Goal: Task Accomplishment & Management: Complete application form

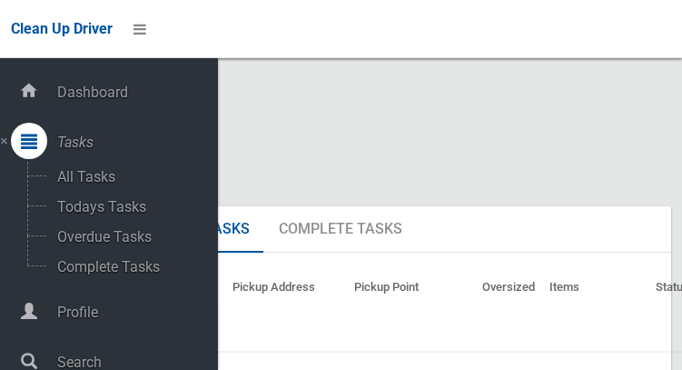
scroll to position [10302, 0]
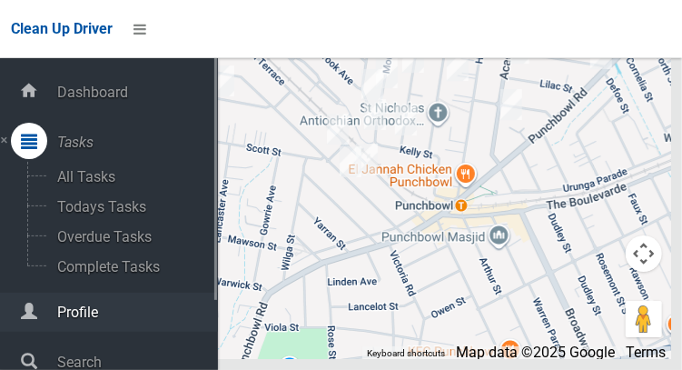
click at [64, 313] on span "Profile" at bounding box center [135, 311] width 166 height 17
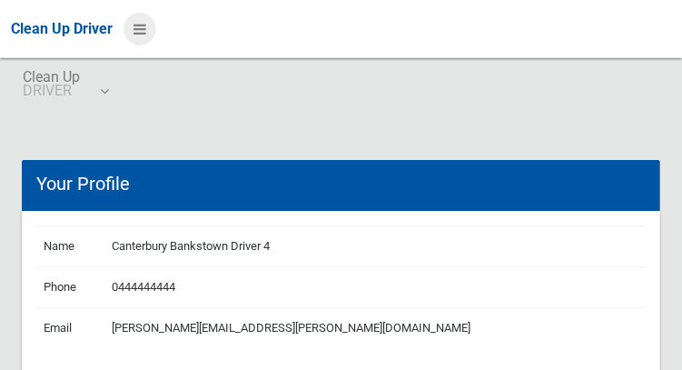
click at [143, 35] on icon at bounding box center [139, 29] width 13 height 31
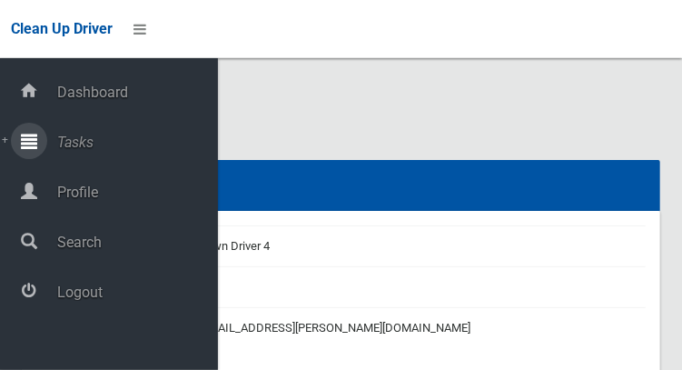
click at [68, 140] on span "Tasks" at bounding box center [135, 141] width 166 height 17
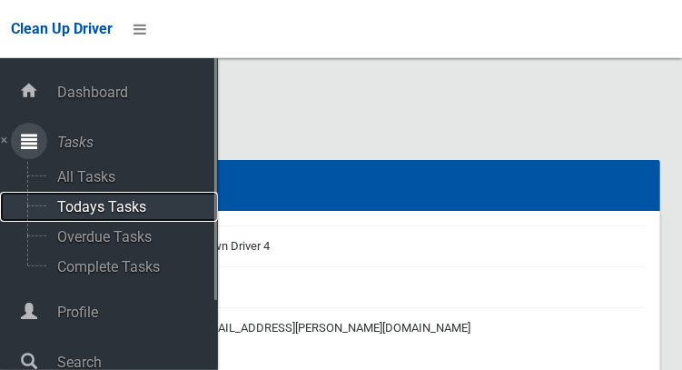
click at [85, 213] on span "Todays Tasks" at bounding box center [127, 206] width 151 height 17
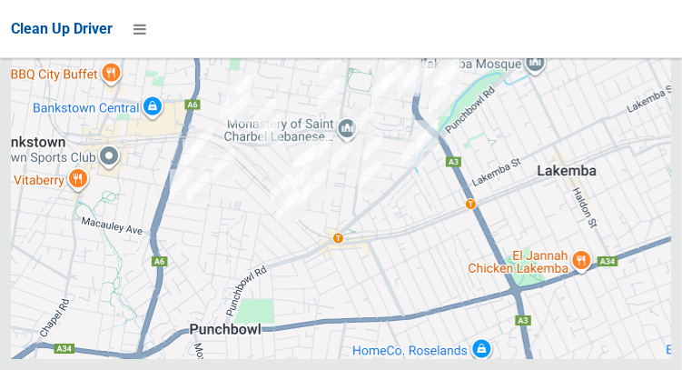
scroll to position [10427, 0]
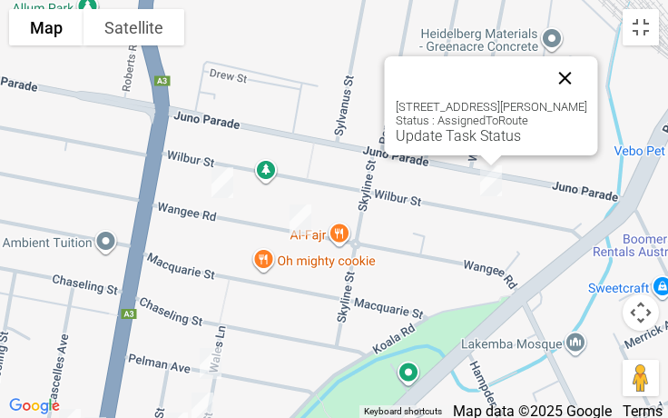
click at [567, 56] on button "Close" at bounding box center [566, 78] width 44 height 44
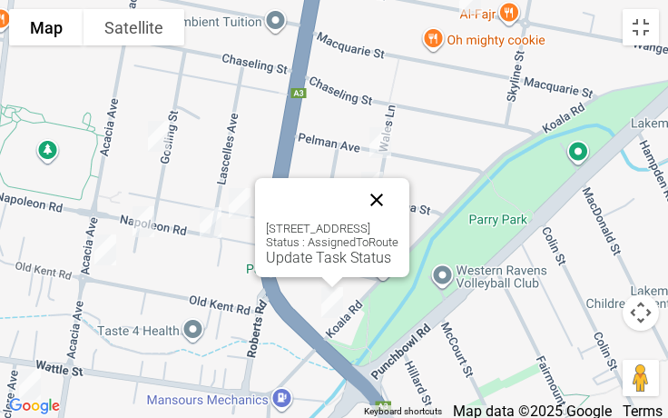
click at [399, 206] on button "Close" at bounding box center [377, 200] width 44 height 44
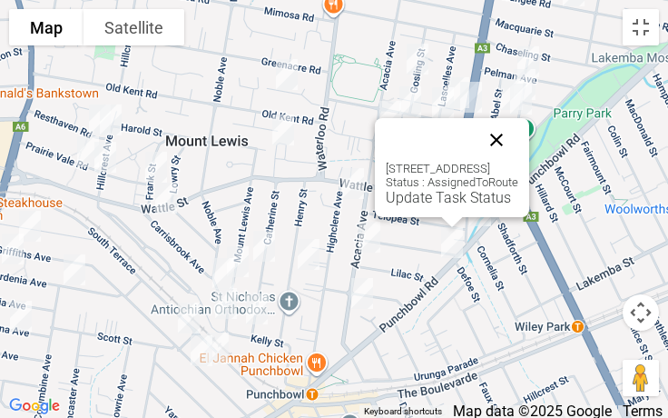
click at [519, 140] on button "Close" at bounding box center [497, 140] width 44 height 44
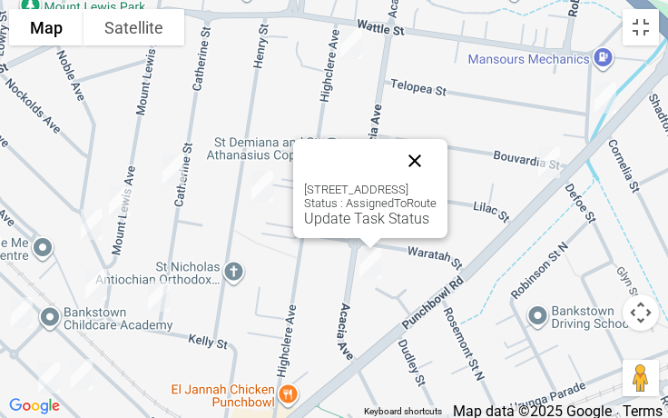
click at [437, 145] on button "Close" at bounding box center [415, 161] width 44 height 44
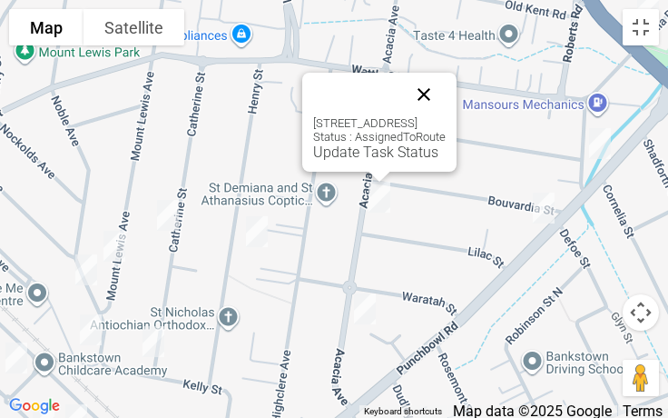
click at [446, 89] on button "Close" at bounding box center [424, 95] width 44 height 44
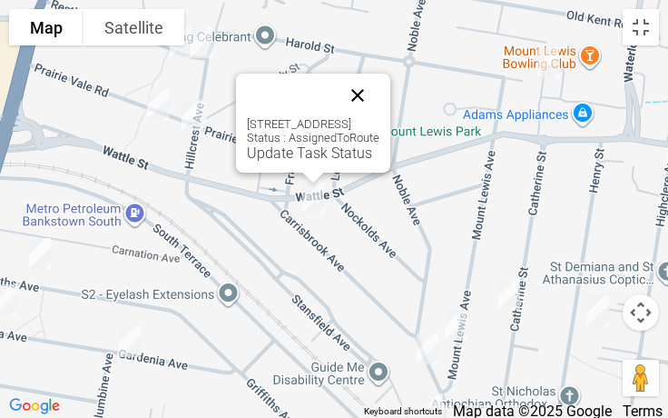
click at [380, 97] on button "Close" at bounding box center [358, 96] width 44 height 44
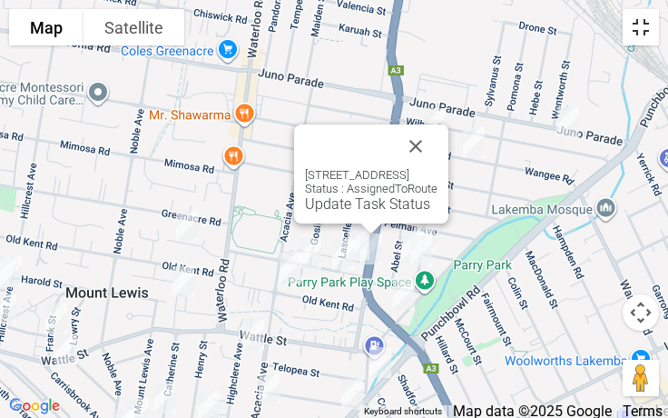
click at [646, 31] on button "Toggle fullscreen view" at bounding box center [641, 27] width 36 height 36
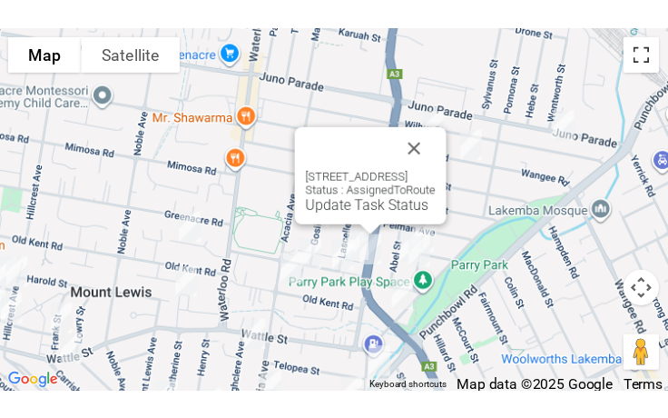
scroll to position [10468, 0]
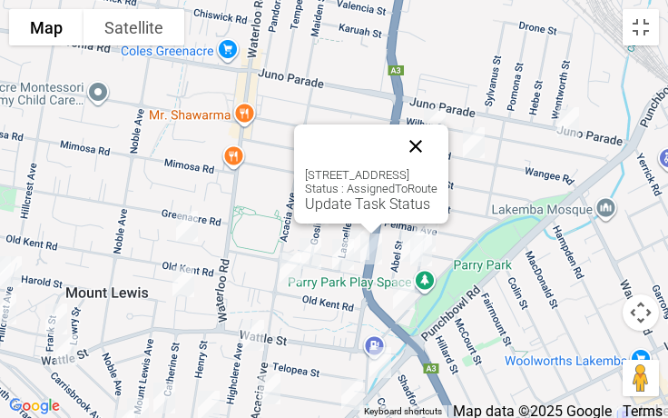
click at [438, 149] on button "Close" at bounding box center [416, 146] width 44 height 44
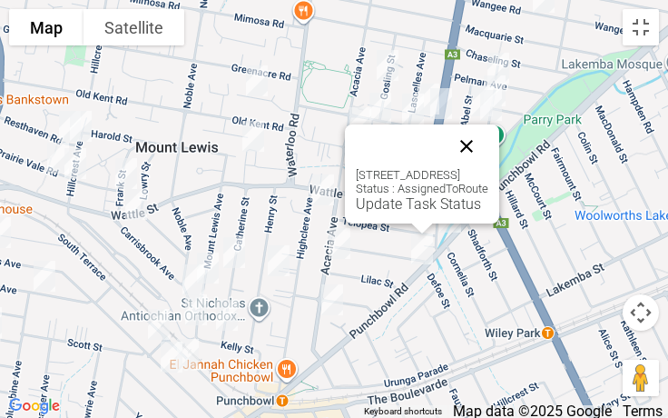
click at [489, 152] on button "Close" at bounding box center [467, 146] width 44 height 44
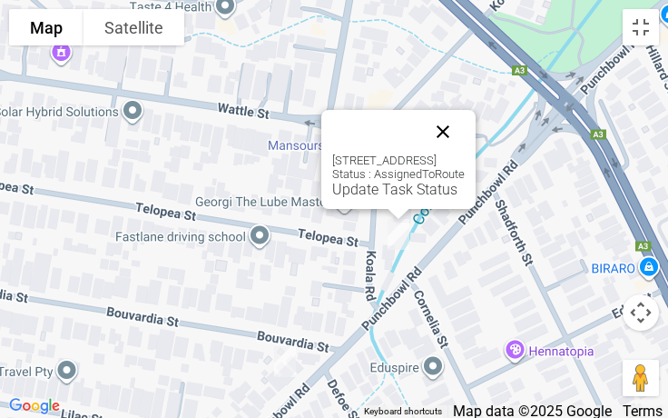
click at [465, 132] on button "Close" at bounding box center [443, 132] width 44 height 44
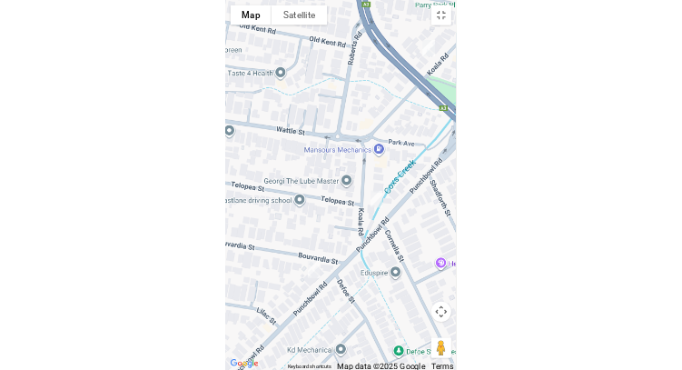
scroll to position [10302, 0]
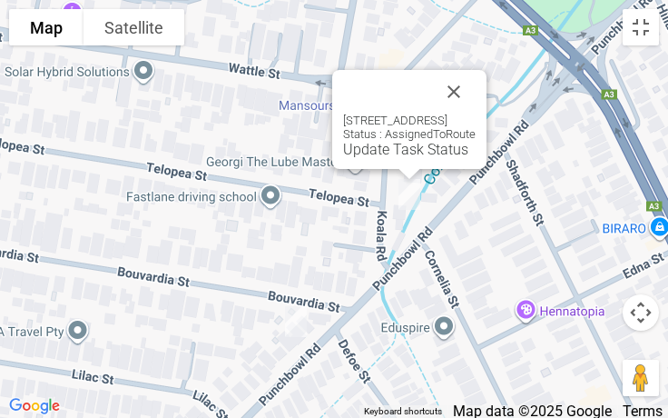
click at [432, 94] on div at bounding box center [387, 92] width 89 height 44
click at [476, 70] on button "Close" at bounding box center [454, 92] width 44 height 44
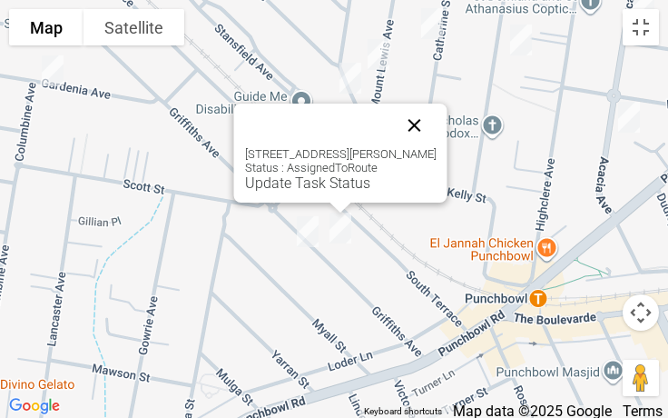
click at [414, 125] on button "Close" at bounding box center [415, 126] width 44 height 44
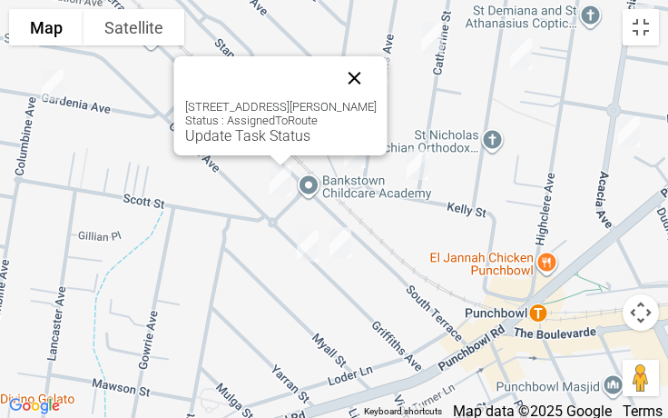
click at [377, 69] on button "Close" at bounding box center [355, 78] width 44 height 44
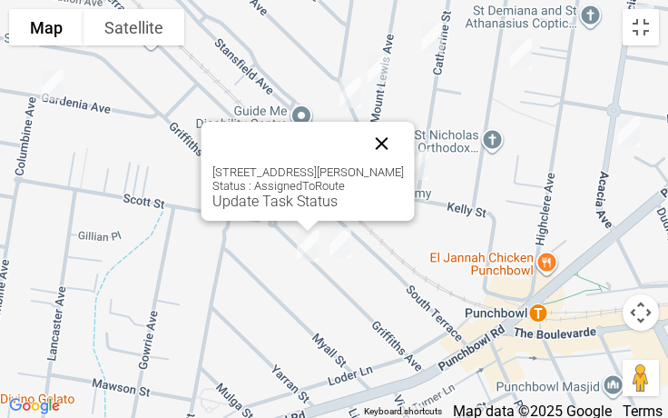
click at [388, 130] on button "Close" at bounding box center [383, 144] width 44 height 44
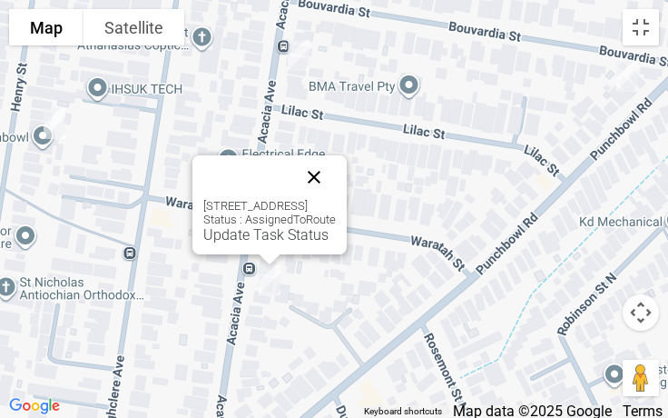
click at [336, 185] on button "Close" at bounding box center [314, 177] width 44 height 44
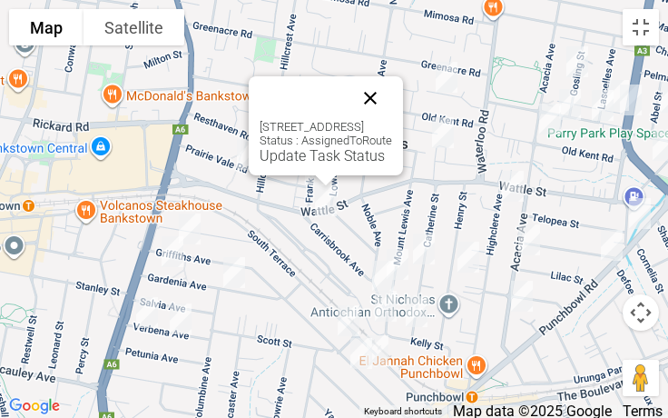
click at [392, 87] on button "Close" at bounding box center [371, 98] width 44 height 44
click at [638, 29] on button "Toggle fullscreen view" at bounding box center [641, 27] width 36 height 36
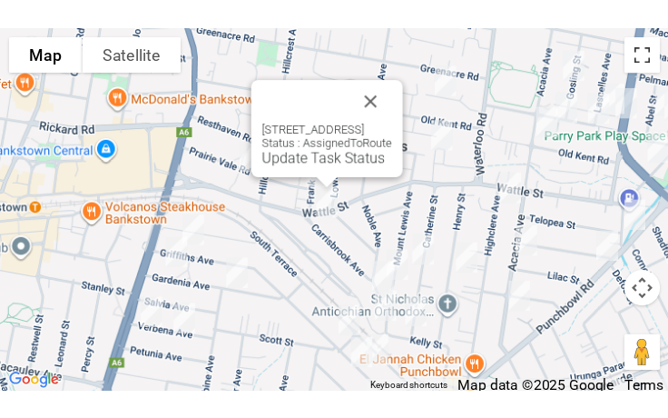
scroll to position [10470, 0]
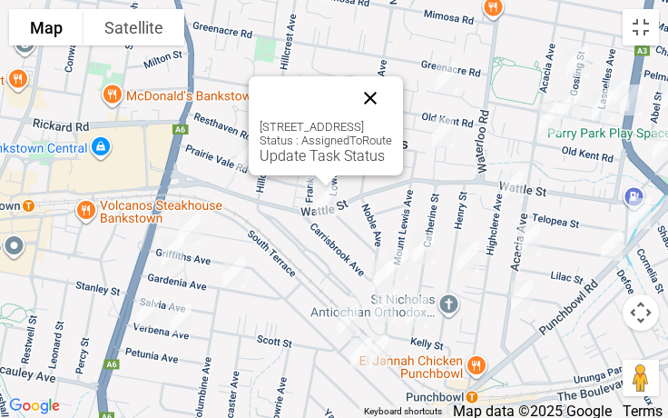
click at [392, 101] on button "Close" at bounding box center [371, 98] width 44 height 44
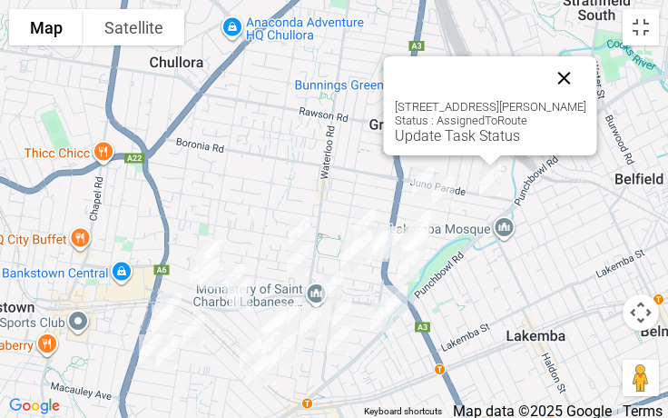
click at [575, 79] on button "Close" at bounding box center [565, 78] width 44 height 44
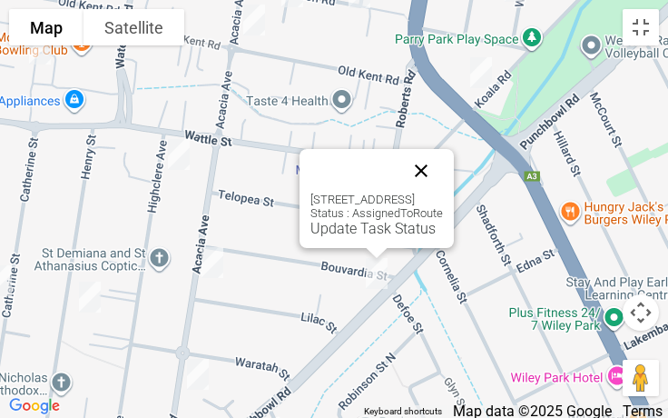
click at [443, 163] on button "Close" at bounding box center [422, 171] width 44 height 44
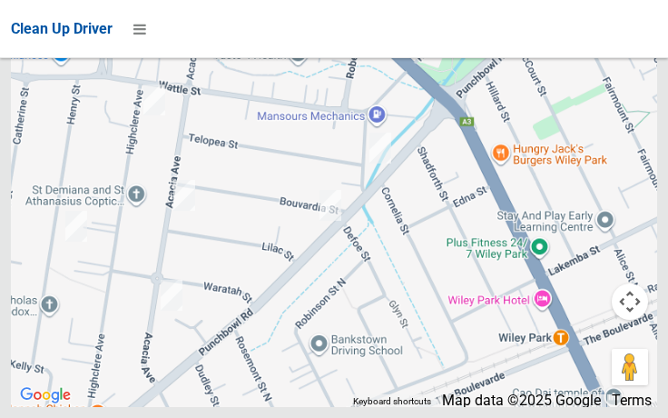
scroll to position [10470, 0]
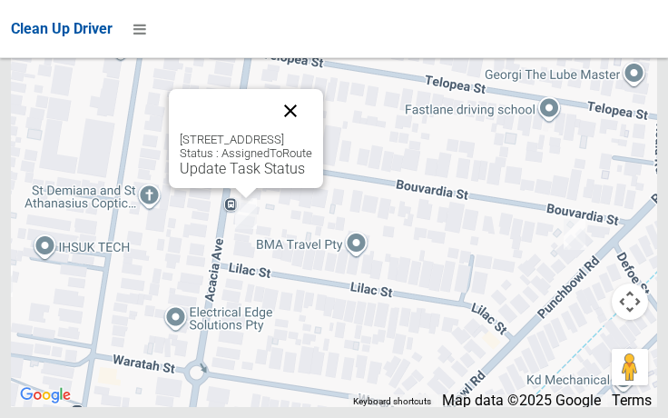
click at [312, 133] on button "Close" at bounding box center [291, 111] width 44 height 44
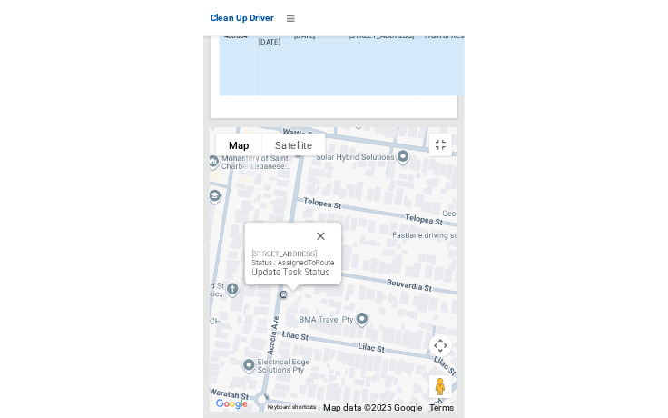
scroll to position [10302, 0]
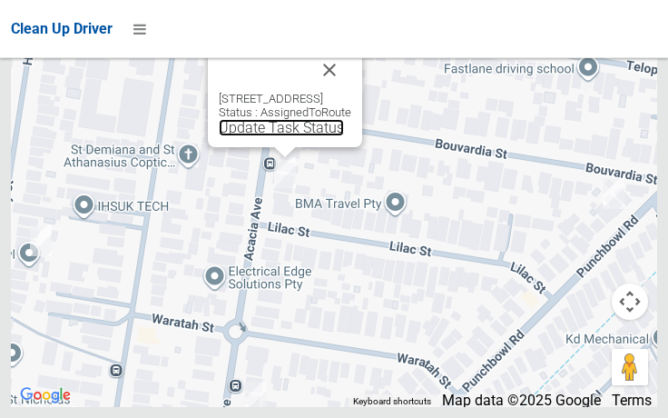
click at [219, 136] on link "Update Task Status" at bounding box center [281, 127] width 125 height 17
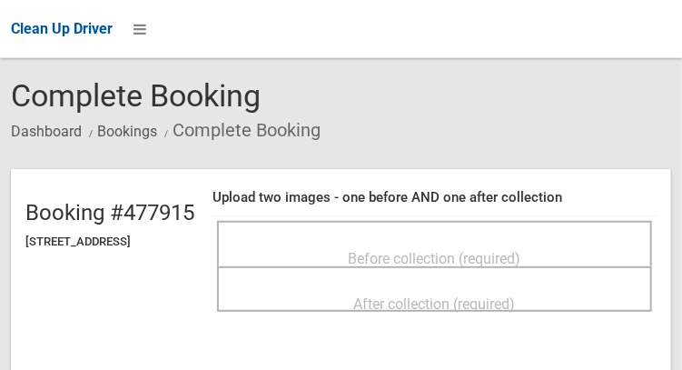
scroll to position [67, 0]
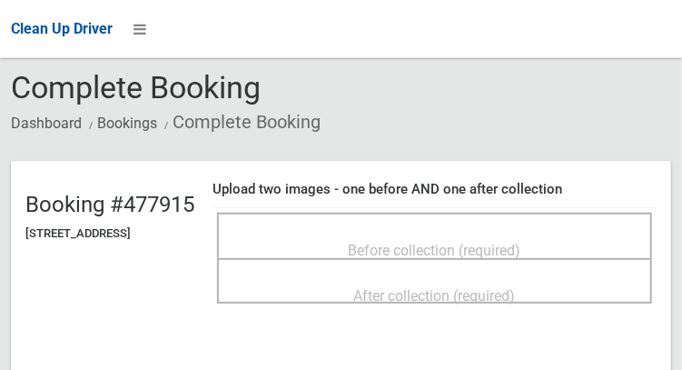
click at [333, 215] on div "Before collection (required)" at bounding box center [434, 235] width 435 height 45
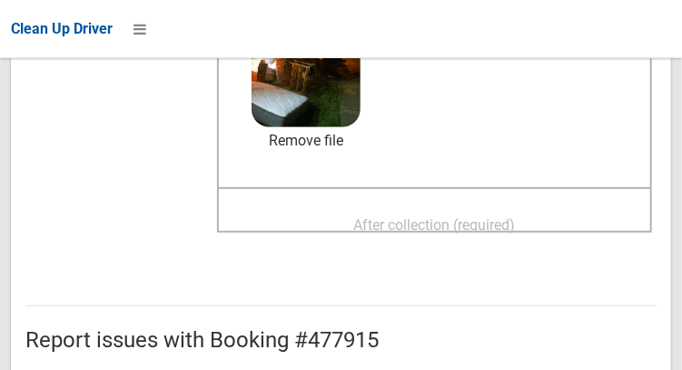
scroll to position [297, 0]
click at [492, 216] on span "After collection (required)" at bounding box center [435, 223] width 162 height 17
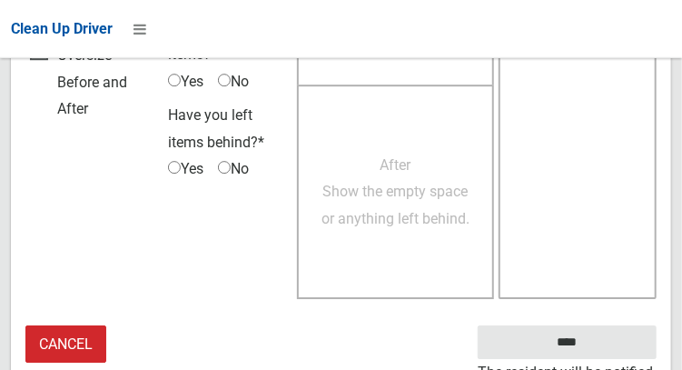
scroll to position [1639, 0]
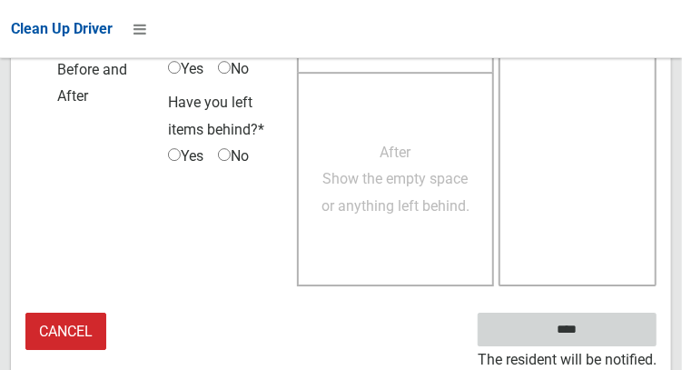
click at [595, 348] on small "The resident will be notified." at bounding box center [567, 359] width 179 height 27
click at [608, 332] on input "****" at bounding box center [567, 329] width 179 height 34
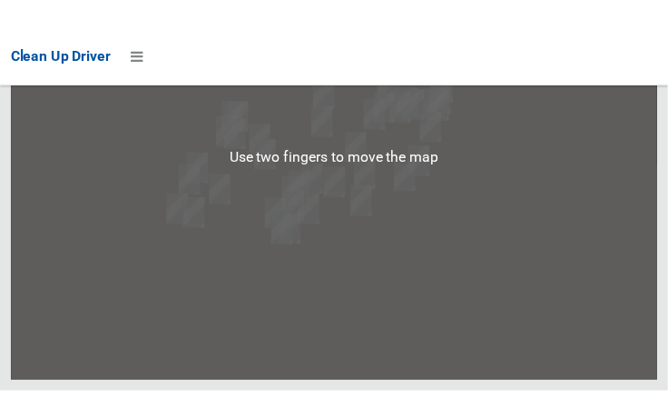
scroll to position [10413, 0]
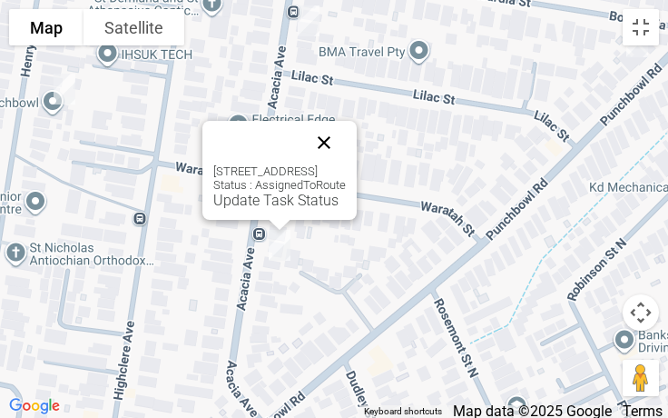
click at [346, 134] on button "Close" at bounding box center [324, 143] width 44 height 44
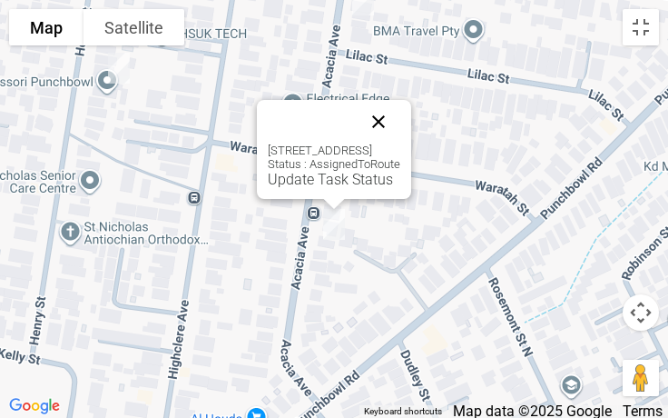
click at [400, 125] on button "Close" at bounding box center [379, 122] width 44 height 44
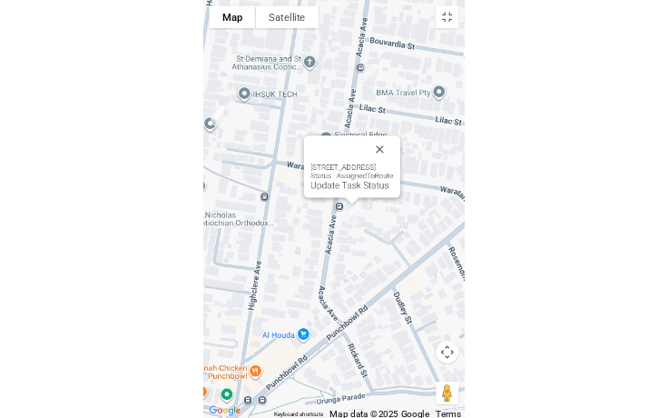
scroll to position [10302, 0]
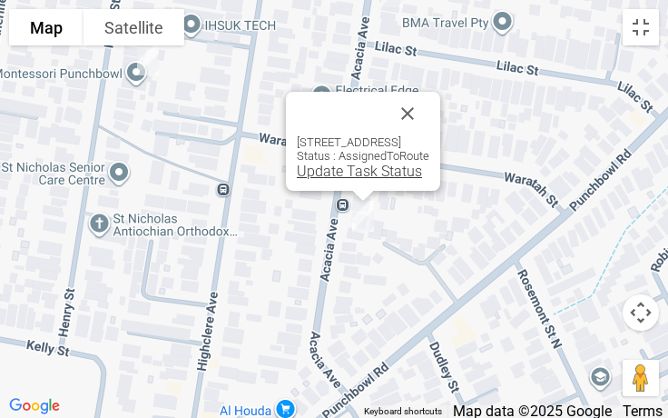
click at [322, 172] on link "Update Task Status" at bounding box center [359, 171] width 125 height 17
click at [307, 169] on link "Update Task Status" at bounding box center [359, 171] width 125 height 17
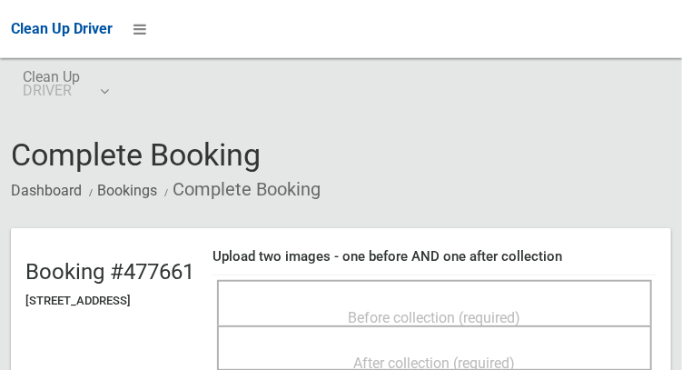
click at [452, 286] on div "Before collection (required)" at bounding box center [434, 302] width 435 height 45
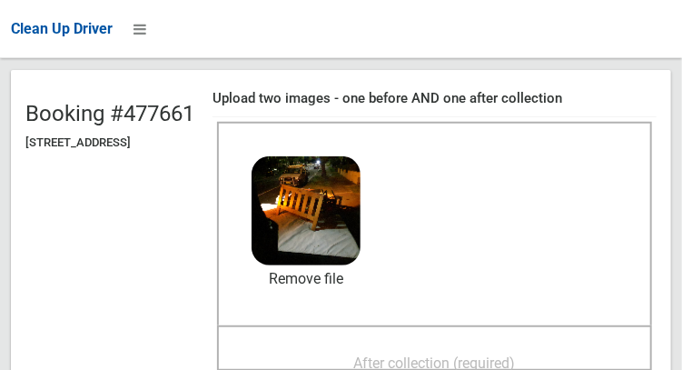
scroll to position [153, 0]
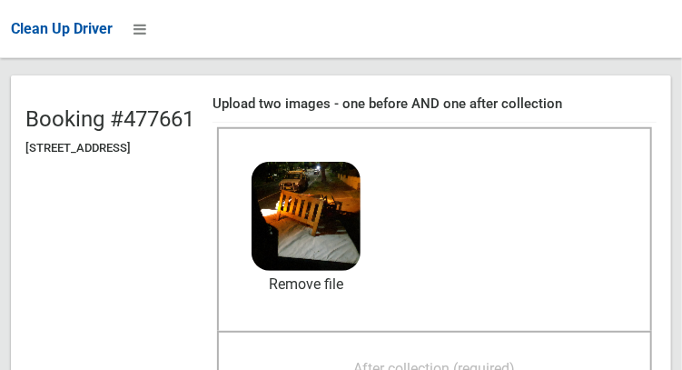
click at [448, 363] on span "After collection (required)" at bounding box center [435, 368] width 162 height 17
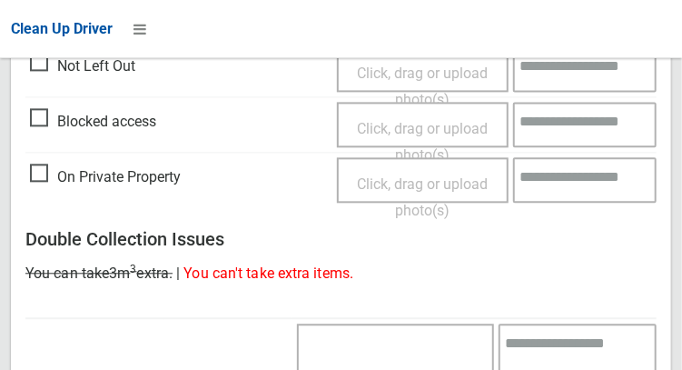
scroll to position [1639, 0]
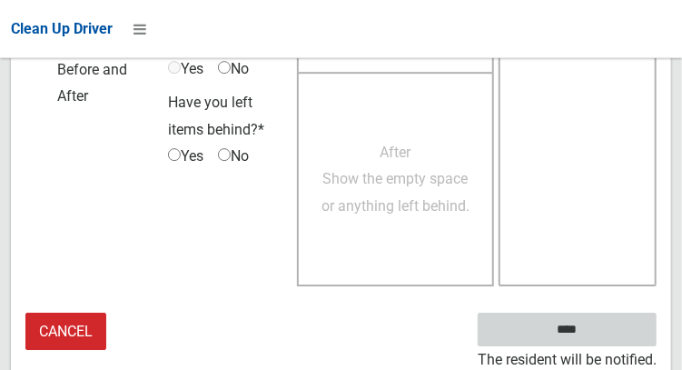
click at [594, 341] on input "****" at bounding box center [567, 329] width 179 height 34
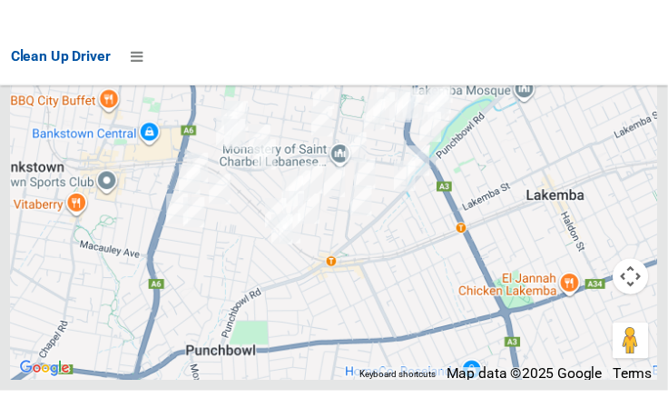
scroll to position [10408, 0]
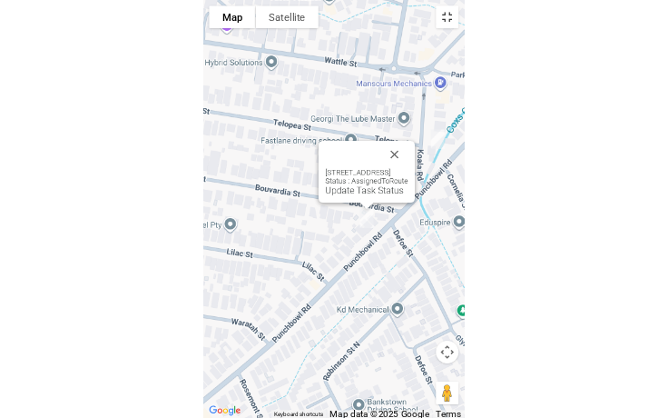
scroll to position [10302, 0]
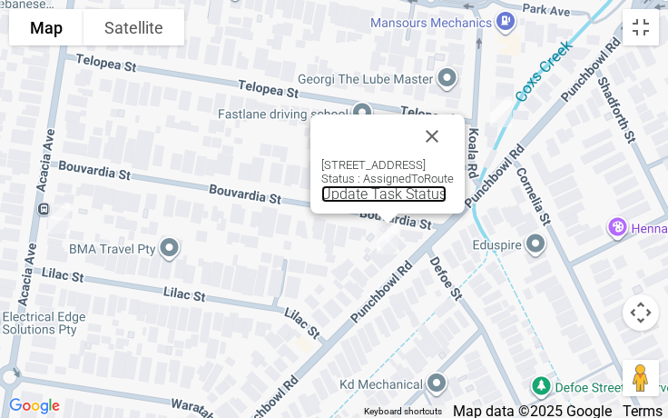
click at [352, 195] on link "Update Task Status" at bounding box center [383, 193] width 125 height 17
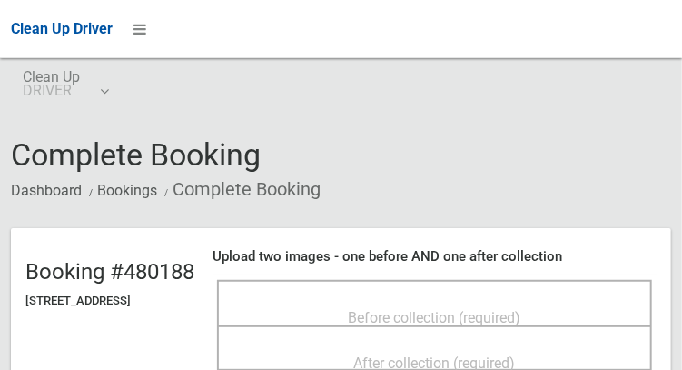
click at [453, 280] on div "Before collection (required)" at bounding box center [434, 302] width 435 height 45
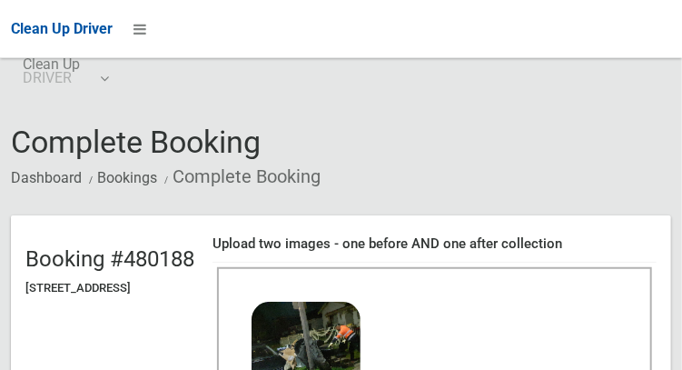
scroll to position [170, 0]
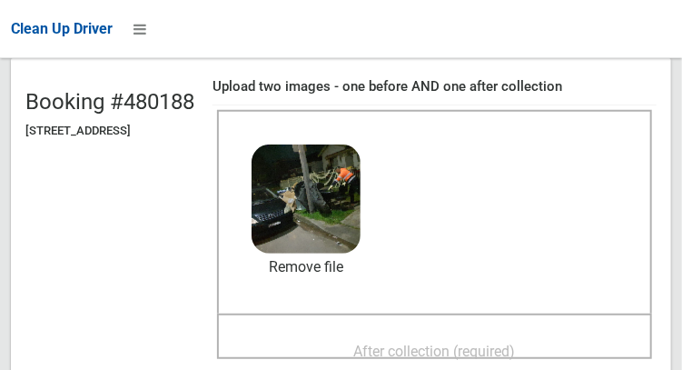
click at [486, 347] on span "After collection (required)" at bounding box center [435, 350] width 162 height 17
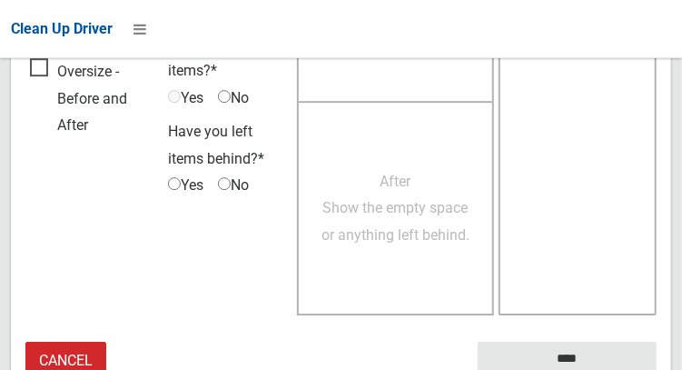
scroll to position [1639, 0]
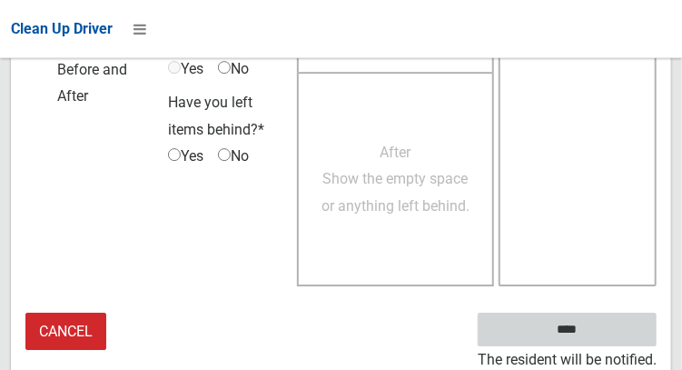
click at [581, 326] on input "****" at bounding box center [567, 329] width 179 height 34
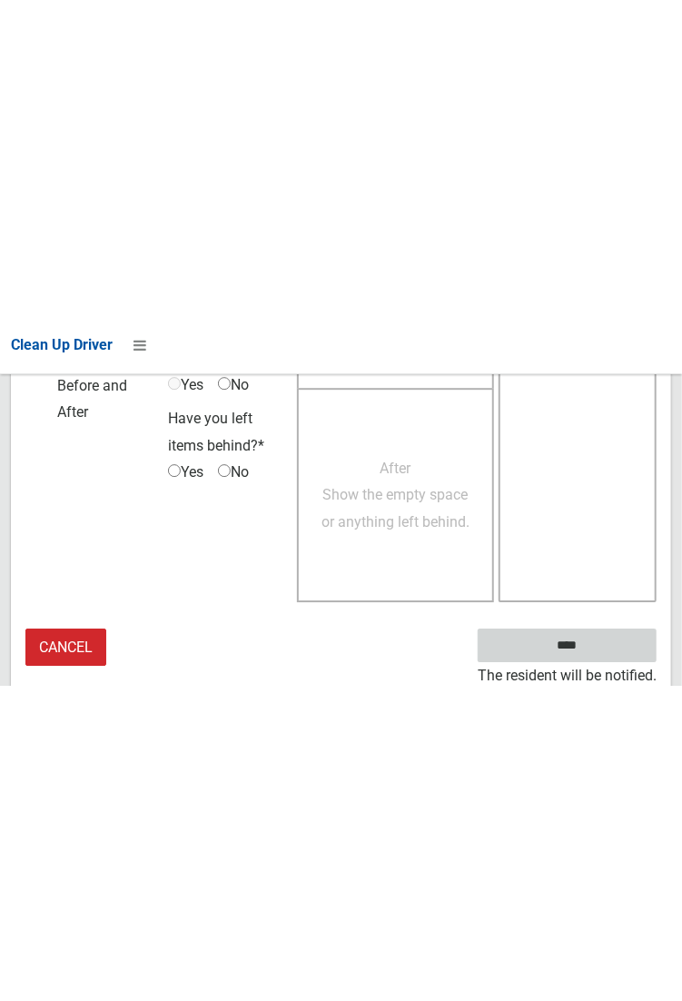
scroll to position [1049, 0]
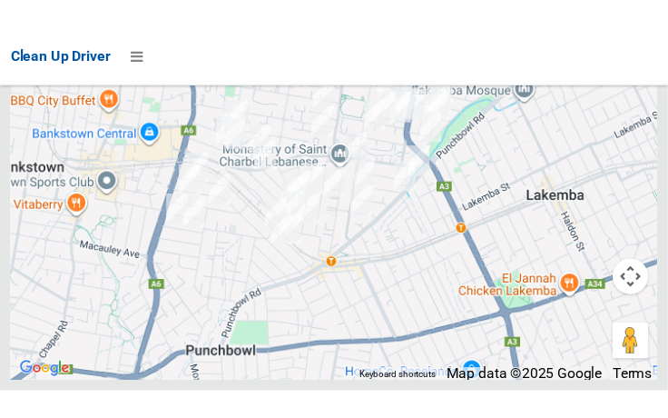
scroll to position [10424, 0]
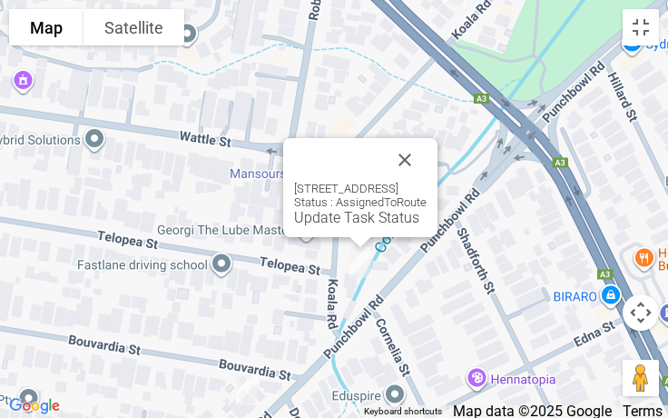
click at [334, 226] on div "5 Koala Road, PUNCHBOWL NSW 2196 Status : AssignedToRoute Update Task Status" at bounding box center [360, 187] width 154 height 99
click at [331, 218] on link "Update Task Status" at bounding box center [356, 217] width 125 height 17
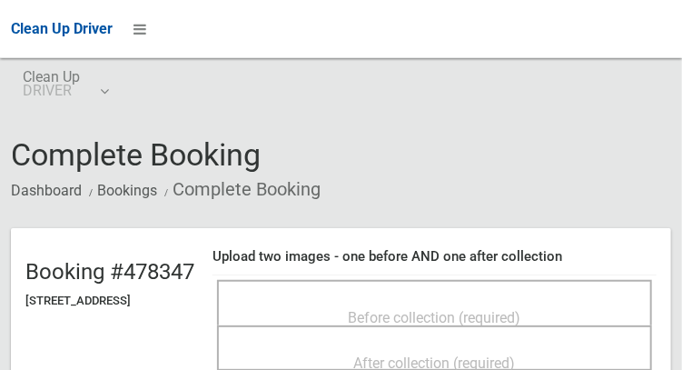
click at [426, 264] on h4 "Upload two images - one before AND one after collection" at bounding box center [435, 256] width 444 height 15
click at [351, 300] on div "Before collection (required)" at bounding box center [434, 317] width 395 height 34
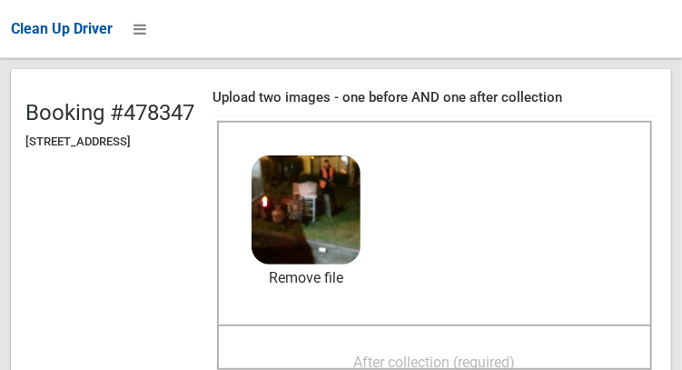
scroll to position [167, 0]
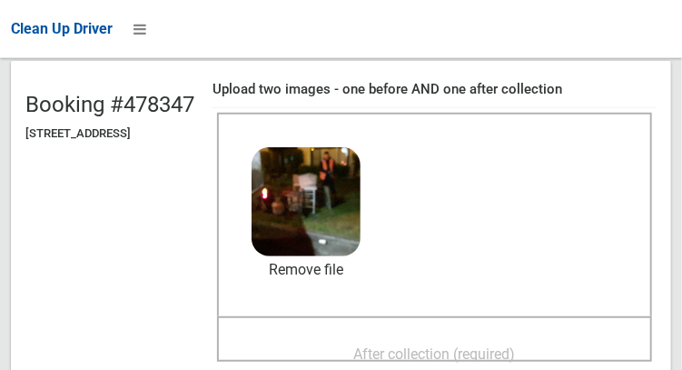
click at [486, 345] on span "After collection (required)" at bounding box center [435, 353] width 162 height 17
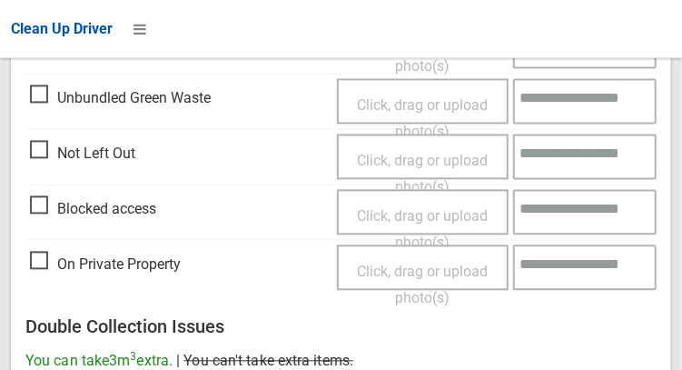
scroll to position [1639, 0]
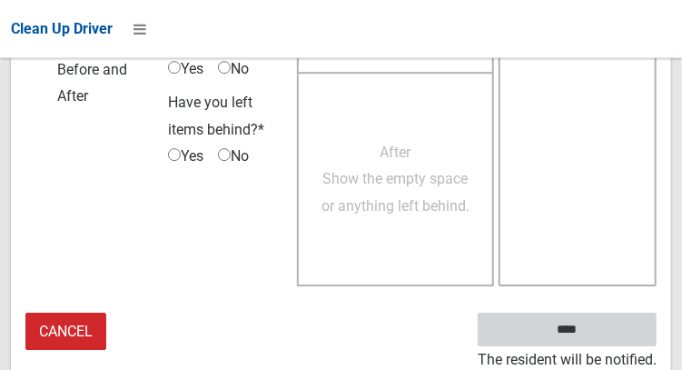
click at [608, 337] on input "****" at bounding box center [567, 329] width 179 height 34
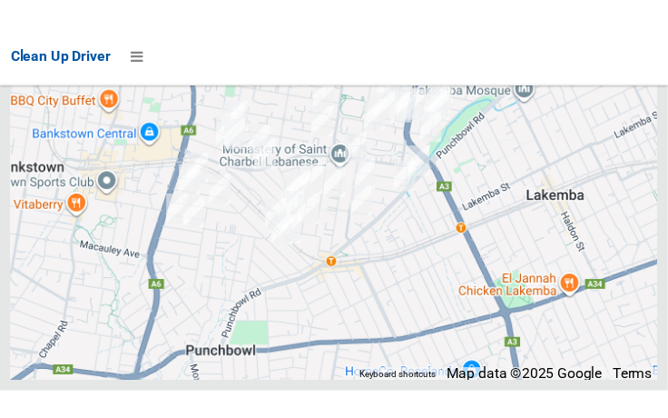
scroll to position [10353, 0]
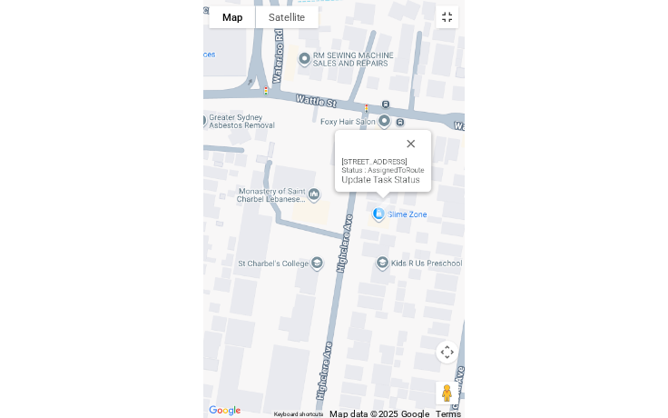
scroll to position [10302, 0]
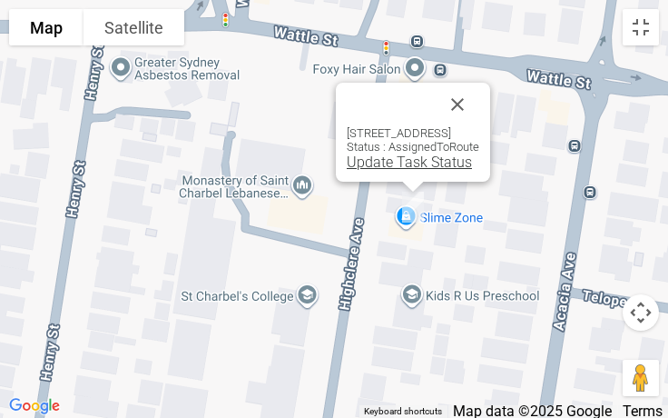
click at [366, 169] on link "Update Task Status" at bounding box center [409, 161] width 125 height 17
click at [365, 160] on link "Update Task Status" at bounding box center [409, 161] width 125 height 17
click at [362, 171] on div "2/151 Highclere Avenue, PUNCHBOWL NSW 2196 Status : AssignedToRoute Update Task…" at bounding box center [413, 132] width 154 height 99
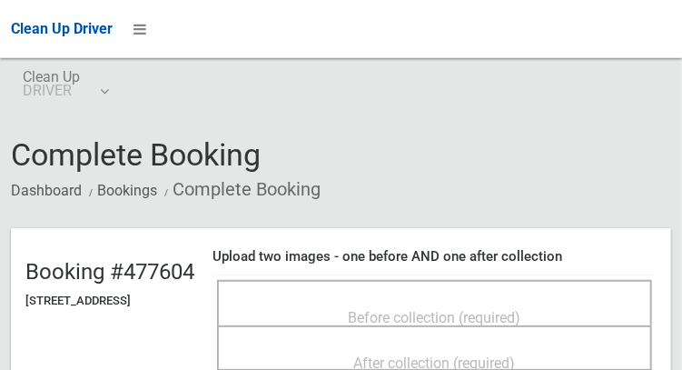
click at [500, 300] on div "Before collection (required)" at bounding box center [434, 317] width 395 height 34
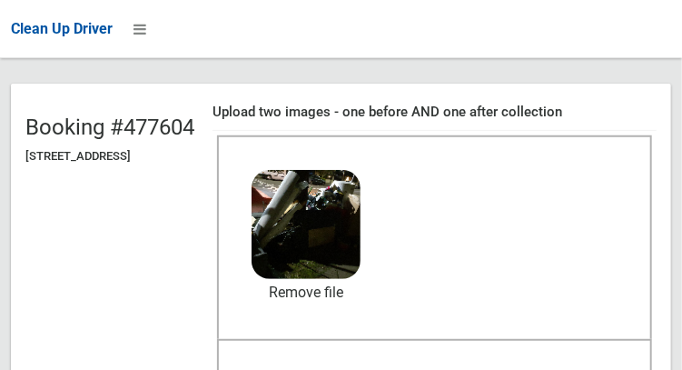
scroll to position [143, 0]
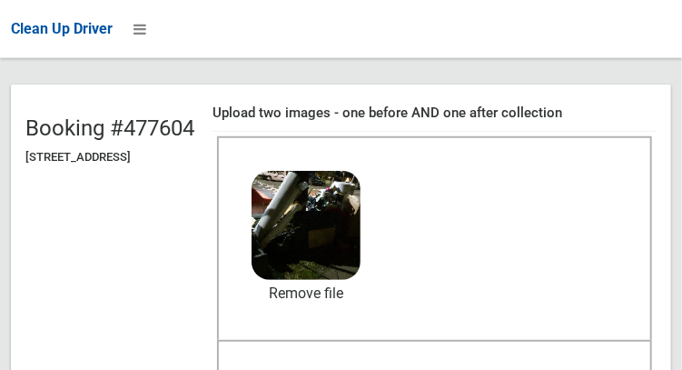
click at [479, 369] on span "After collection (required)" at bounding box center [435, 377] width 162 height 17
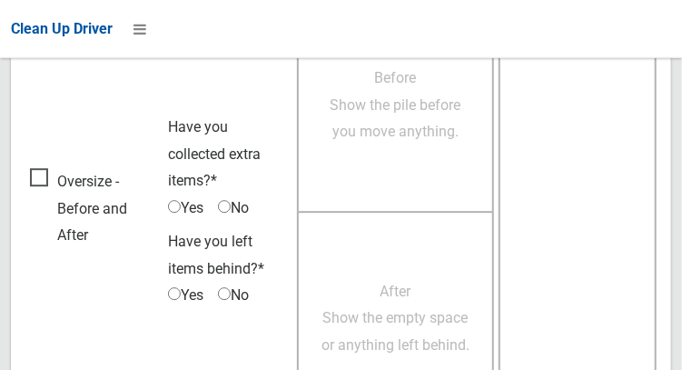
scroll to position [1639, 0]
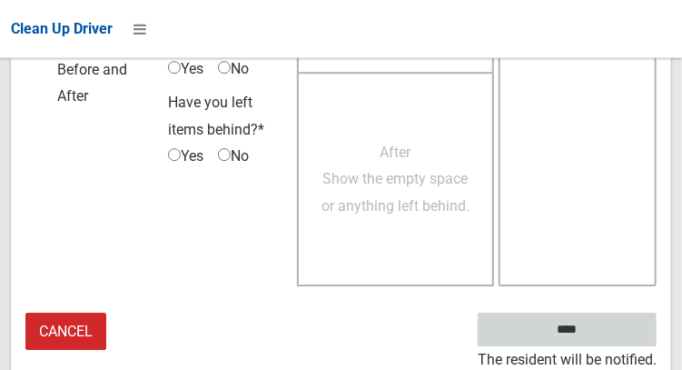
click at [594, 331] on input "****" at bounding box center [567, 329] width 179 height 34
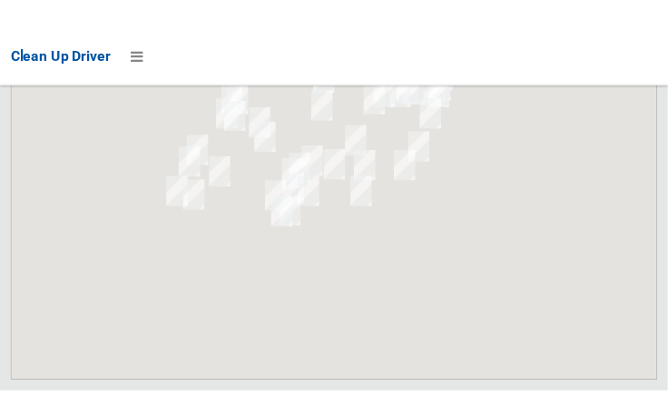
scroll to position [10391, 0]
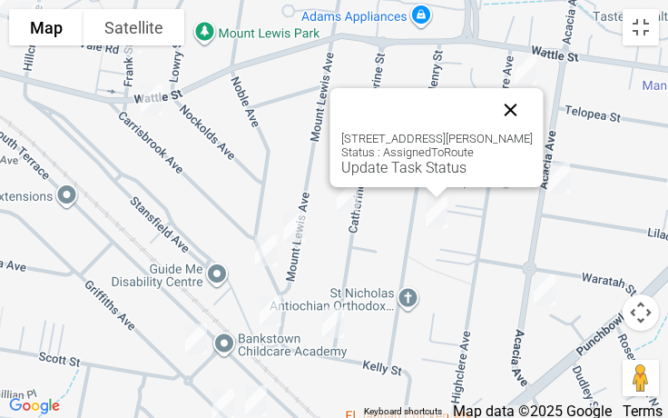
click at [524, 113] on button "Close" at bounding box center [511, 110] width 44 height 44
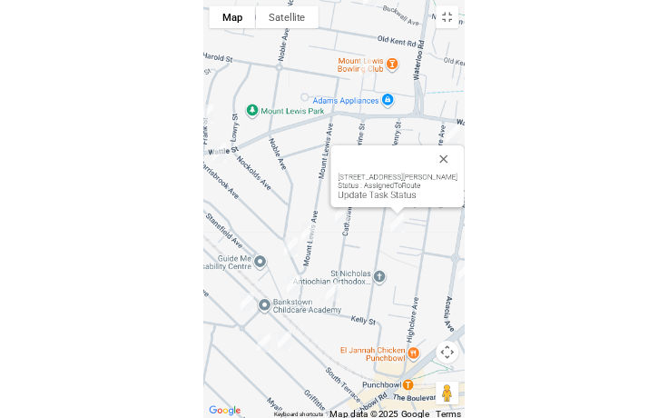
scroll to position [10302, 0]
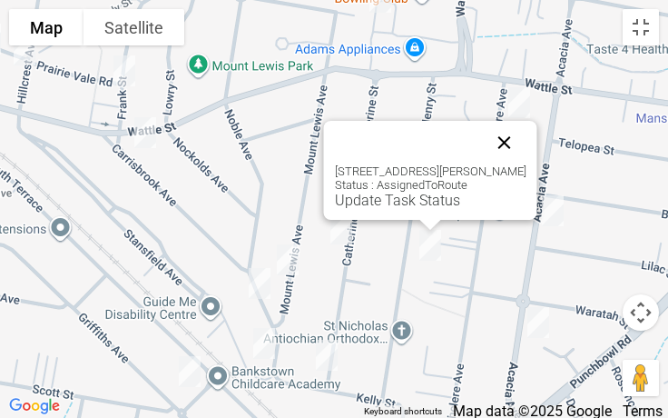
click at [519, 133] on button "Close" at bounding box center [505, 143] width 44 height 44
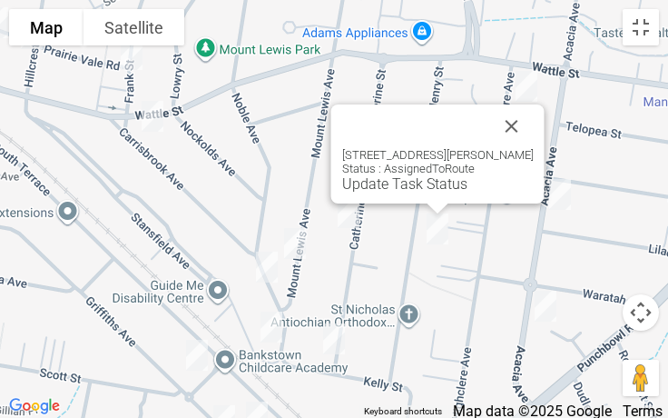
click at [396, 193] on div "35 Henry Street, PUNCHBOWL NSW 2196 Status : AssignedToRoute Update Task Status" at bounding box center [437, 153] width 213 height 99
click at [396, 191] on link "Update Task Status" at bounding box center [404, 183] width 125 height 17
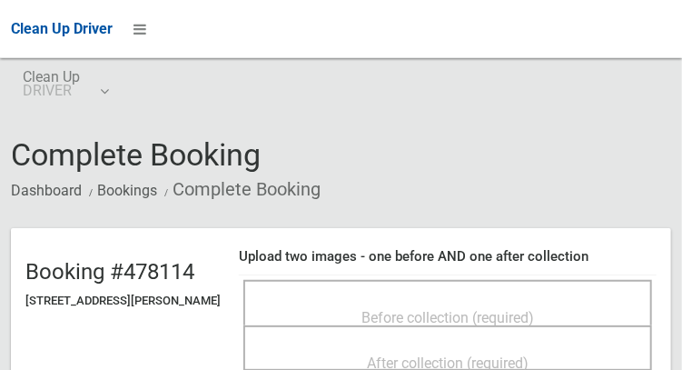
click at [503, 300] on div "Before collection (required)" at bounding box center [447, 317] width 369 height 34
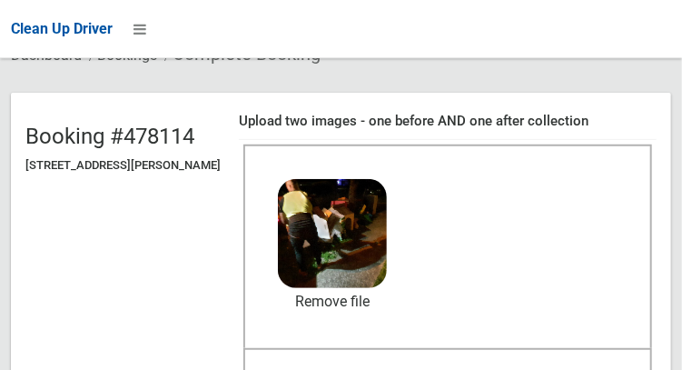
scroll to position [134, 0]
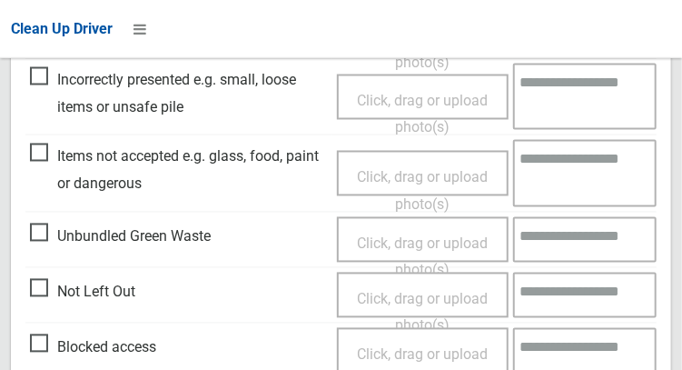
scroll to position [1639, 0]
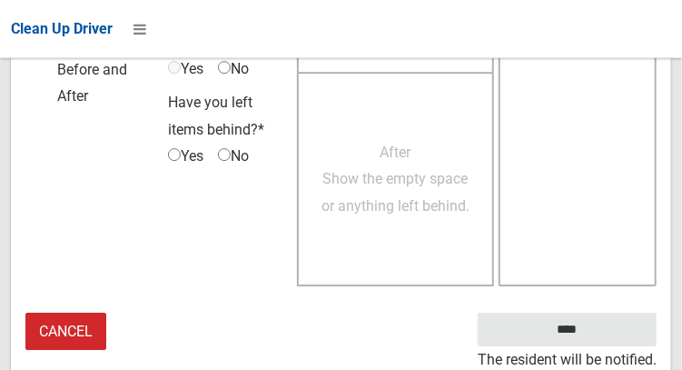
click at [603, 348] on small "The resident will be notified." at bounding box center [567, 359] width 179 height 27
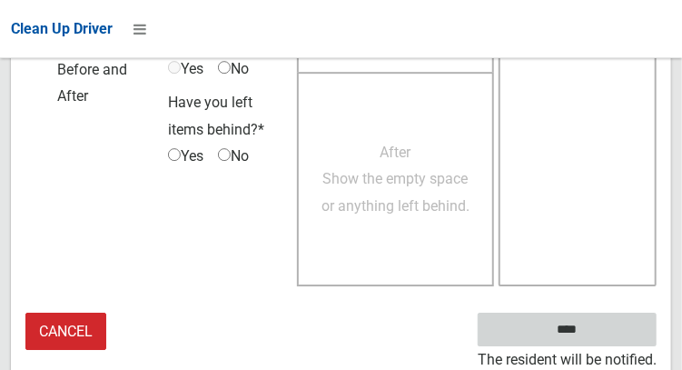
click at [607, 336] on input "****" at bounding box center [567, 329] width 179 height 34
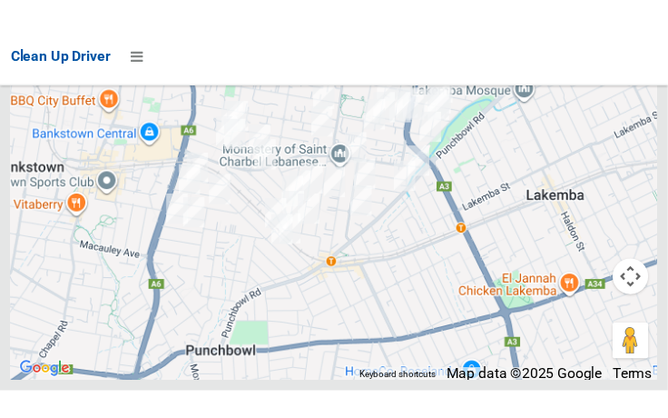
scroll to position [10364, 0]
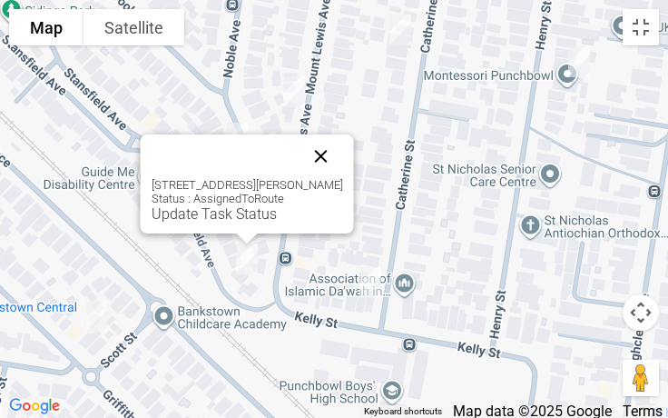
click at [343, 152] on button "Close" at bounding box center [322, 156] width 44 height 44
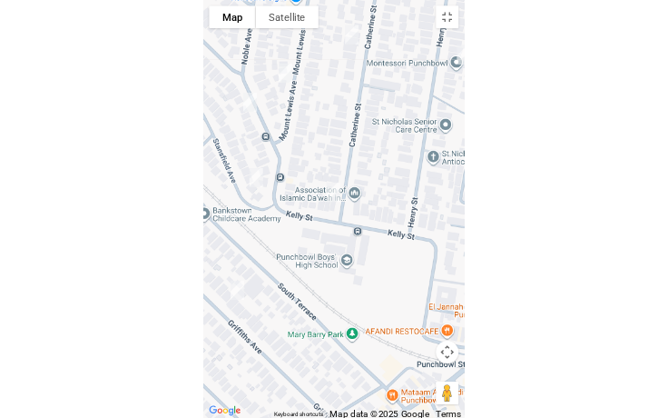
scroll to position [10302, 0]
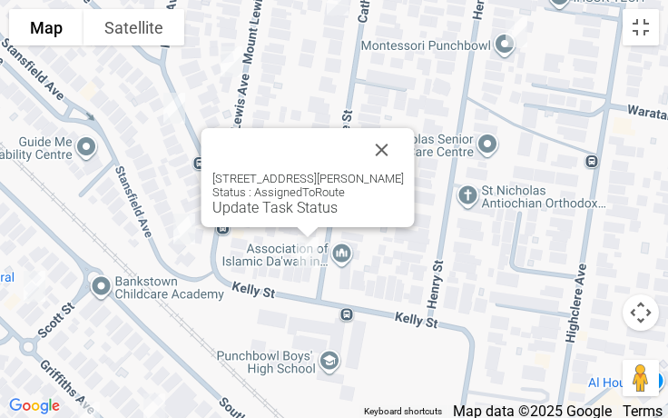
click at [277, 216] on div "59 Kelly Street, PUNCHBOWL NSW 2196 Status : AssignedToRoute Update Task Status" at bounding box center [308, 177] width 213 height 99
click at [279, 210] on link "Update Task Status" at bounding box center [275, 207] width 125 height 17
click at [285, 208] on link "Update Task Status" at bounding box center [275, 207] width 125 height 17
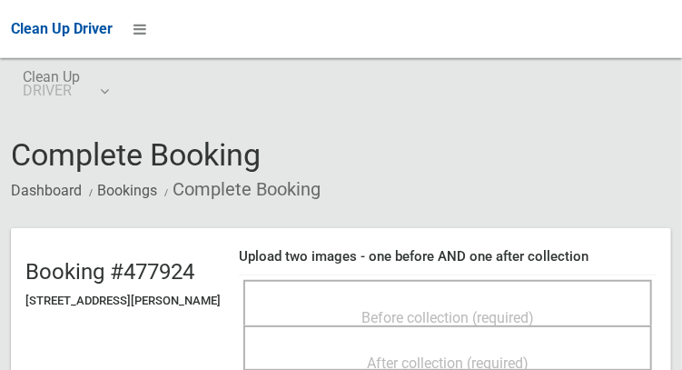
click at [430, 309] on span "Before collection (required)" at bounding box center [447, 317] width 173 height 17
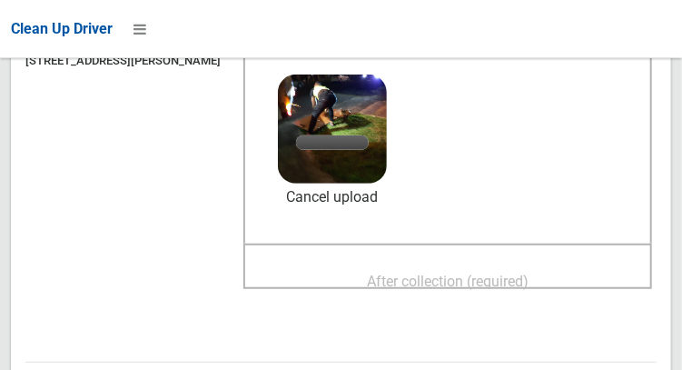
scroll to position [241, 0]
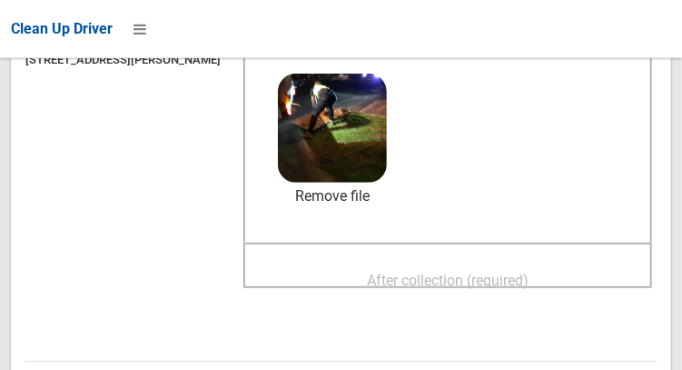
click at [467, 287] on span "After collection (required)" at bounding box center [448, 280] width 162 height 17
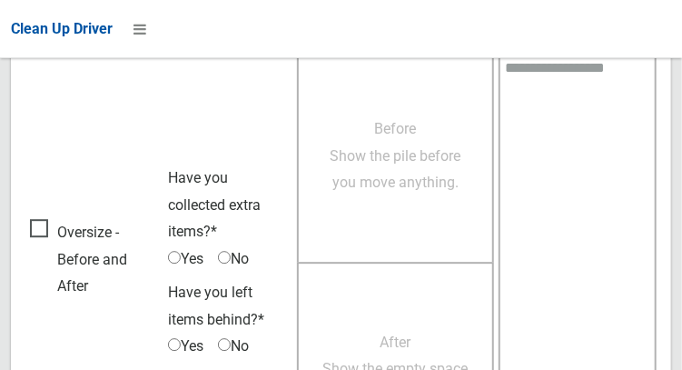
scroll to position [1639, 0]
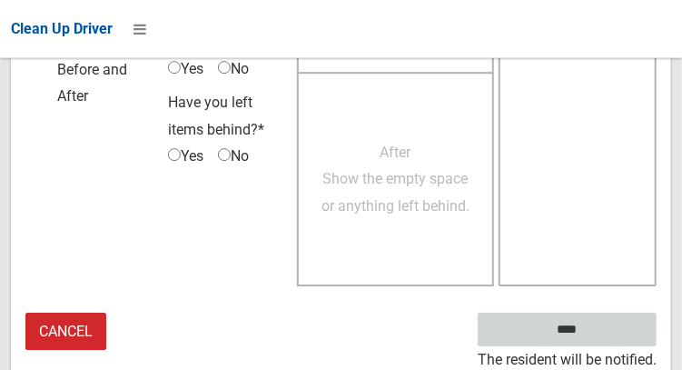
click at [594, 335] on input "****" at bounding box center [567, 329] width 179 height 34
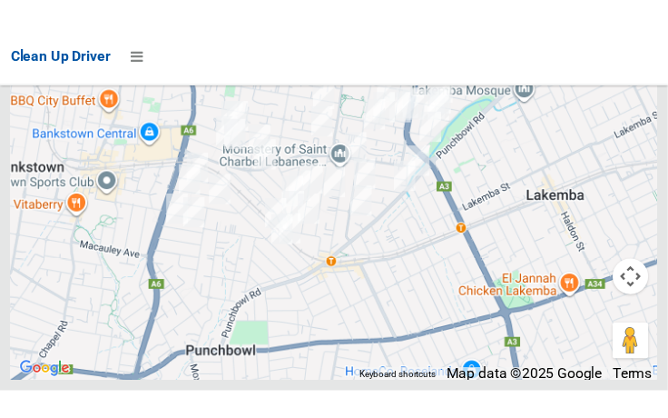
scroll to position [10421, 0]
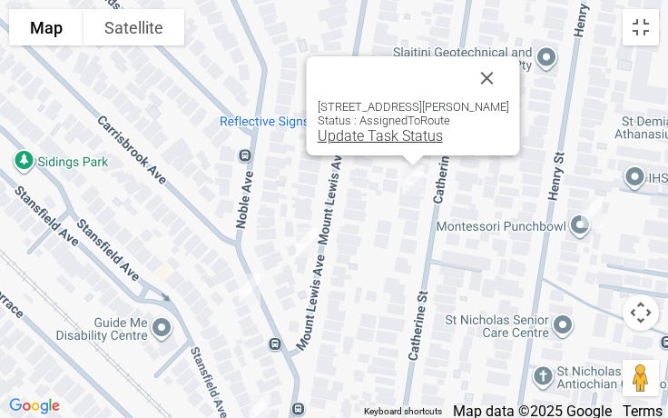
click at [372, 133] on link "Update Task Status" at bounding box center [380, 135] width 125 height 17
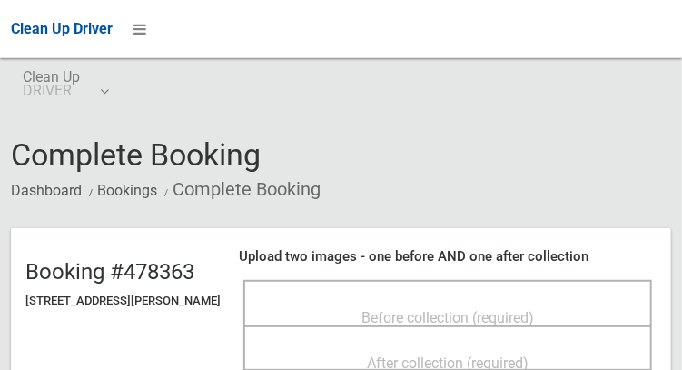
click at [402, 286] on div "Before collection (required)" at bounding box center [447, 302] width 409 height 45
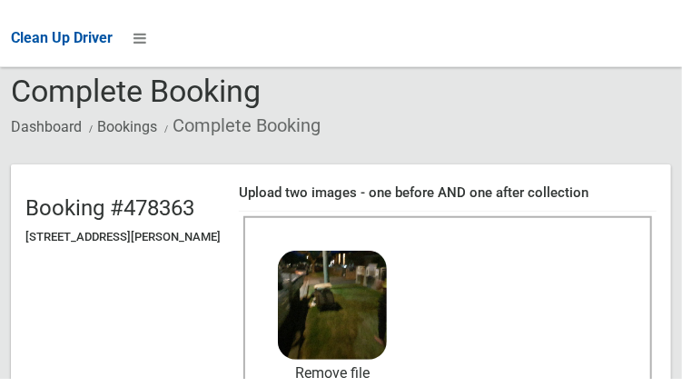
scroll to position [193, 0]
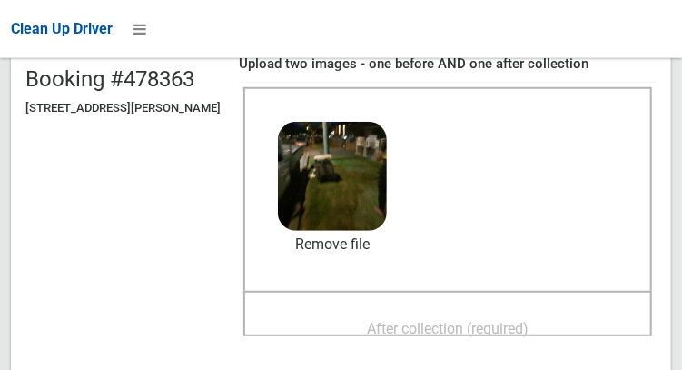
click at [476, 331] on span "After collection (required)" at bounding box center [448, 328] width 162 height 17
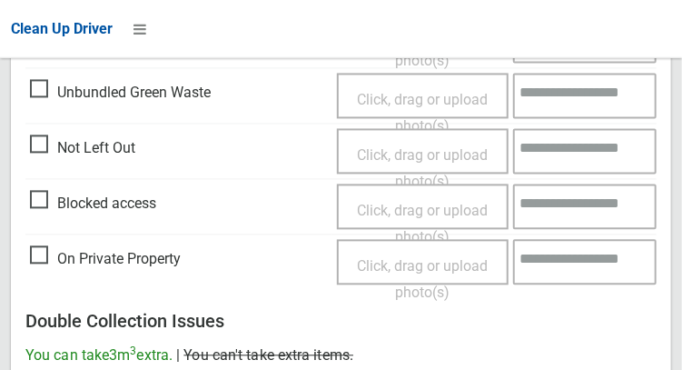
scroll to position [1639, 0]
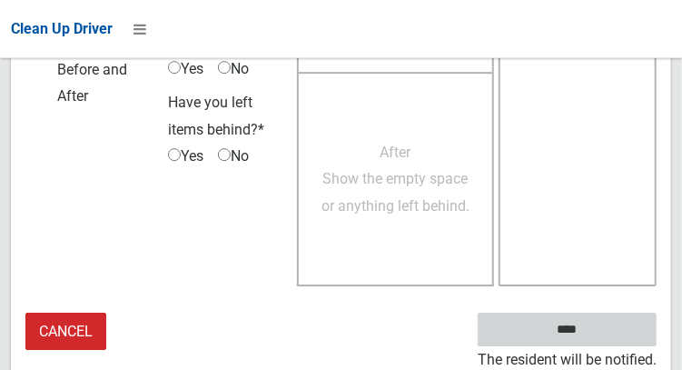
click at [615, 341] on input "****" at bounding box center [567, 329] width 179 height 34
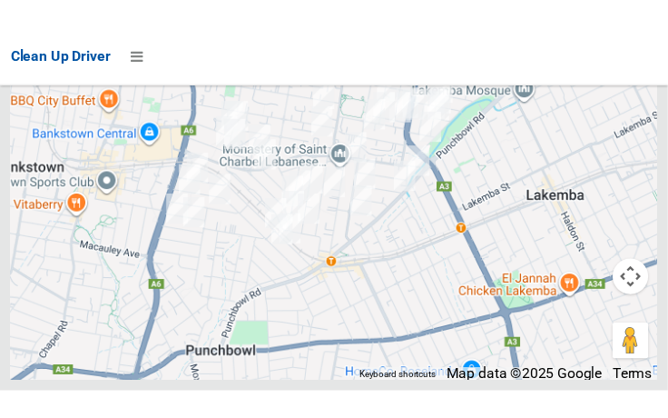
scroll to position [10353, 0]
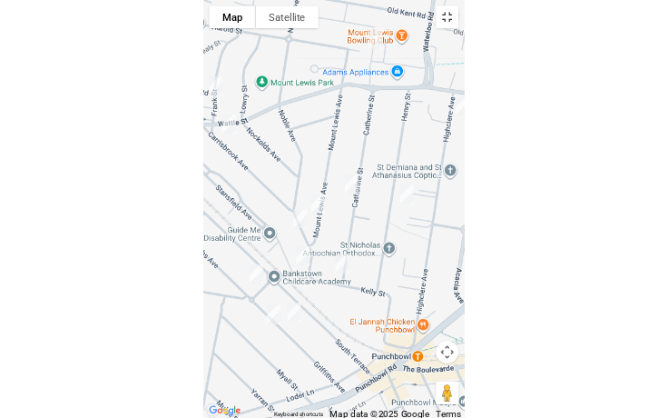
scroll to position [10302, 0]
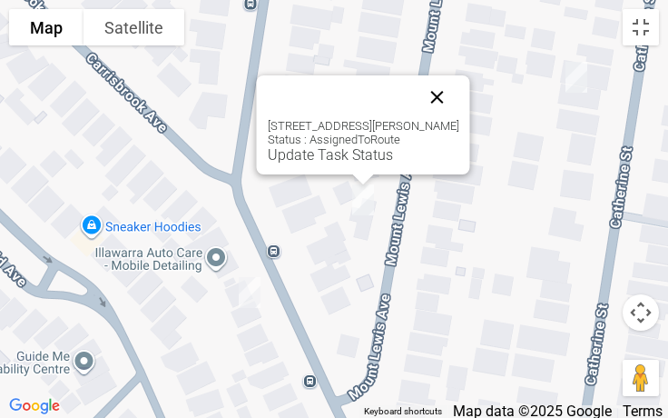
click at [460, 100] on button "Close" at bounding box center [438, 97] width 44 height 44
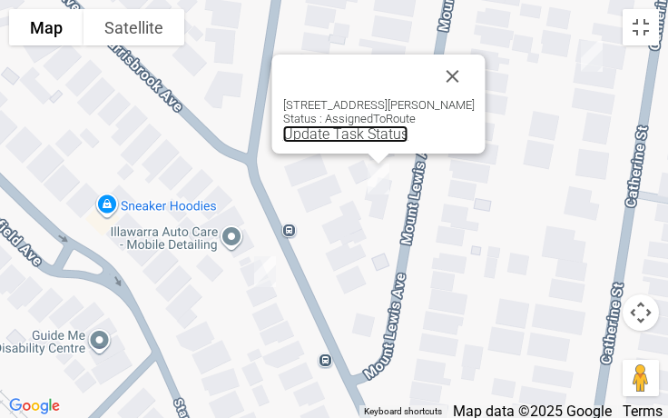
click at [341, 140] on link "Update Task Status" at bounding box center [345, 133] width 125 height 17
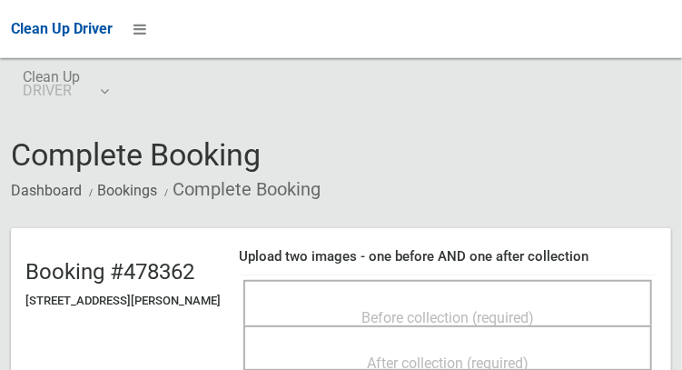
click at [487, 282] on div "Before collection (required)" at bounding box center [447, 302] width 409 height 45
click at [417, 286] on div "Before collection (required)" at bounding box center [447, 302] width 409 height 45
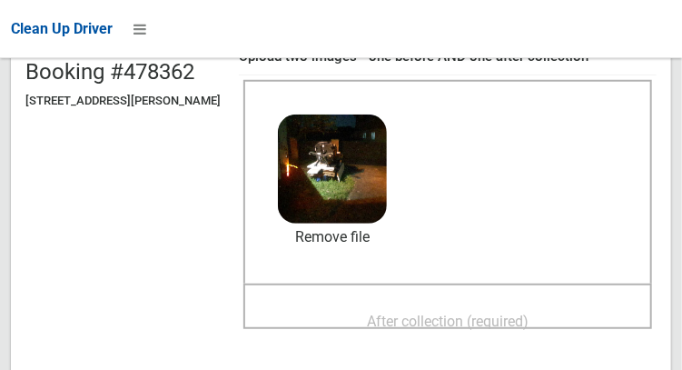
scroll to position [258, 0]
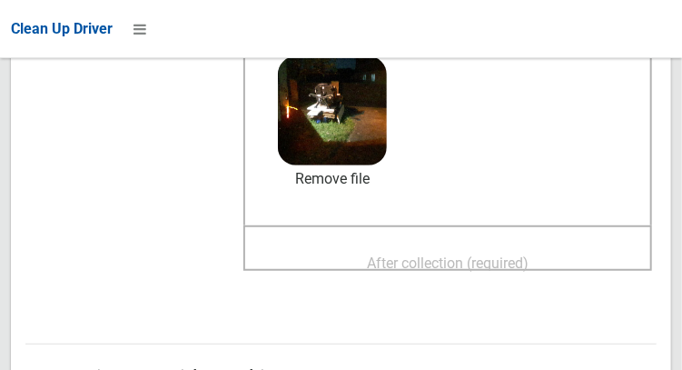
click at [480, 267] on span "After collection (required)" at bounding box center [448, 262] width 162 height 17
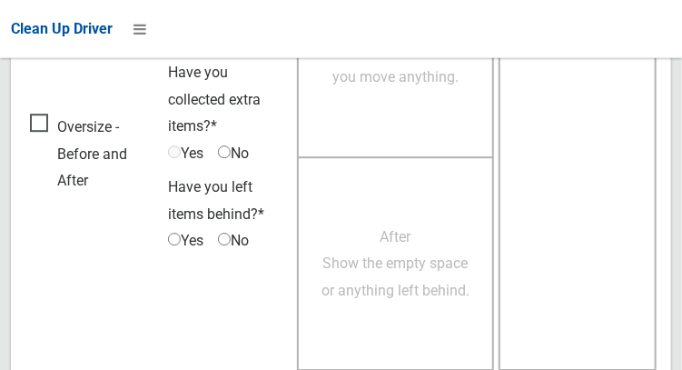
scroll to position [1639, 0]
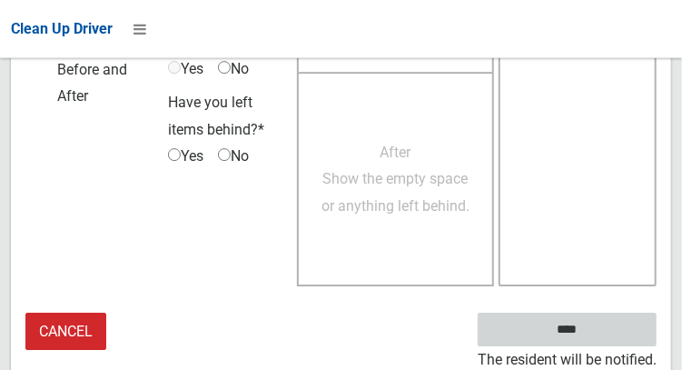
click at [594, 334] on input "****" at bounding box center [567, 329] width 179 height 34
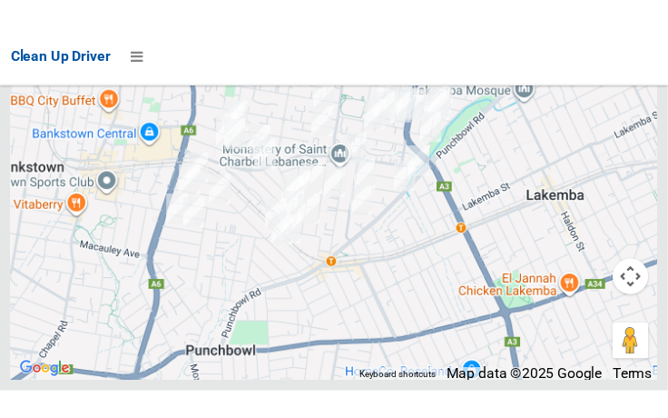
scroll to position [10327, 0]
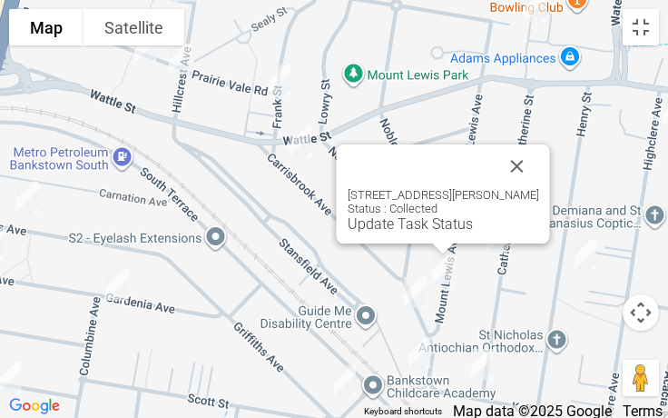
click at [496, 180] on div at bounding box center [422, 166] width 148 height 44
click at [539, 173] on button "Close" at bounding box center [518, 166] width 44 height 44
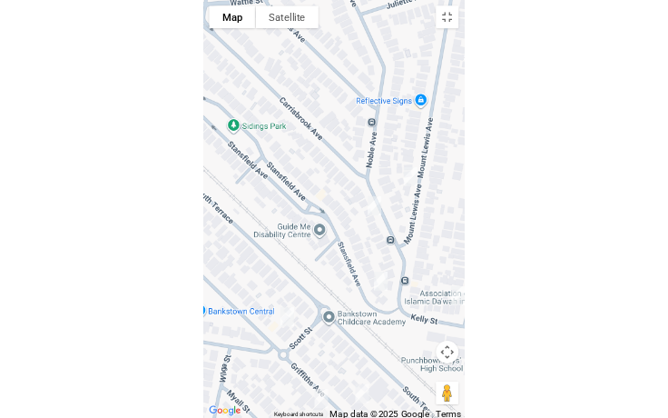
scroll to position [10302, 0]
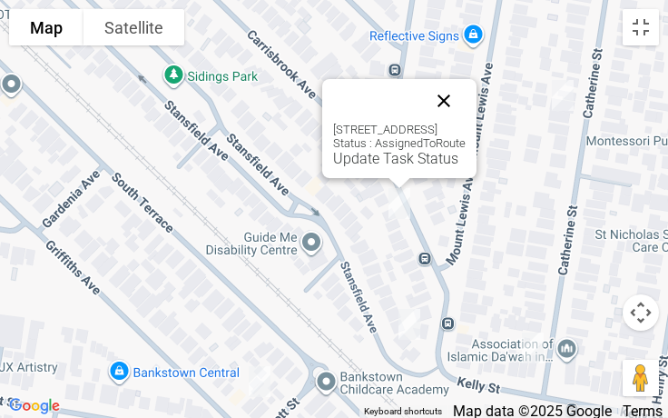
click at [466, 106] on button "Close" at bounding box center [444, 101] width 44 height 44
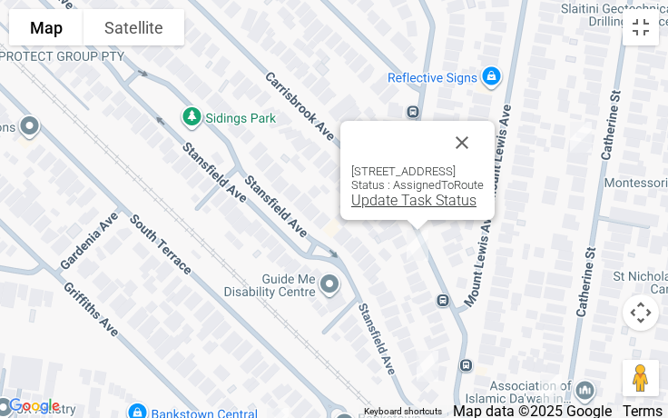
click at [352, 208] on link "Update Task Status" at bounding box center [413, 200] width 125 height 17
click at [355, 203] on link "Update Task Status" at bounding box center [413, 200] width 125 height 17
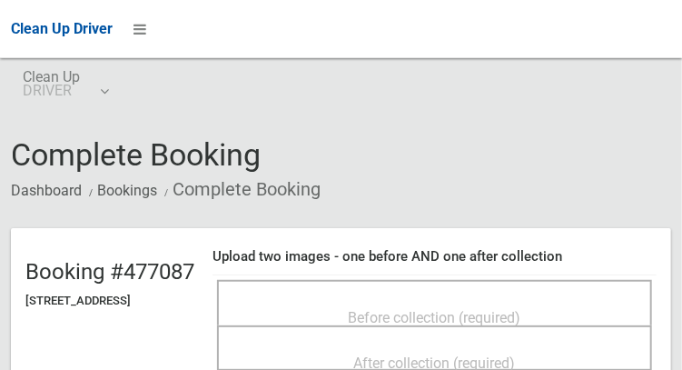
click at [417, 309] on span "Before collection (required)" at bounding box center [435, 317] width 173 height 17
click at [436, 284] on div "Before collection (required)" at bounding box center [434, 302] width 435 height 45
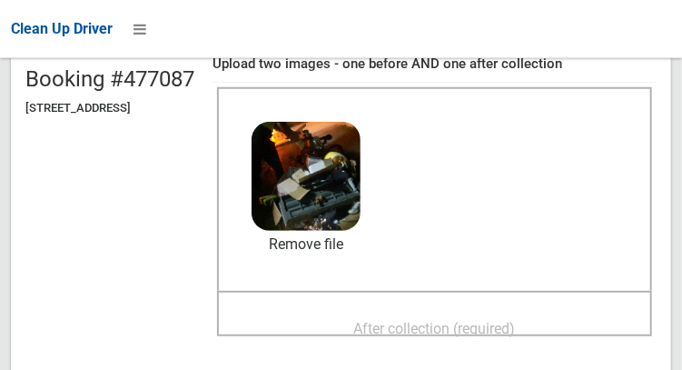
scroll to position [193, 0]
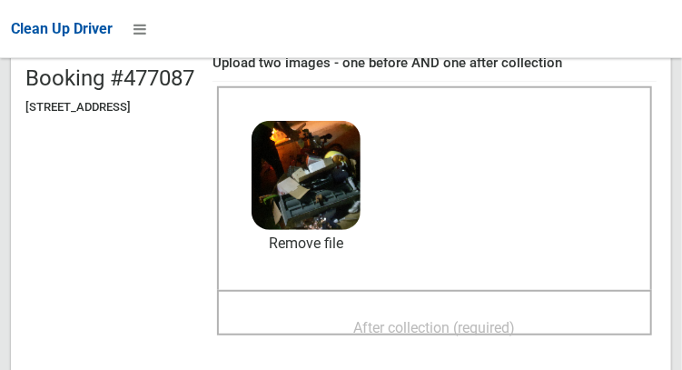
click at [494, 325] on span "After collection (required)" at bounding box center [435, 327] width 162 height 17
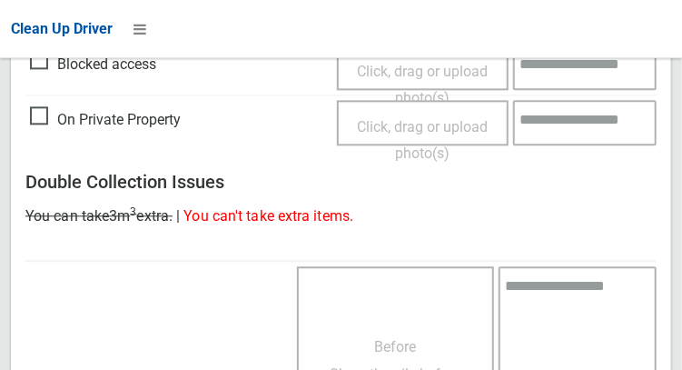
scroll to position [1639, 0]
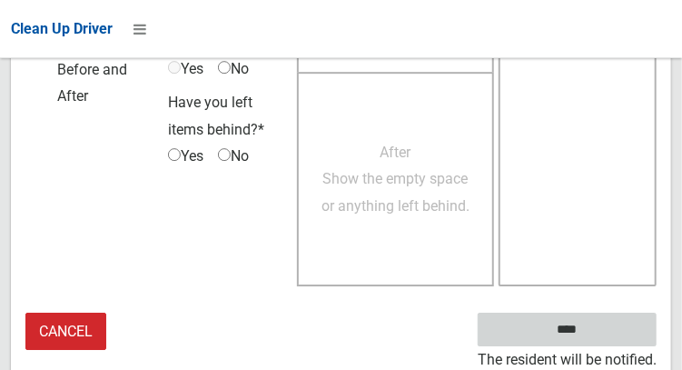
click at [603, 336] on input "****" at bounding box center [567, 329] width 179 height 34
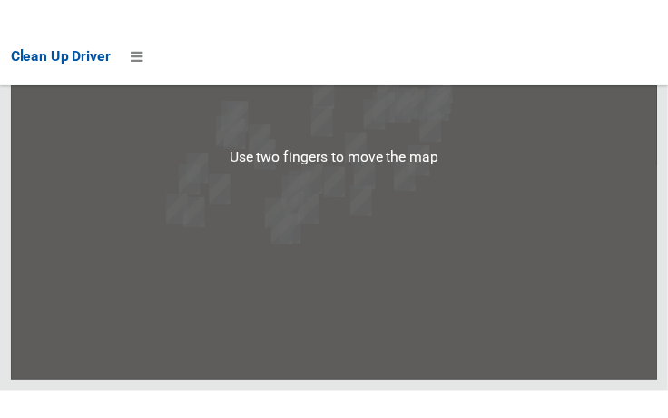
scroll to position [10385, 0]
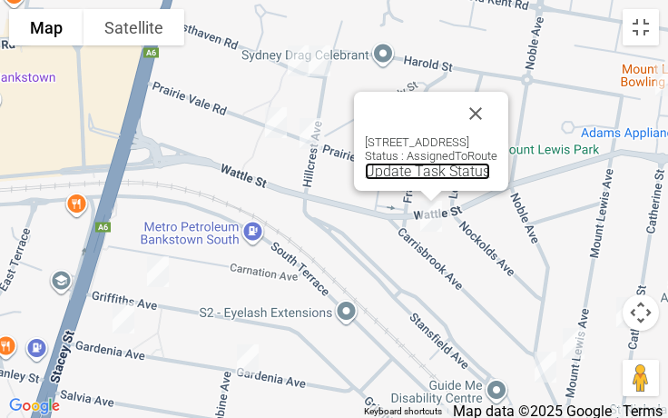
click at [367, 175] on link "Update Task Status" at bounding box center [427, 171] width 125 height 17
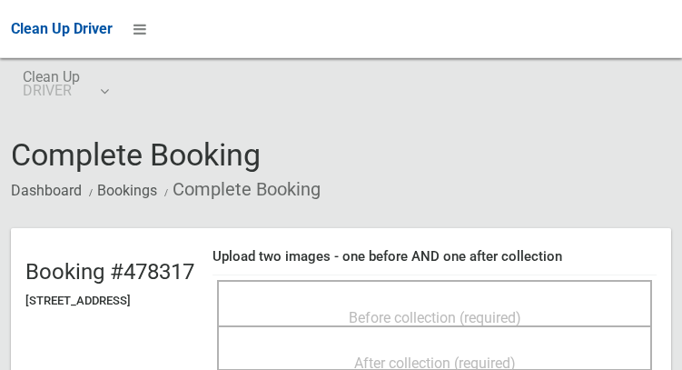
scroll to position [80, 0]
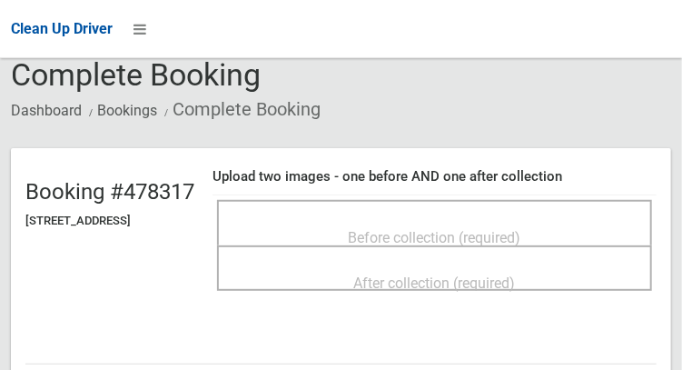
click at [495, 220] on div "Before collection (required)" at bounding box center [434, 237] width 395 height 34
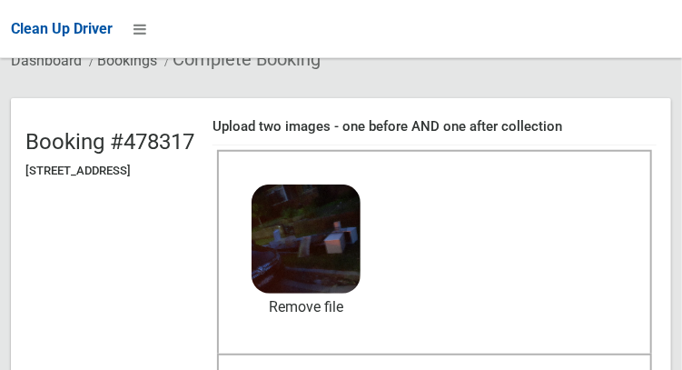
scroll to position [211, 0]
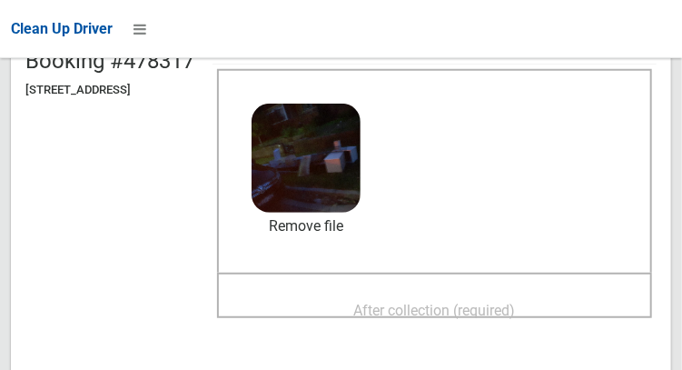
click at [499, 308] on span "After collection (required)" at bounding box center [435, 309] width 162 height 17
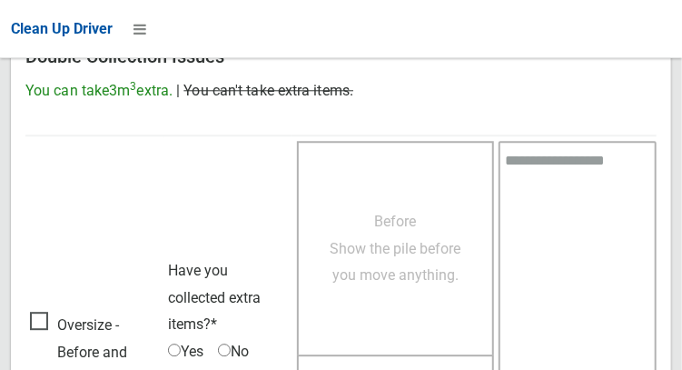
scroll to position [1640, 0]
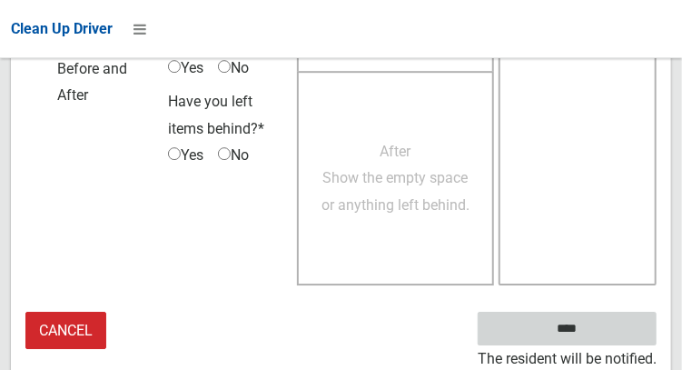
click at [610, 330] on input "****" at bounding box center [567, 328] width 179 height 34
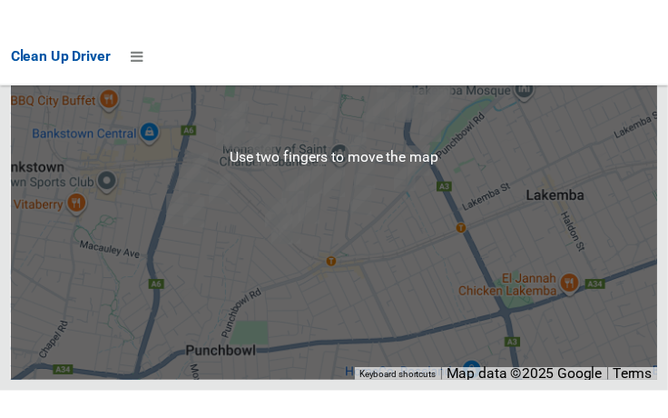
scroll to position [10395, 0]
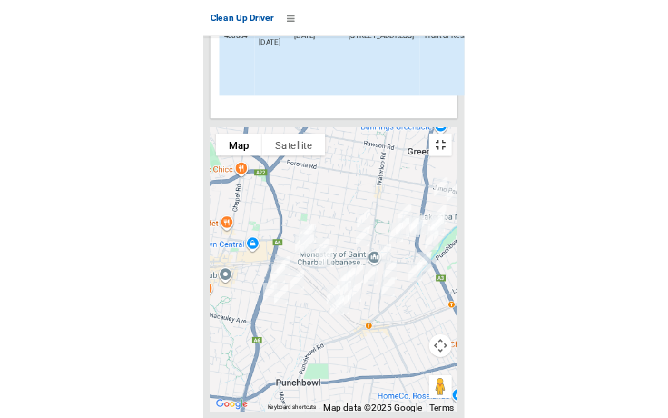
scroll to position [10302, 0]
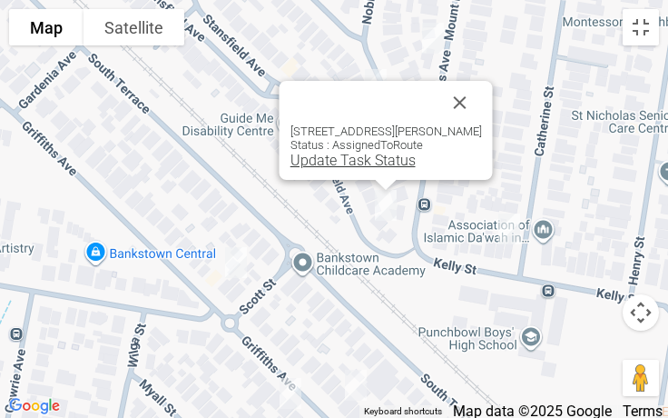
click at [330, 165] on link "Update Task Status" at bounding box center [353, 160] width 125 height 17
click at [330, 164] on link "Update Task Status" at bounding box center [353, 160] width 125 height 17
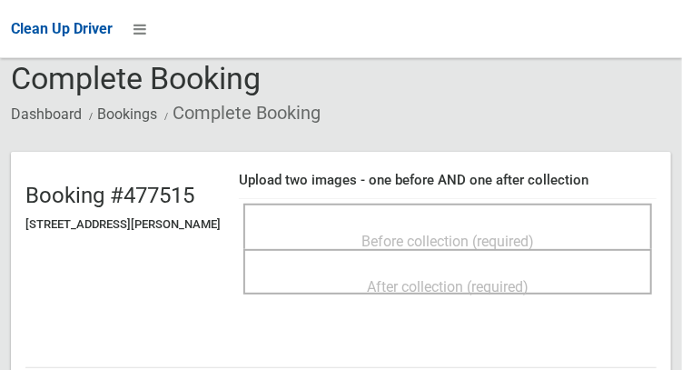
scroll to position [78, 0]
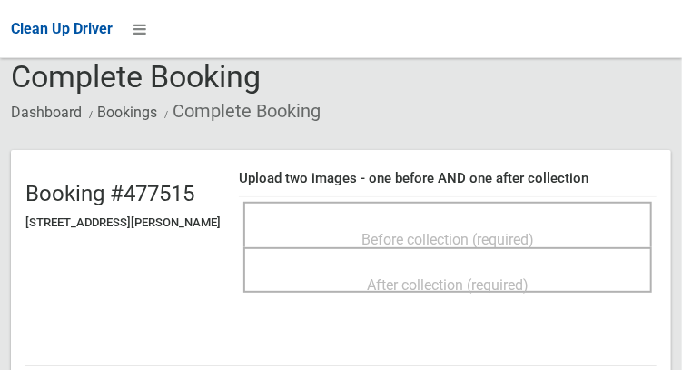
click at [479, 231] on span "Before collection (required)" at bounding box center [447, 239] width 173 height 17
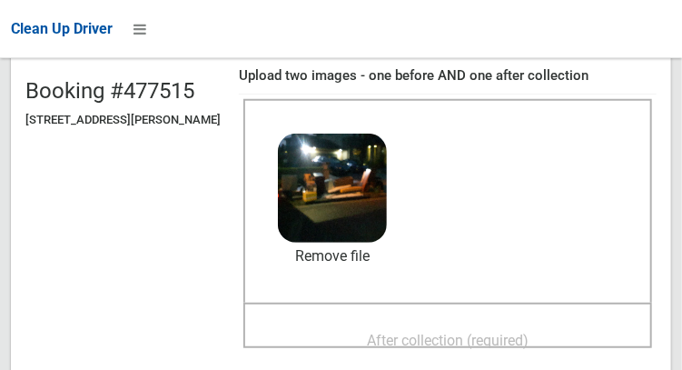
scroll to position [180, 0]
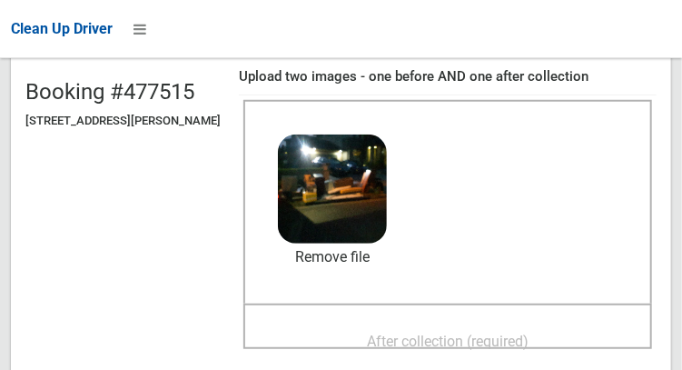
click at [503, 341] on span "After collection (required)" at bounding box center [448, 340] width 162 height 17
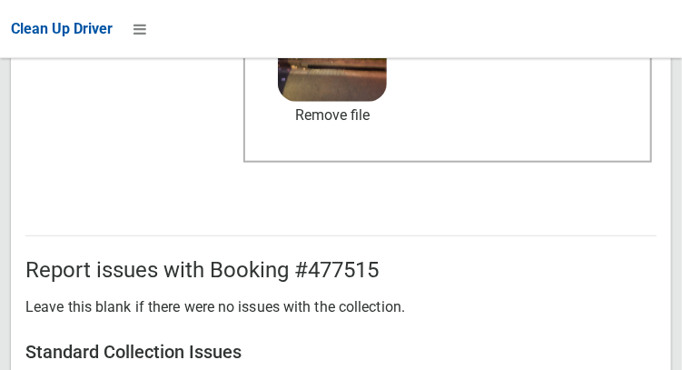
scroll to position [1640, 0]
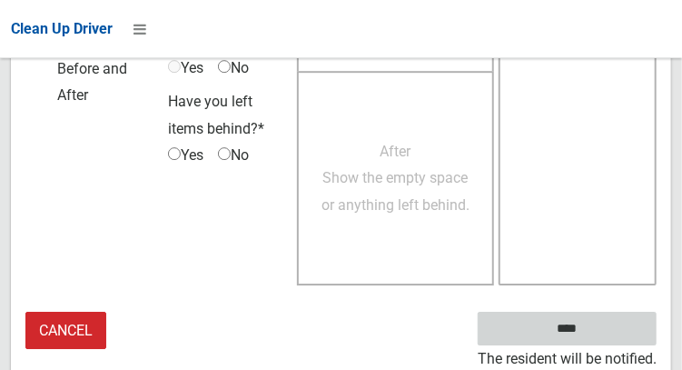
click at [594, 341] on input "****" at bounding box center [567, 328] width 179 height 34
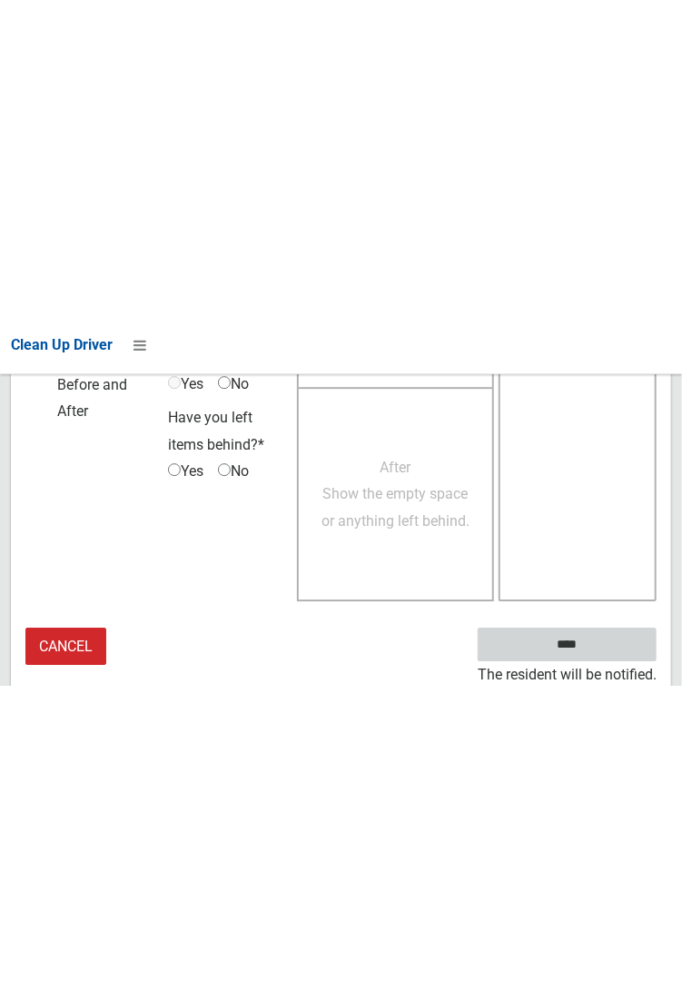
scroll to position [1049, 0]
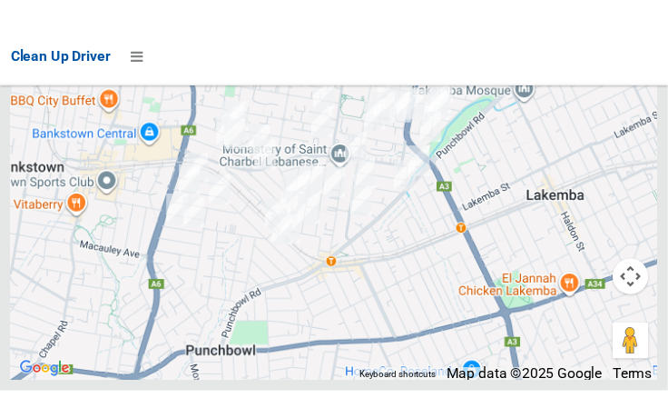
scroll to position [10368, 0]
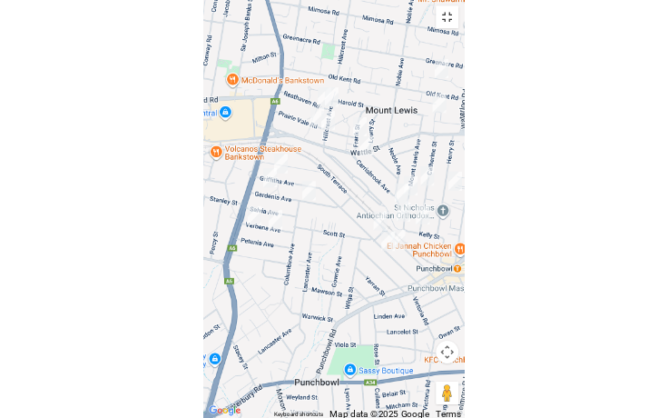
scroll to position [10302, 0]
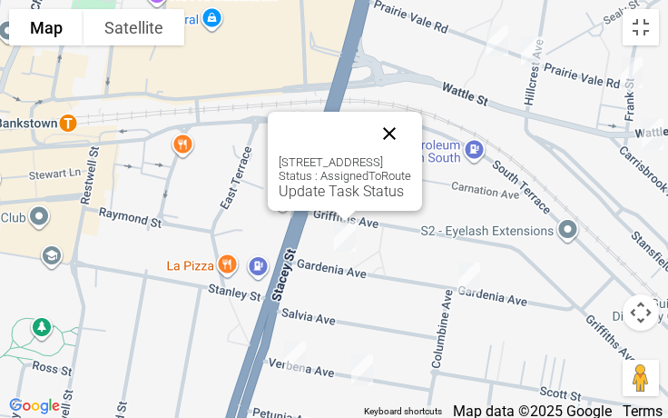
click at [411, 123] on button "Close" at bounding box center [390, 134] width 44 height 44
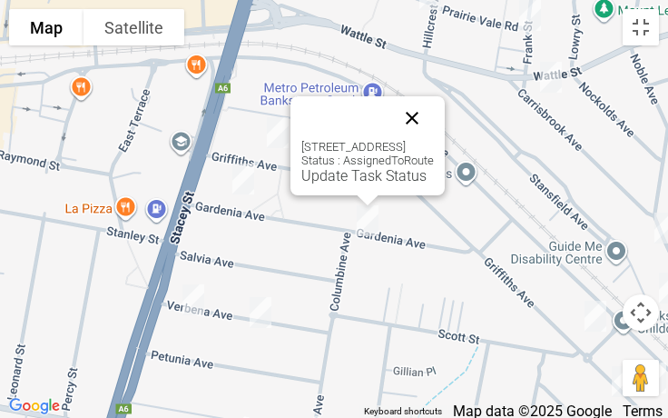
click at [434, 125] on button "Close" at bounding box center [412, 118] width 44 height 44
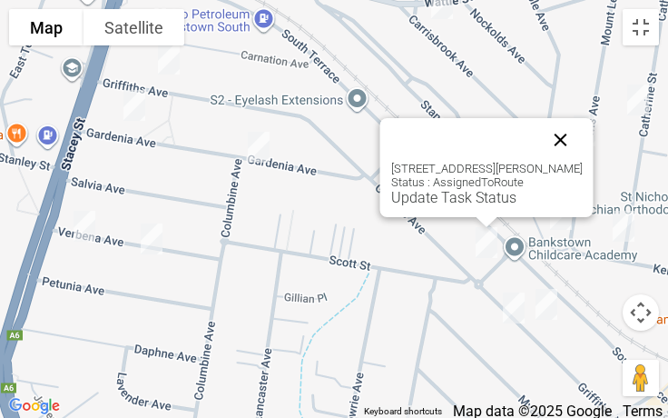
click at [580, 135] on button "Close" at bounding box center [561, 140] width 44 height 44
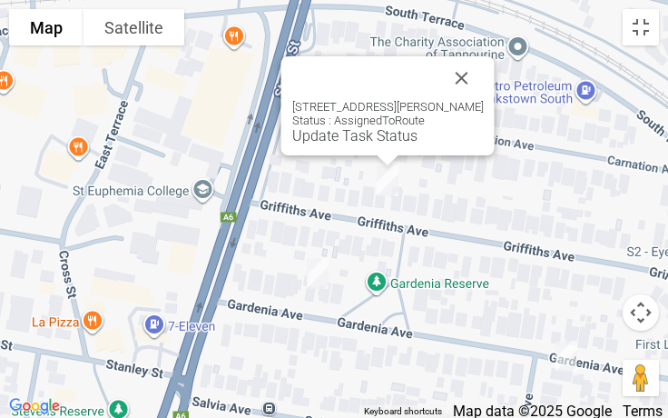
click at [335, 144] on div "165 Griffiths Avenue, BANKSTOWN NSW 2200 Status : AssignedToRoute Update Task S…" at bounding box center [388, 105] width 213 height 99
click at [336, 144] on div "165 Griffiths Avenue, BANKSTOWN NSW 2200 Status : AssignedToRoute Update Task S…" at bounding box center [388, 105] width 213 height 99
click at [337, 134] on link "Update Task Status" at bounding box center [354, 135] width 125 height 17
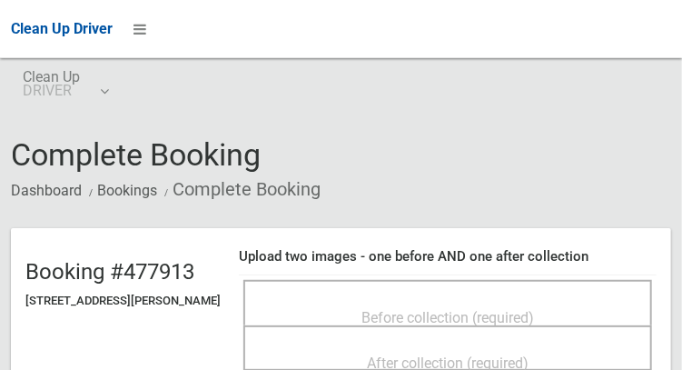
click at [442, 280] on div "Before collection (required)" at bounding box center [447, 302] width 409 height 45
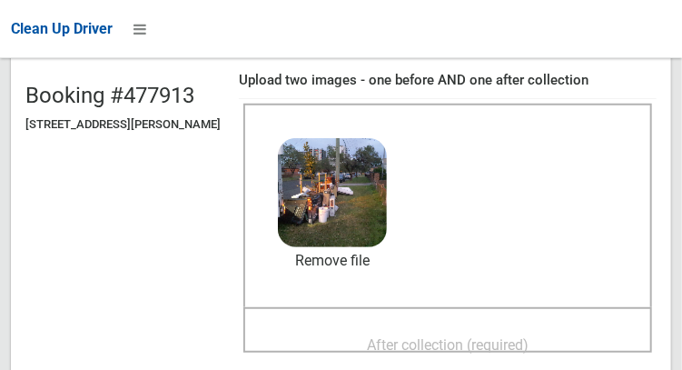
scroll to position [180, 0]
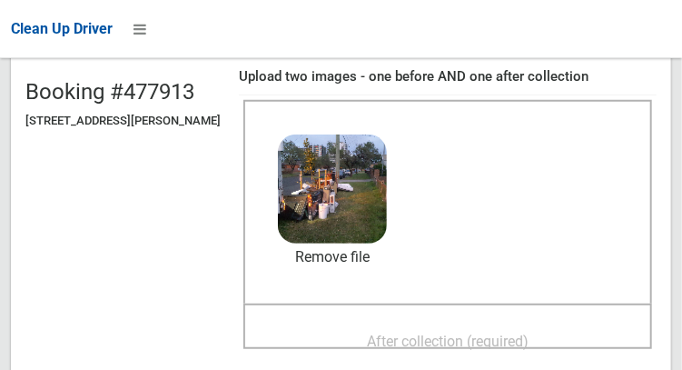
click at [360, 341] on div "After collection (required)" at bounding box center [447, 340] width 369 height 34
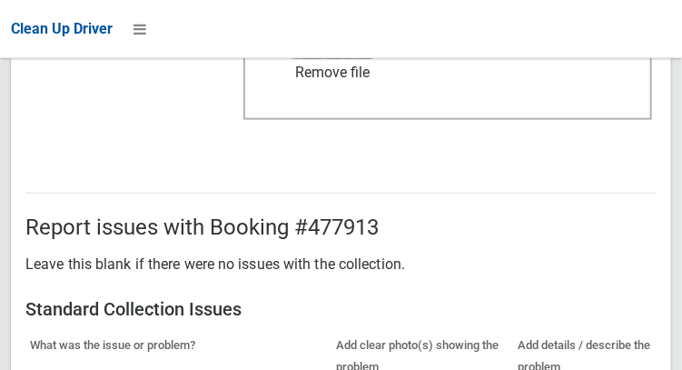
scroll to position [1639, 0]
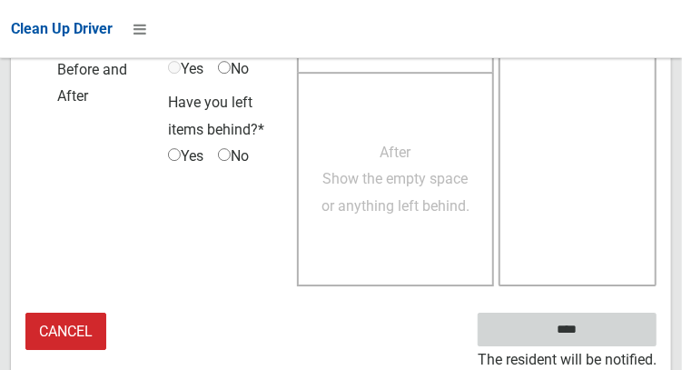
click at [600, 321] on input "****" at bounding box center [567, 329] width 179 height 34
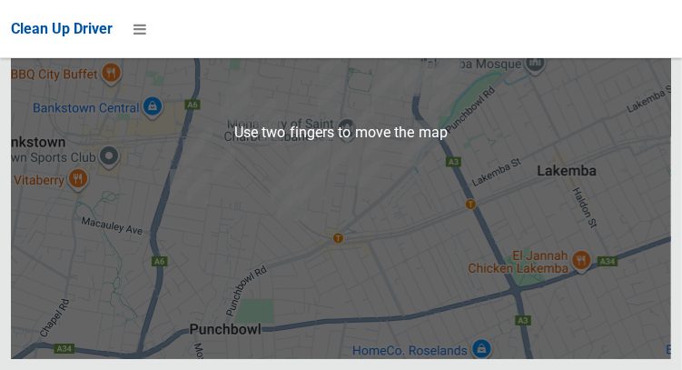
scroll to position [10413, 0]
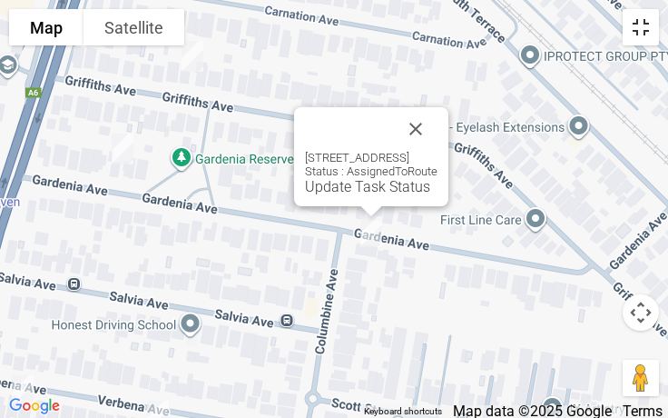
click at [658, 39] on button "Toggle fullscreen view" at bounding box center [641, 27] width 36 height 36
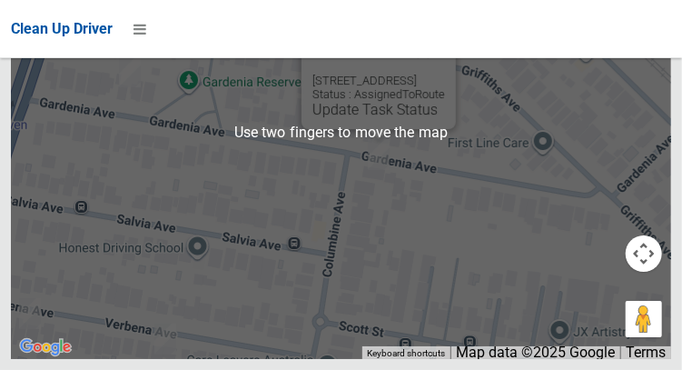
scroll to position [10411, 0]
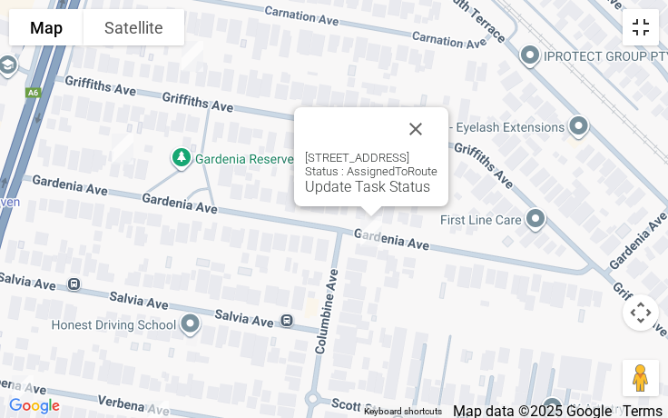
click at [643, 29] on button "Toggle fullscreen view" at bounding box center [641, 27] width 36 height 36
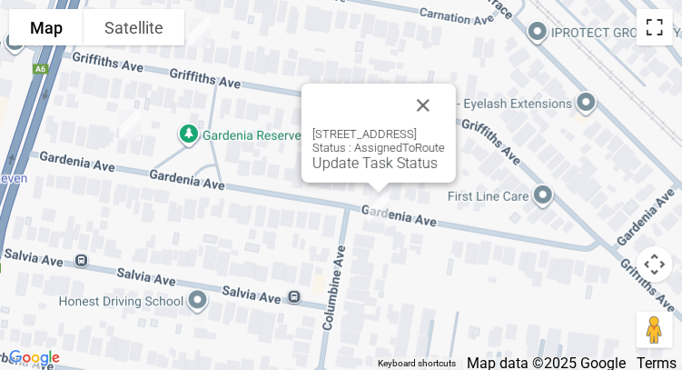
scroll to position [9611, 0]
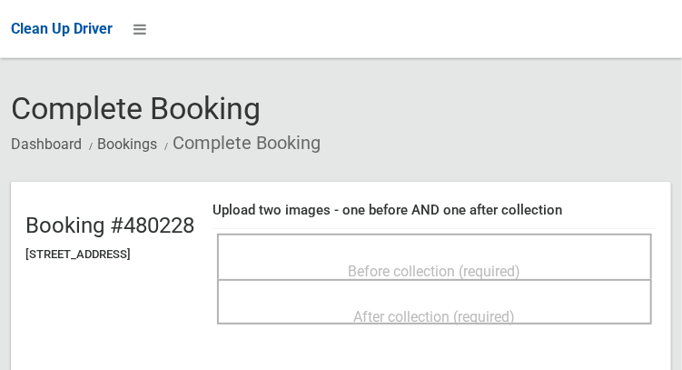
scroll to position [48, 0]
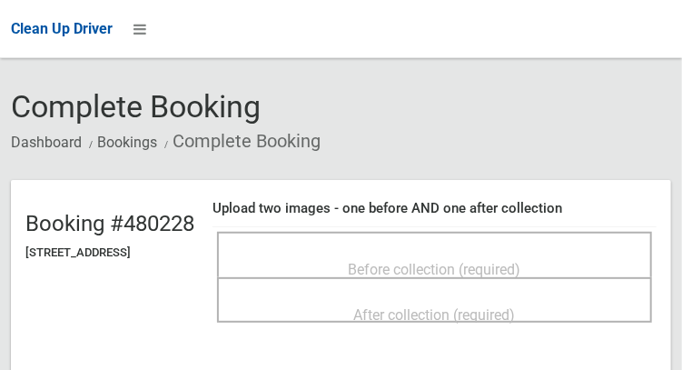
click at [474, 252] on div "Before collection (required)" at bounding box center [434, 269] width 395 height 34
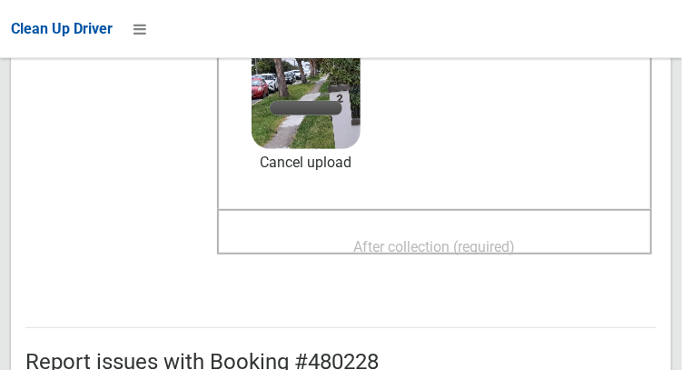
scroll to position [281, 0]
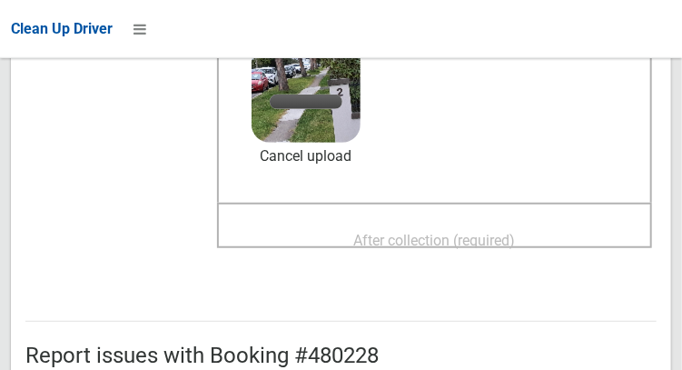
click at [479, 242] on span "After collection (required)" at bounding box center [435, 240] width 162 height 17
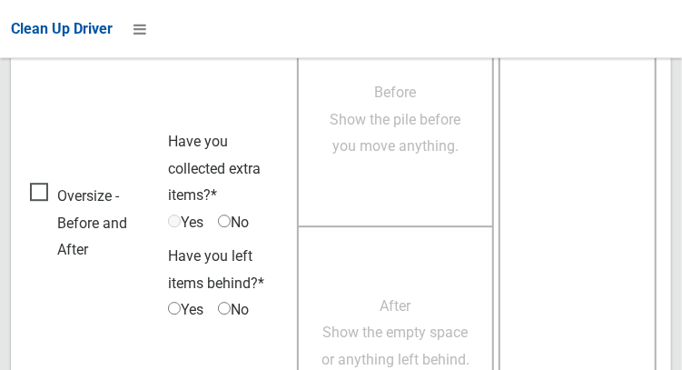
scroll to position [1639, 0]
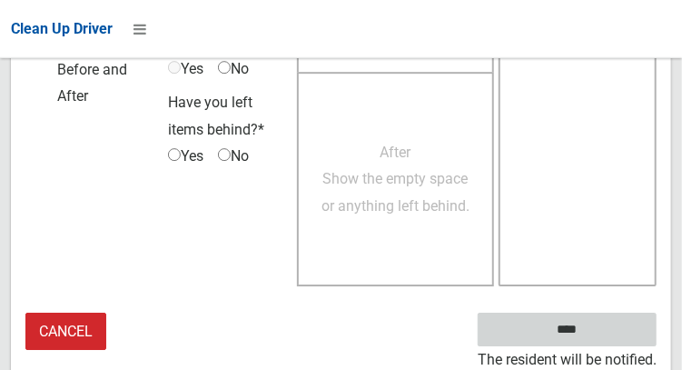
click at [594, 326] on input "****" at bounding box center [567, 329] width 179 height 34
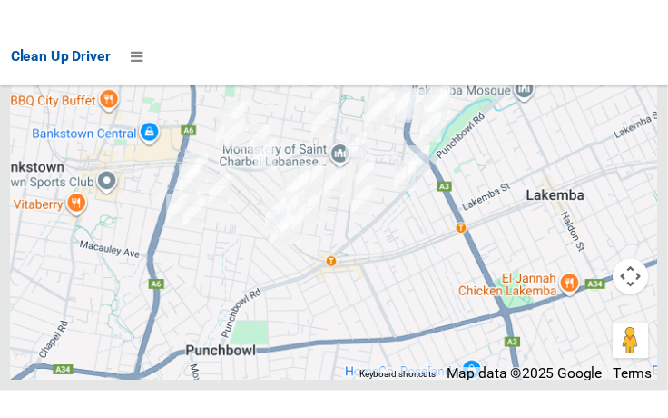
scroll to position [10366, 0]
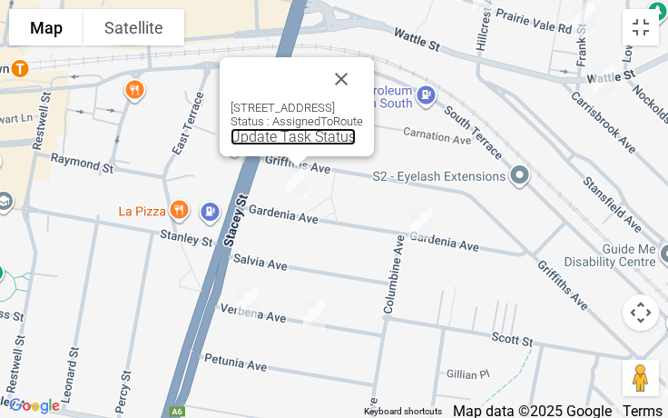
click at [242, 144] on link "Update Task Status" at bounding box center [293, 136] width 125 height 17
click at [250, 145] on div "[STREET_ADDRESS] Status : AssignedToRoute Update Task Status" at bounding box center [297, 106] width 154 height 99
click at [254, 145] on div "79 Gardenia Avenue, BANKSTOWN NSW 2200 Status : AssignedToRoute Update Task Sta…" at bounding box center [297, 106] width 154 height 99
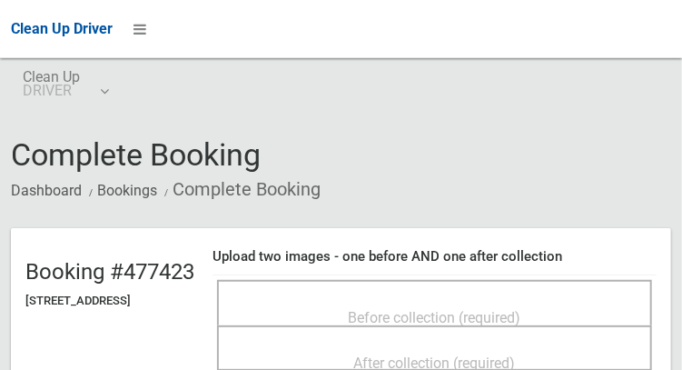
click at [489, 283] on div "Before collection (required)" at bounding box center [434, 302] width 435 height 45
click at [383, 309] on span "Before collection (required)" at bounding box center [435, 317] width 173 height 17
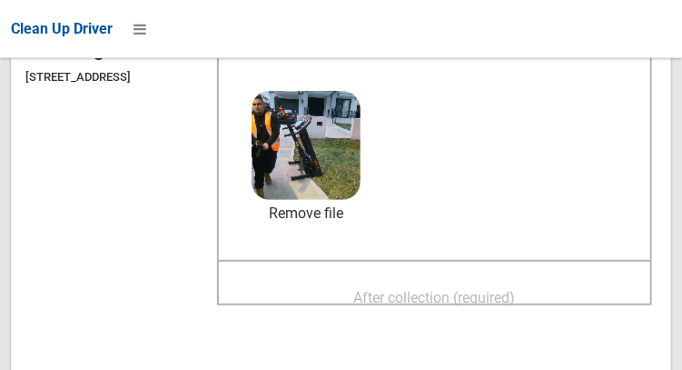
scroll to position [229, 0]
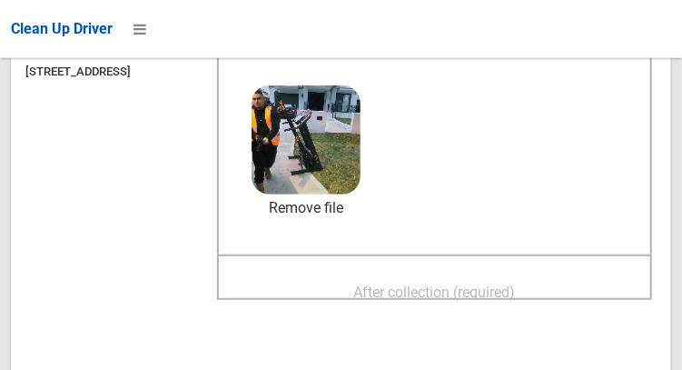
click at [496, 290] on span "After collection (required)" at bounding box center [435, 291] width 162 height 17
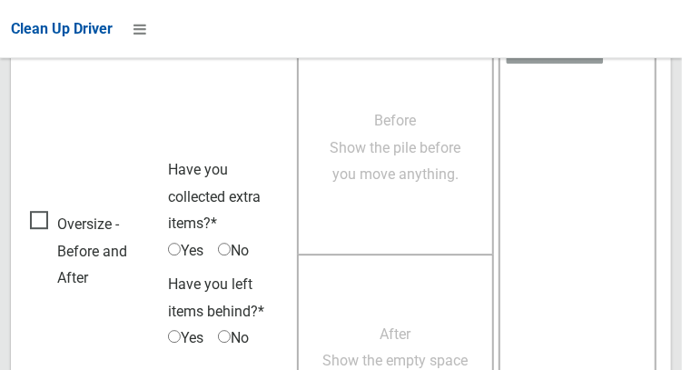
scroll to position [1639, 0]
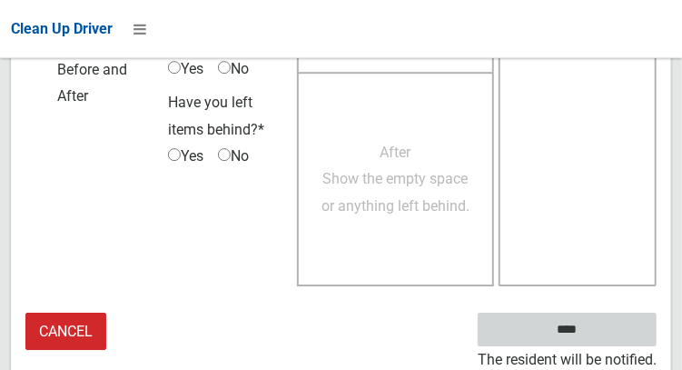
click at [594, 332] on input "****" at bounding box center [567, 329] width 179 height 34
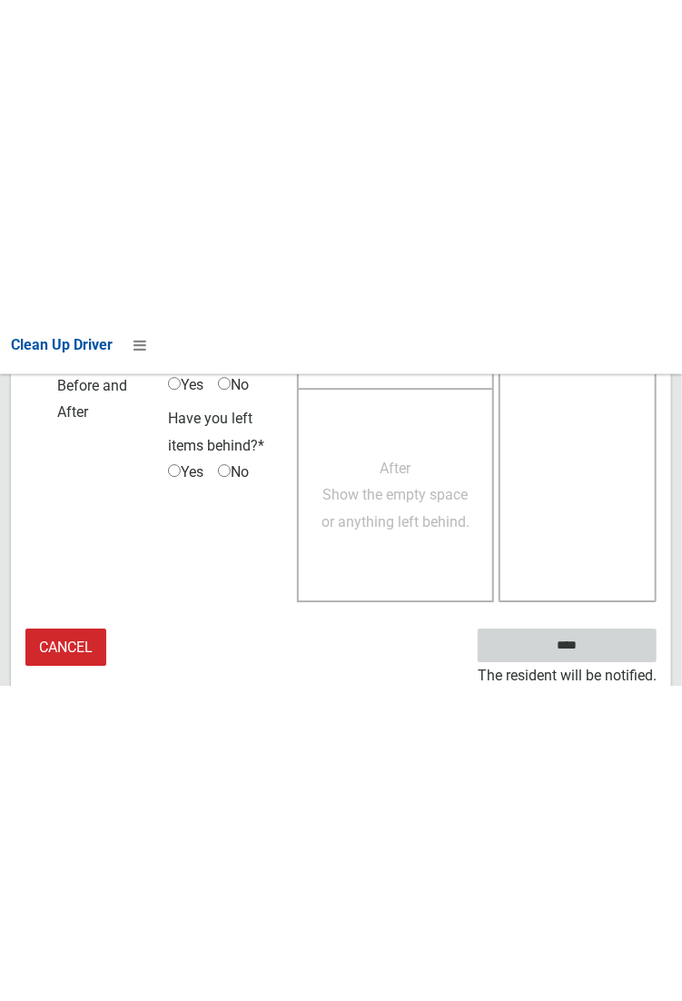
scroll to position [1049, 0]
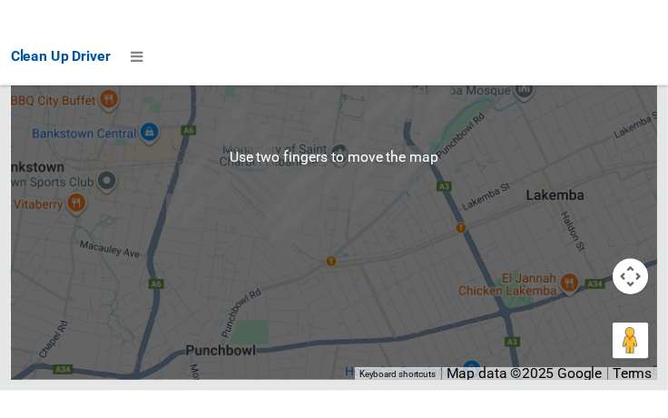
scroll to position [10445, 0]
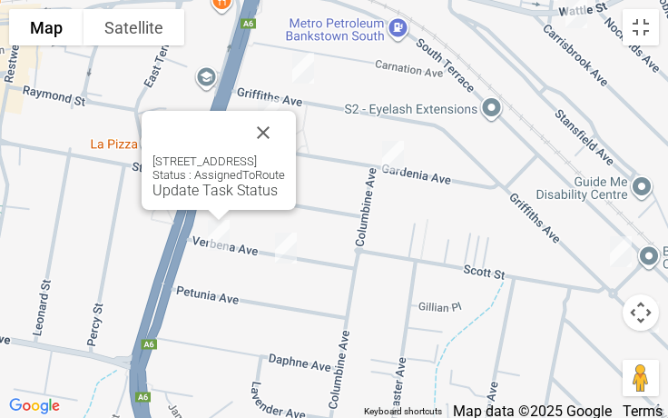
click at [242, 122] on div at bounding box center [197, 133] width 89 height 44
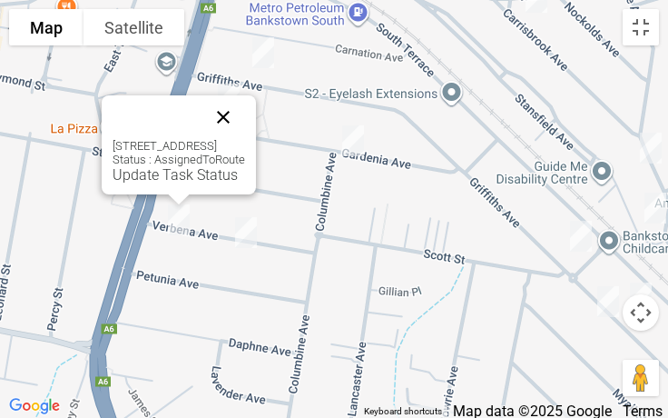
click at [245, 128] on button "Close" at bounding box center [224, 117] width 44 height 44
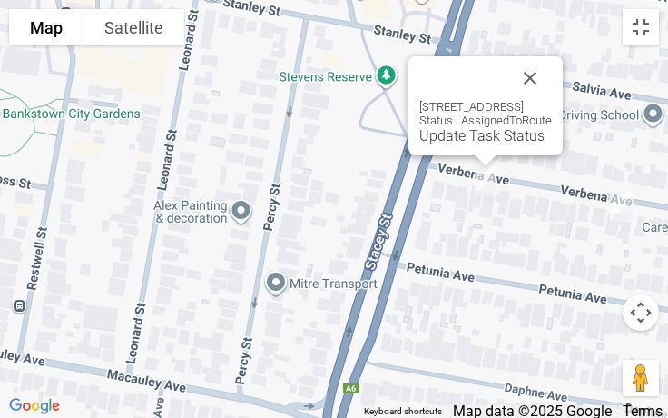
click at [429, 144] on div "38 Verbena Avenue, BANKSTOWN NSW 2200 Status : AssignedToRoute Update Task Stat…" at bounding box center [486, 105] width 154 height 99
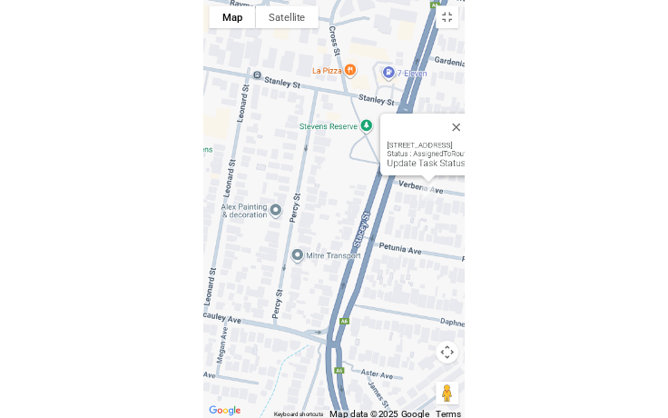
scroll to position [10302, 0]
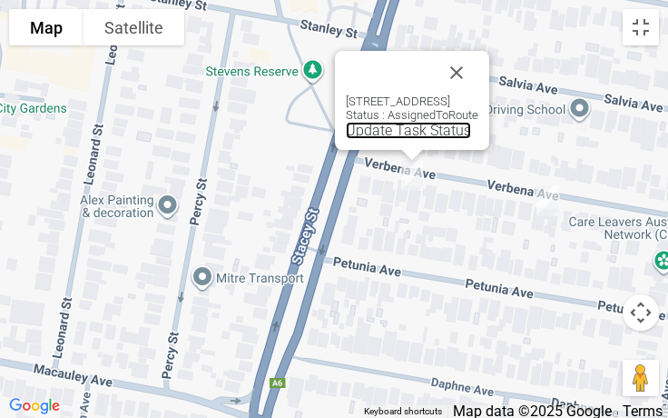
click at [376, 136] on link "Update Task Status" at bounding box center [408, 130] width 125 height 17
click at [375, 134] on link "Update Task Status" at bounding box center [408, 130] width 125 height 17
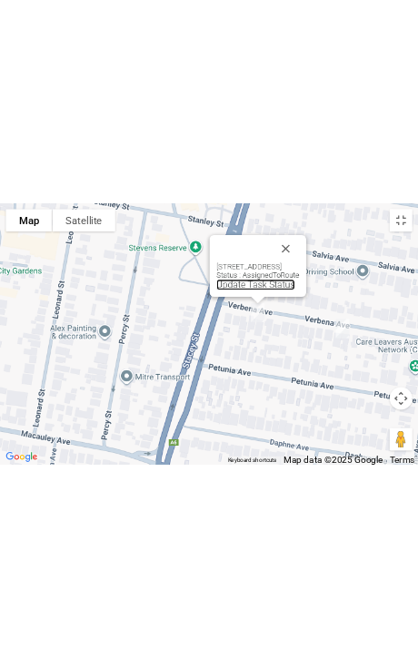
scroll to position [10348, 0]
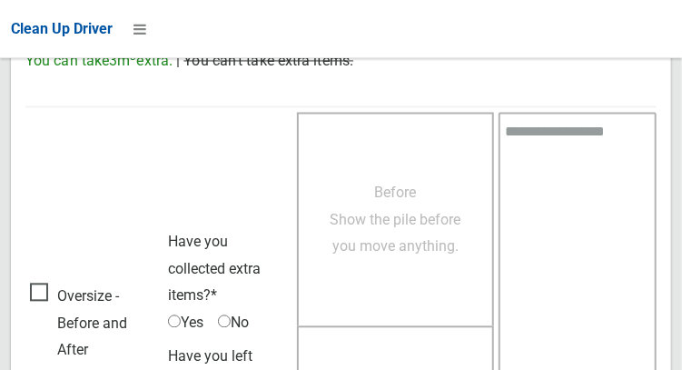
scroll to position [1081, 0]
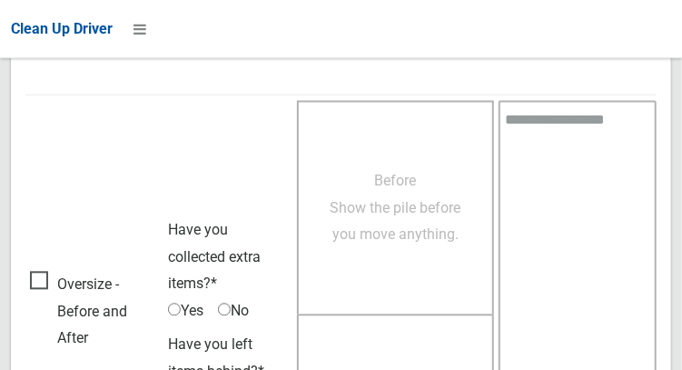
click at [30, 301] on span "Oversize - Before and After" at bounding box center [94, 311] width 129 height 81
click at [49, 285] on span "Oversize - Before and After" at bounding box center [94, 311] width 129 height 81
click at [390, 241] on span "Before Show the pile before you move anything." at bounding box center [396, 207] width 131 height 71
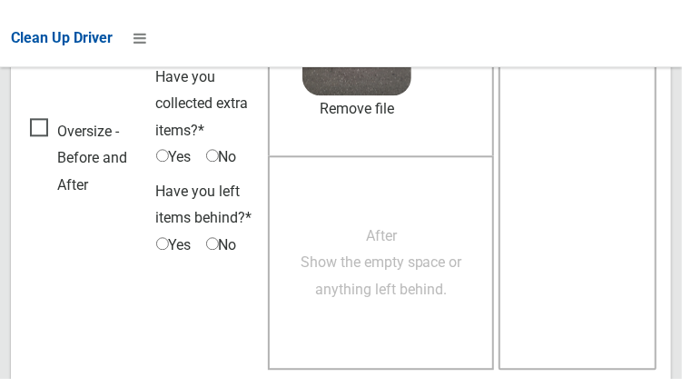
scroll to position [1242, 0]
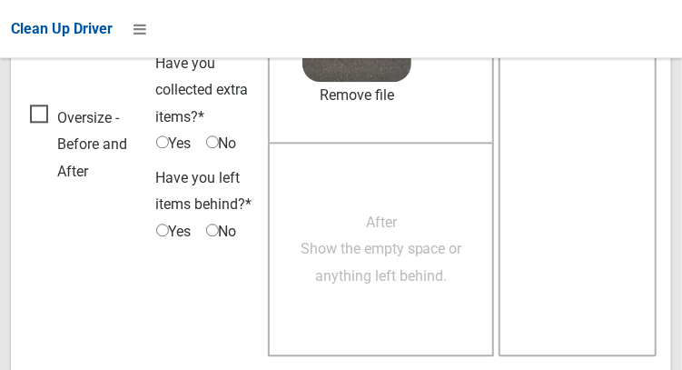
click at [390, 248] on span "After Show the empty space or anything left behind." at bounding box center [382, 248] width 162 height 71
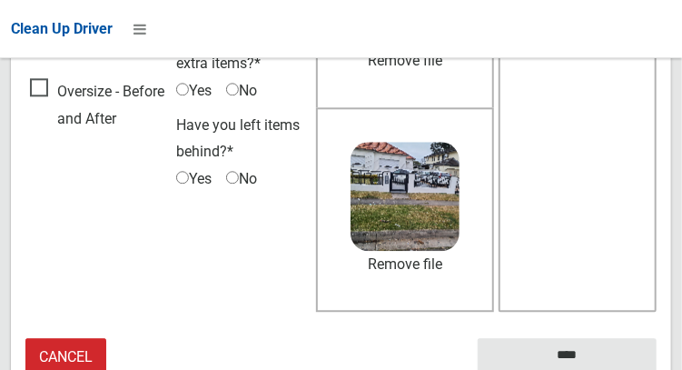
scroll to position [1303, 0]
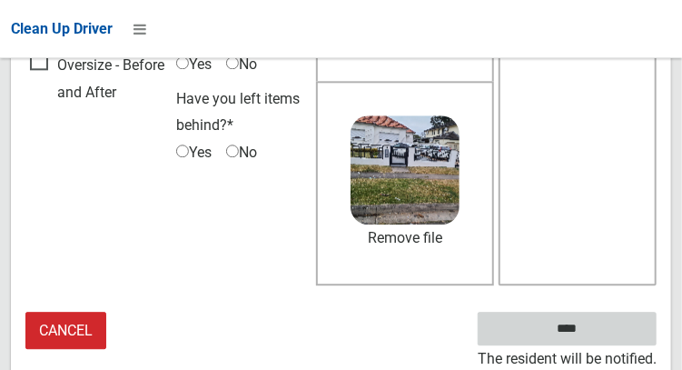
click at [594, 340] on input "****" at bounding box center [567, 328] width 179 height 34
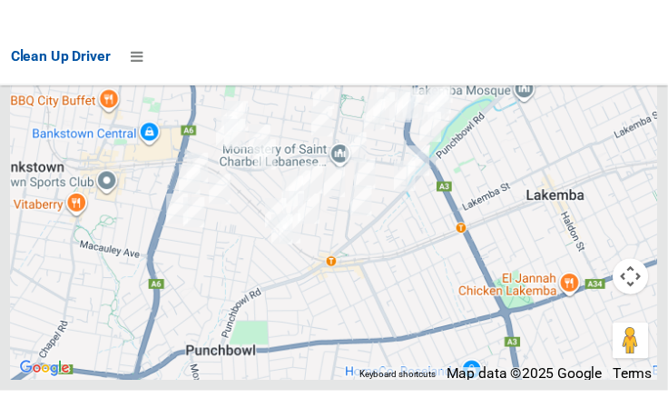
scroll to position [10449, 0]
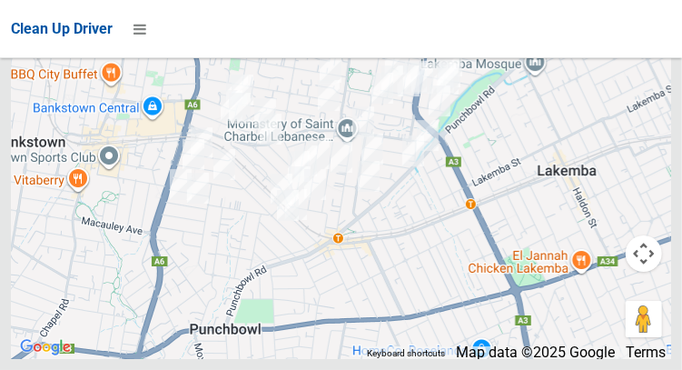
click at [646, 121] on div at bounding box center [341, 132] width 660 height 454
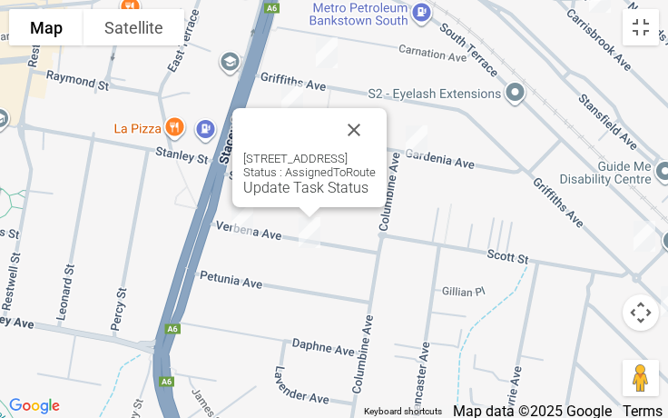
click at [266, 196] on div "16 Verbena Avenue, BANKSTOWN NSW 2200 Status : AssignedToRoute Update Task Stat…" at bounding box center [309, 157] width 154 height 99
click at [272, 183] on link "Update Task Status" at bounding box center [305, 187] width 125 height 17
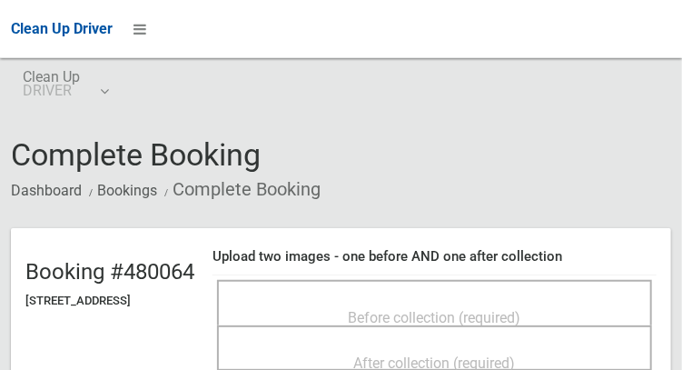
click at [478, 309] on span "Before collection (required)" at bounding box center [435, 317] width 173 height 17
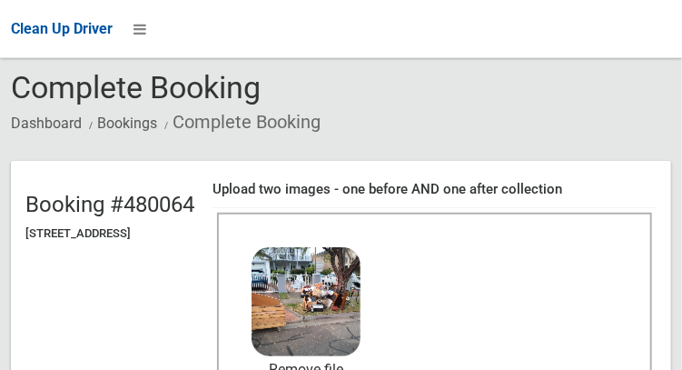
scroll to position [148, 0]
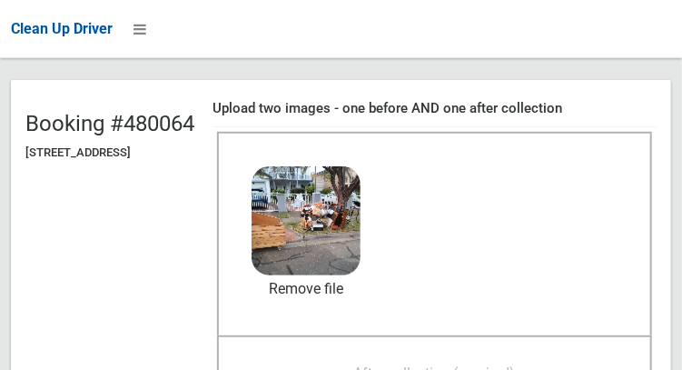
click at [479, 369] on span "After collection (required)" at bounding box center [435, 372] width 162 height 17
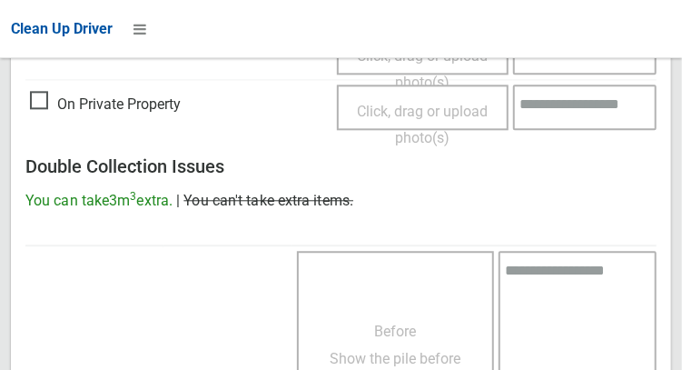
scroll to position [1639, 0]
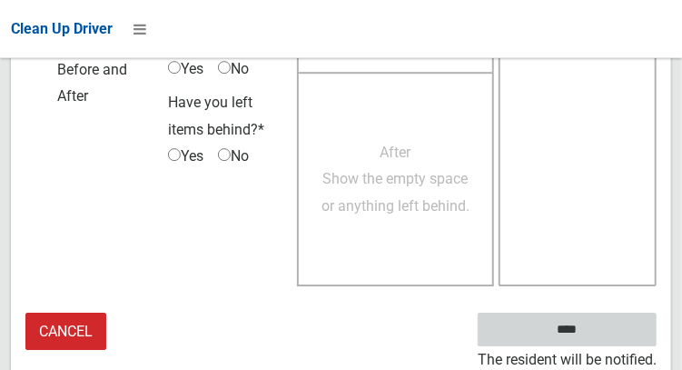
click at [594, 337] on input "****" at bounding box center [567, 329] width 179 height 34
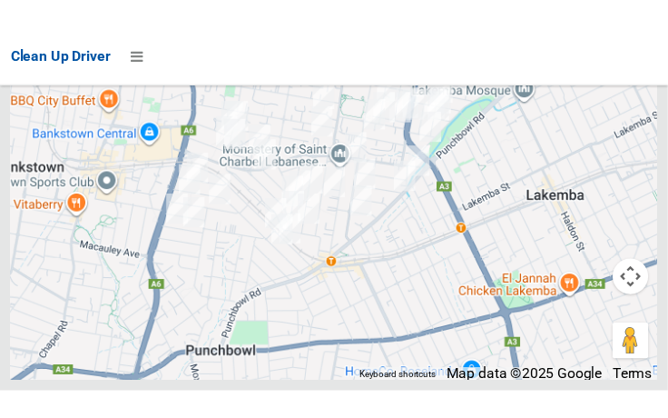
scroll to position [10401, 0]
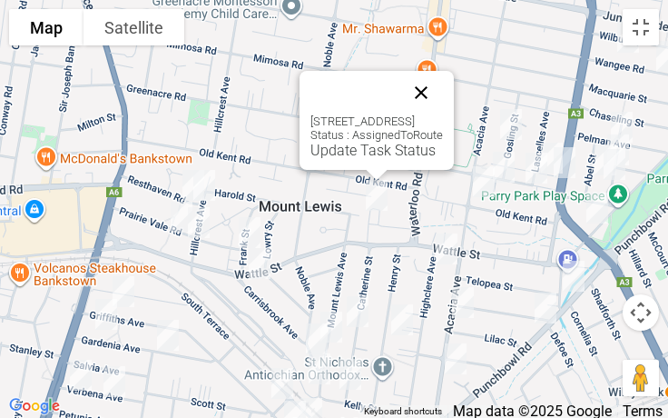
click at [443, 82] on button "Close" at bounding box center [422, 93] width 44 height 44
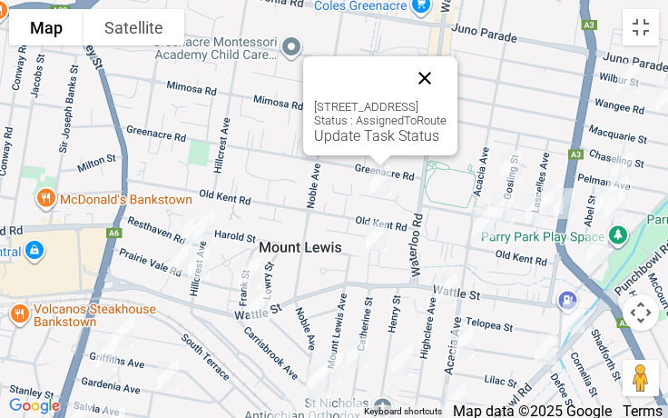
click at [447, 74] on button "Close" at bounding box center [425, 78] width 44 height 44
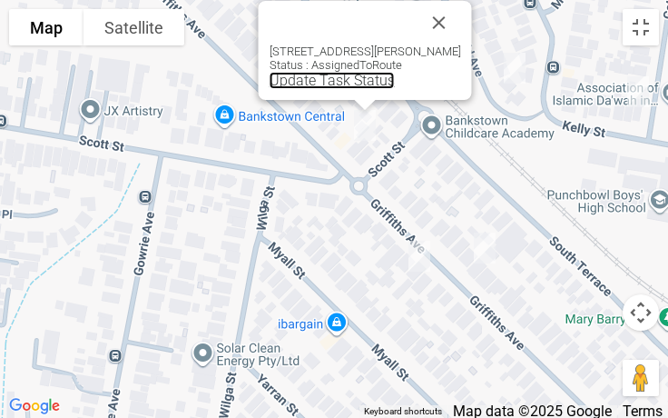
click at [321, 84] on link "Update Task Status" at bounding box center [332, 80] width 125 height 17
click at [322, 88] on link "Update Task Status" at bounding box center [332, 80] width 125 height 17
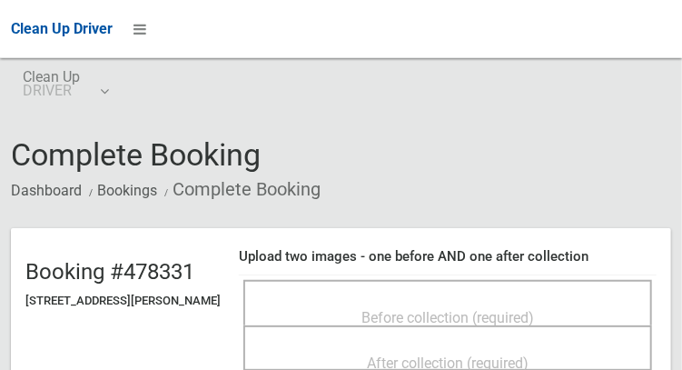
click at [519, 300] on div "Before collection (required)" at bounding box center [447, 317] width 369 height 34
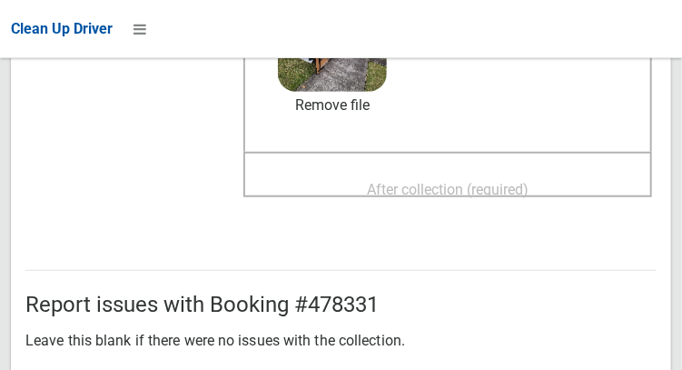
scroll to position [333, 0]
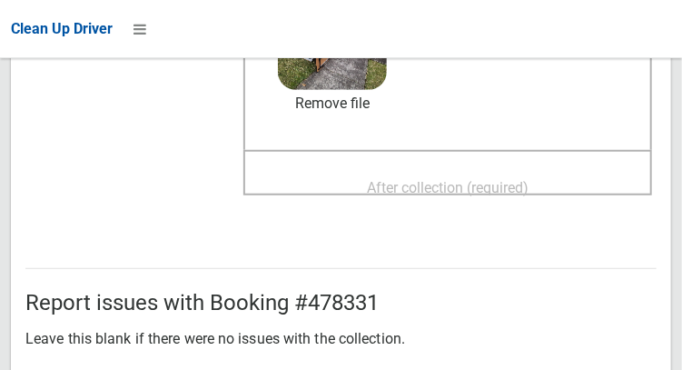
click at [471, 221] on div "Upload two images - one before AND one after collection Before collection (requ…" at bounding box center [448, 63] width 418 height 317
click at [461, 179] on span "After collection (required)" at bounding box center [448, 187] width 162 height 17
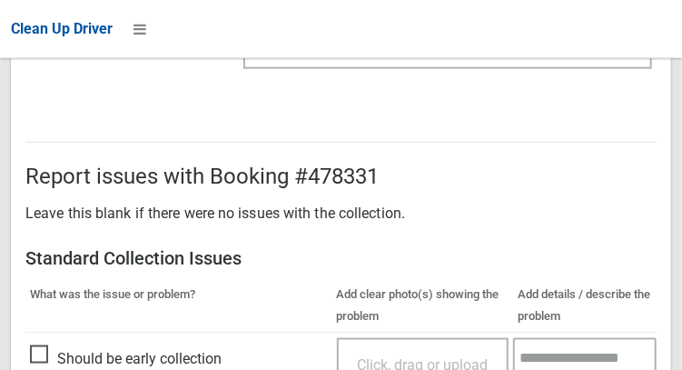
scroll to position [1639, 0]
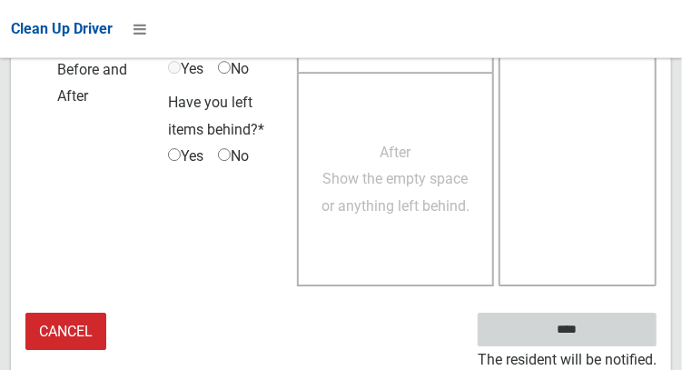
click at [594, 330] on input "****" at bounding box center [567, 329] width 179 height 34
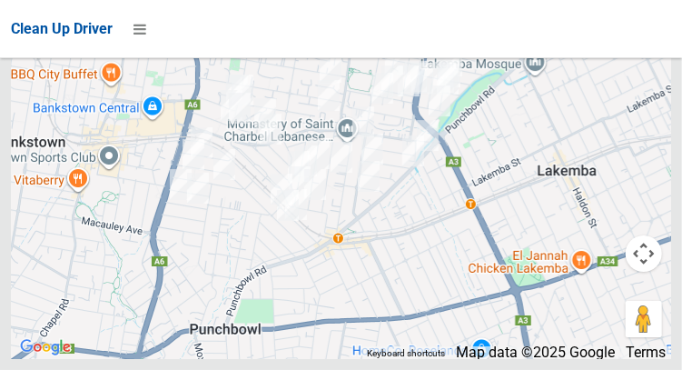
scroll to position [10506, 0]
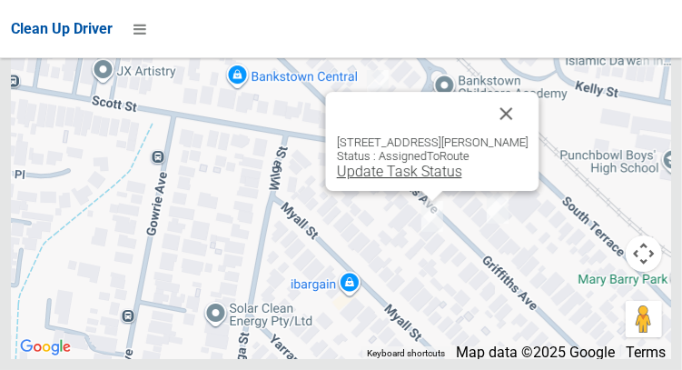
click at [377, 180] on link "Update Task Status" at bounding box center [398, 171] width 125 height 17
click at [395, 180] on link "Update Task Status" at bounding box center [398, 171] width 125 height 17
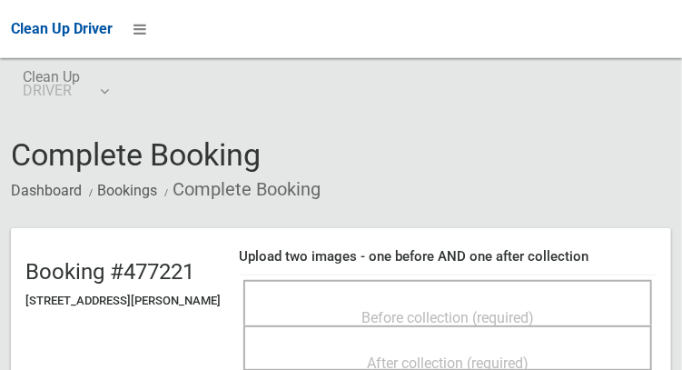
click at [496, 286] on div "Before collection (required)" at bounding box center [447, 302] width 409 height 45
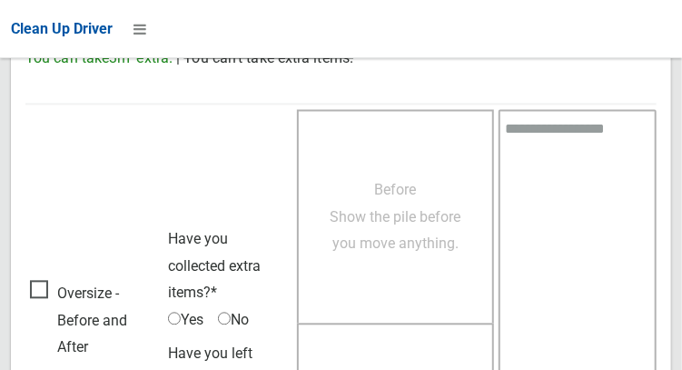
scroll to position [1072, 0]
click at [47, 292] on span "Oversize - Before and After" at bounding box center [94, 320] width 129 height 81
click at [183, 306] on span "Yes" at bounding box center [185, 319] width 35 height 27
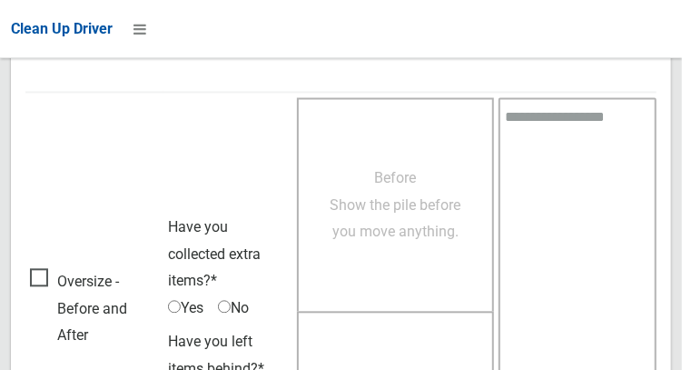
scroll to position [1090, 0]
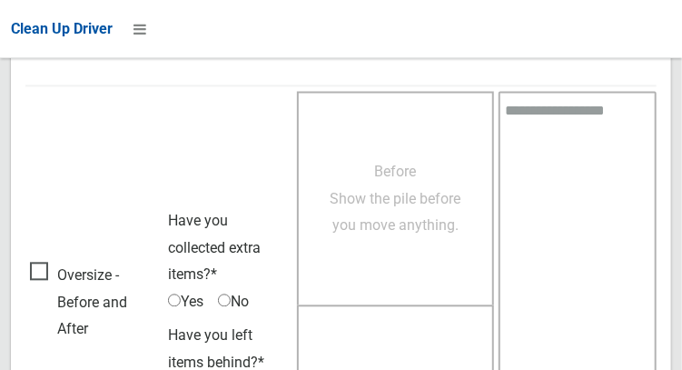
click at [185, 288] on span "Yes" at bounding box center [185, 301] width 35 height 27
click at [374, 189] on span "Before Show the pile before you move anything." at bounding box center [396, 198] width 131 height 71
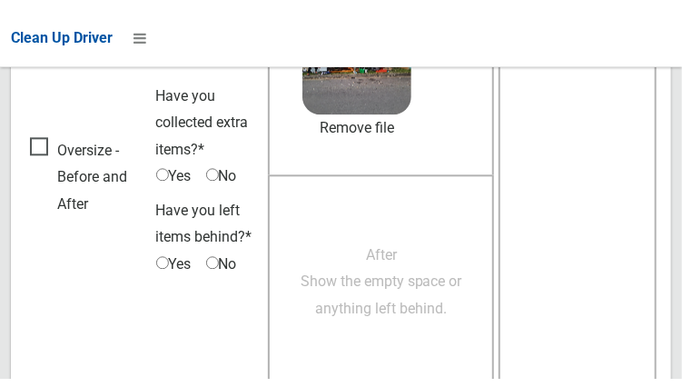
scroll to position [1234, 0]
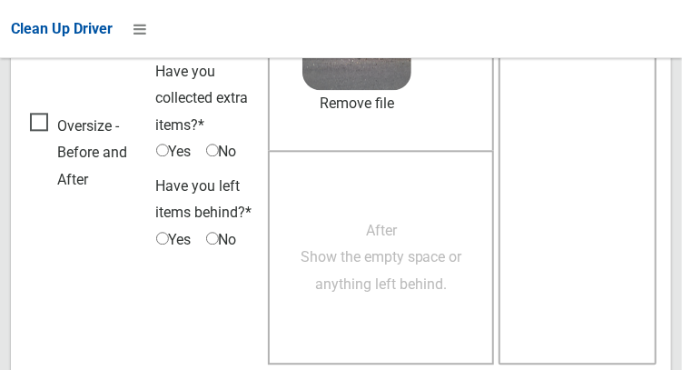
click at [420, 263] on span "After Show the empty space or anything left behind." at bounding box center [382, 257] width 162 height 71
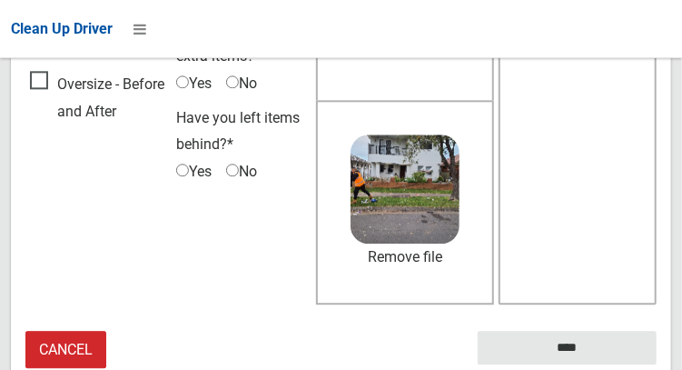
scroll to position [1303, 0]
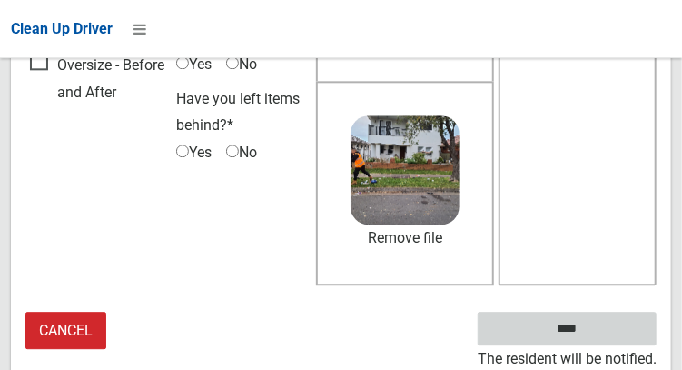
click at [587, 340] on input "****" at bounding box center [567, 328] width 179 height 34
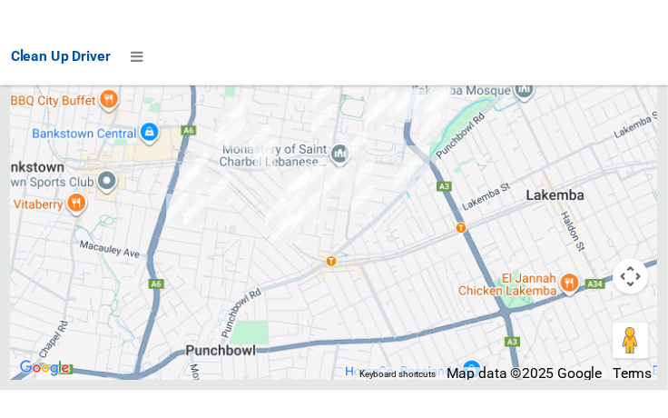
scroll to position [10363, 0]
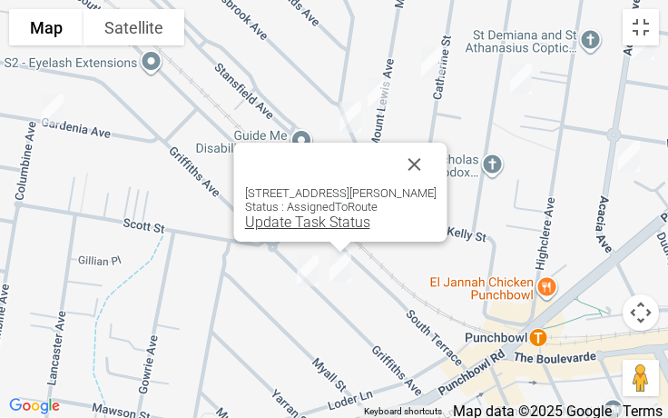
click at [295, 230] on link "Update Task Status" at bounding box center [307, 221] width 125 height 17
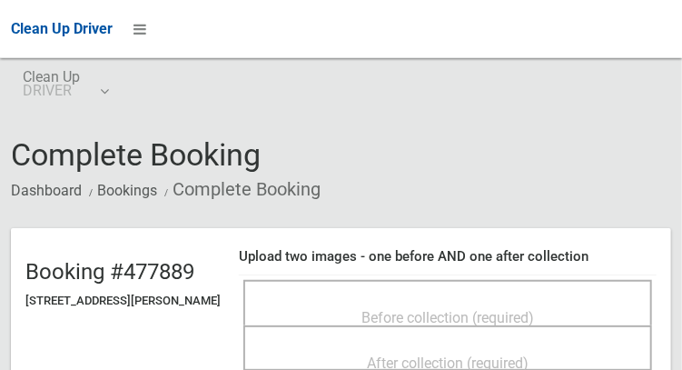
click at [402, 300] on div "Before collection (required)" at bounding box center [447, 317] width 369 height 34
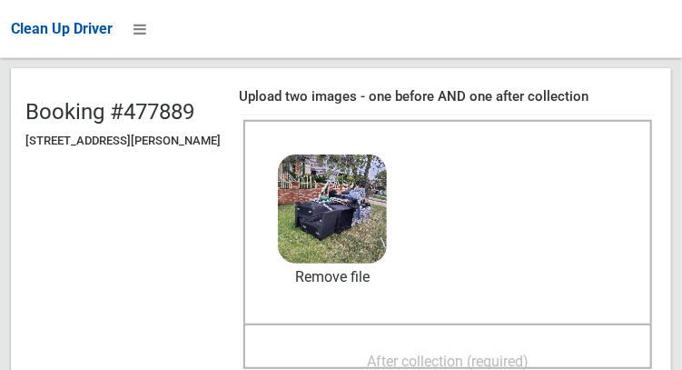
scroll to position [155, 0]
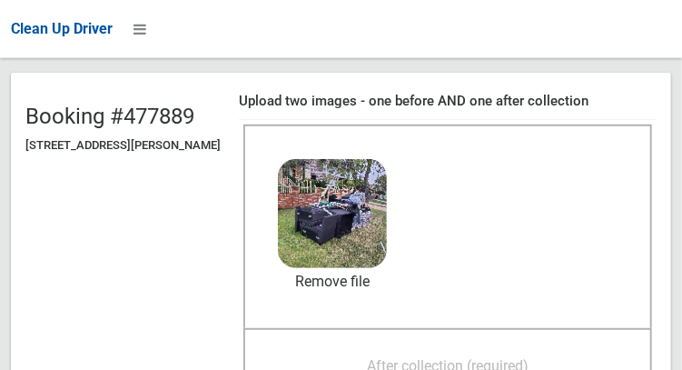
click at [472, 357] on span "After collection (required)" at bounding box center [448, 365] width 162 height 17
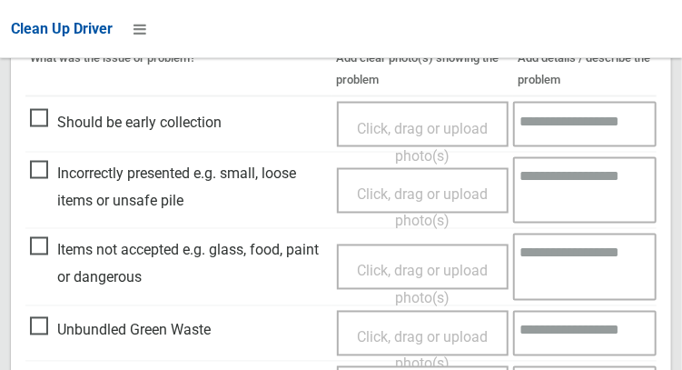
scroll to position [1639, 0]
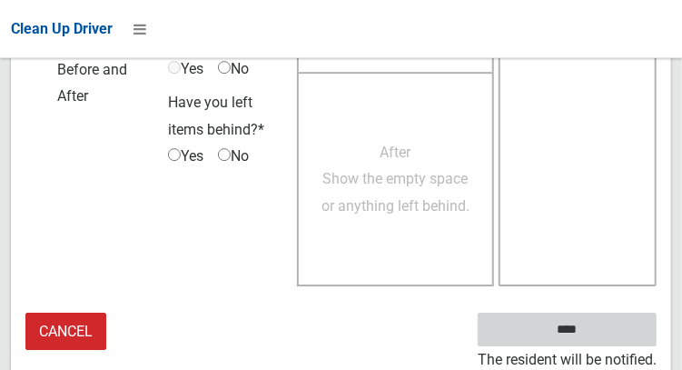
click at [594, 334] on input "****" at bounding box center [567, 329] width 179 height 34
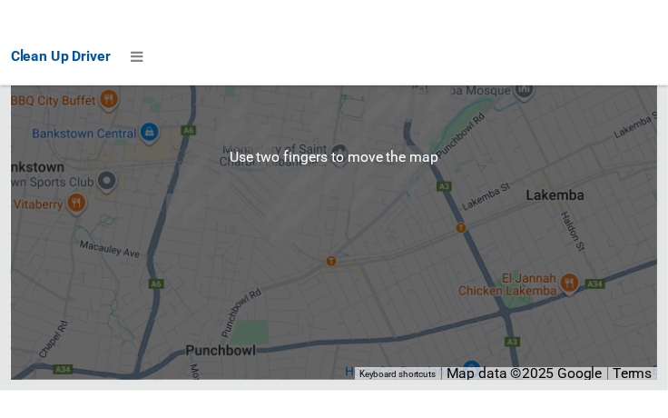
scroll to position [10442, 0]
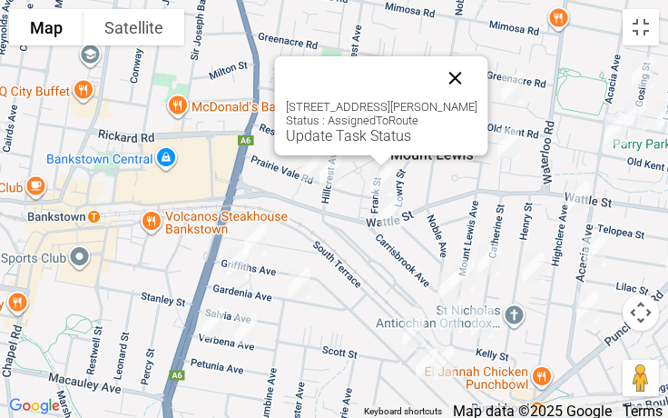
click at [478, 68] on button "Close" at bounding box center [456, 78] width 44 height 44
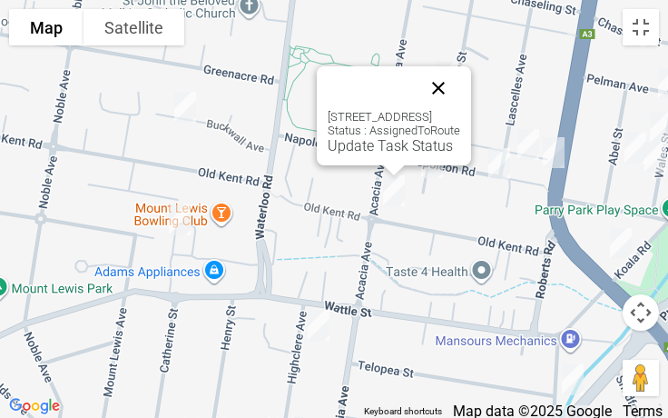
click at [460, 92] on button "Close" at bounding box center [439, 88] width 44 height 44
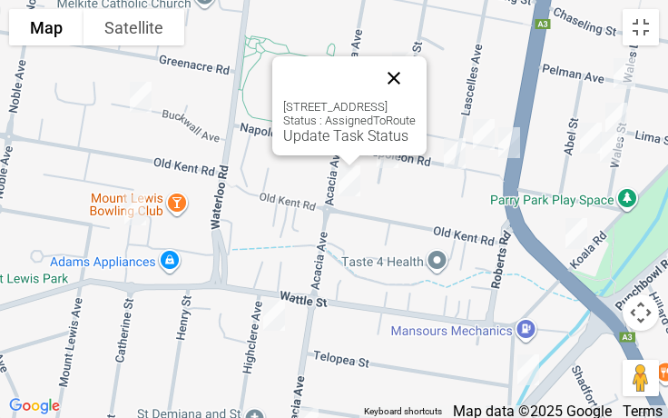
click at [416, 78] on button "Close" at bounding box center [394, 78] width 44 height 44
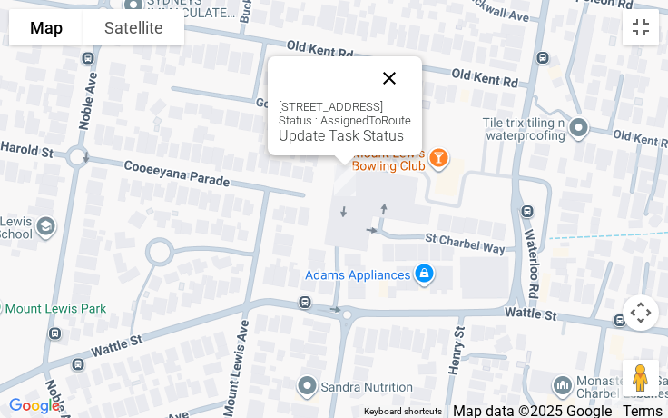
click at [411, 69] on button "Close" at bounding box center [390, 78] width 44 height 44
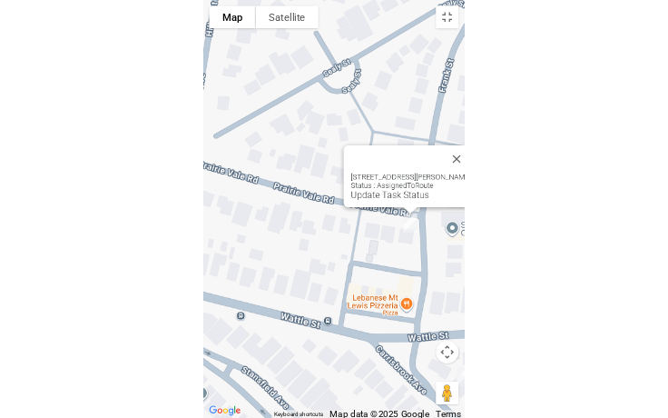
scroll to position [10302, 0]
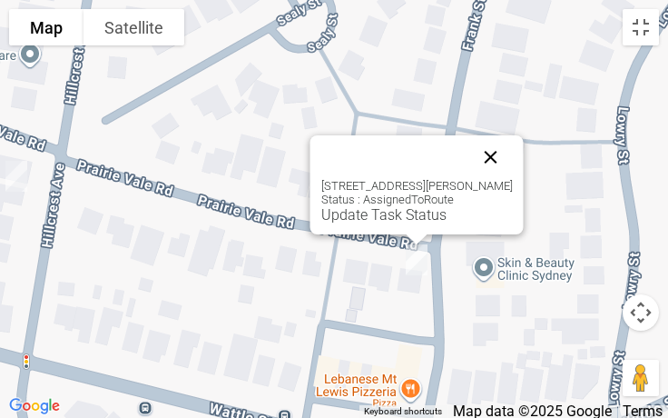
click at [513, 153] on button "Close" at bounding box center [491, 157] width 44 height 44
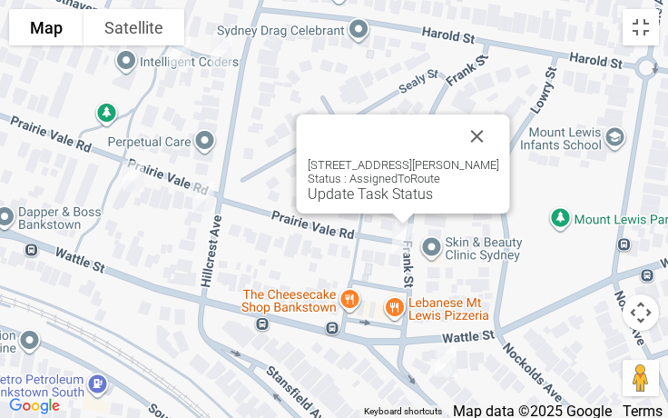
click at [357, 203] on div "65 Prairie Vale Road, MOUNT LEWIS NSW 2190 Status : AssignedToRoute Update Task…" at bounding box center [403, 163] width 213 height 99
click at [349, 196] on link "Update Task Status" at bounding box center [370, 193] width 125 height 17
click at [366, 199] on link "Update Task Status" at bounding box center [370, 193] width 125 height 17
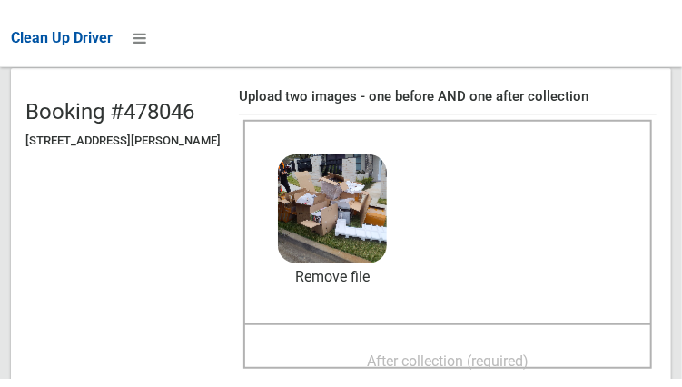
scroll to position [173, 0]
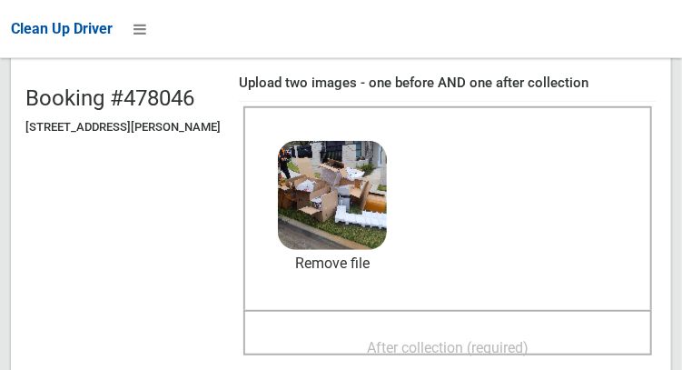
click at [477, 356] on span "After collection (required)" at bounding box center [448, 347] width 162 height 17
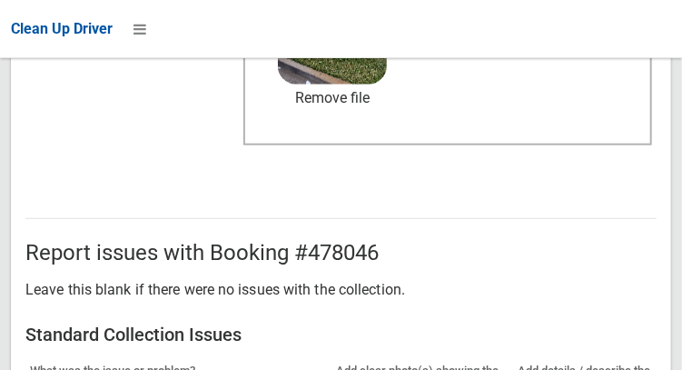
scroll to position [1639, 0]
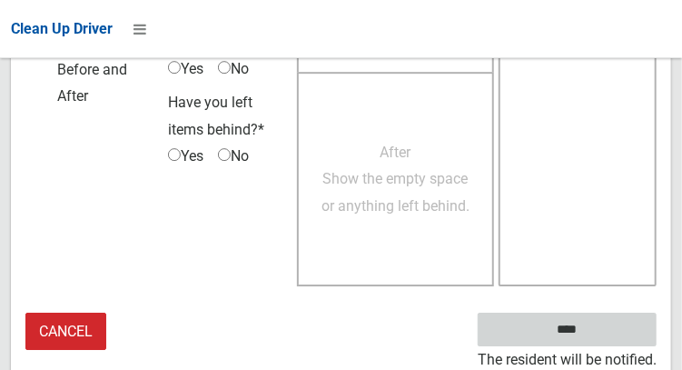
click at [594, 334] on input "****" at bounding box center [567, 329] width 179 height 34
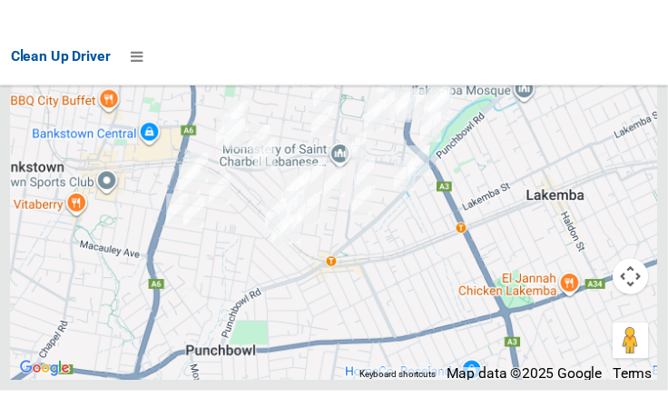
scroll to position [10350, 0]
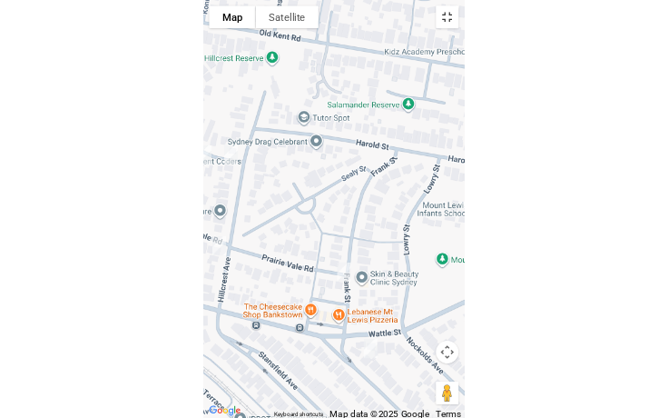
scroll to position [10302, 0]
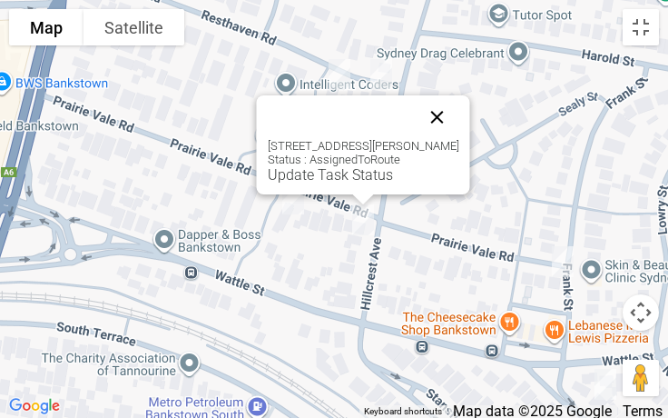
click at [458, 116] on button "Close" at bounding box center [438, 117] width 44 height 44
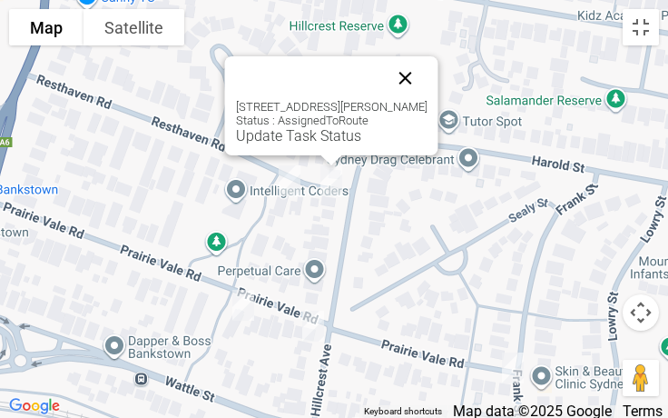
click at [428, 65] on button "Close" at bounding box center [406, 78] width 44 height 44
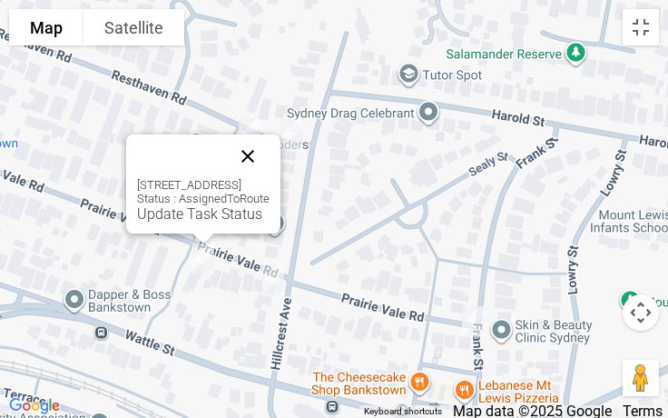
click at [270, 165] on button "Close" at bounding box center [248, 156] width 44 height 44
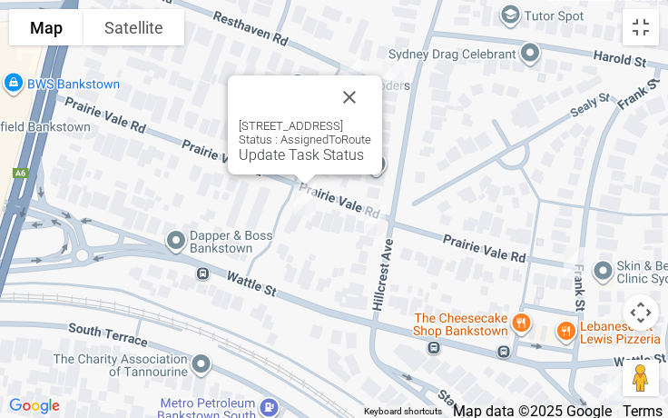
click at [276, 163] on div "3/35 Prairie Vale Road, BANKSTOWN NSW 2200 Status : AssignedToRoute Update Task…" at bounding box center [305, 124] width 154 height 99
click at [269, 163] on link "Update Task Status" at bounding box center [301, 154] width 125 height 17
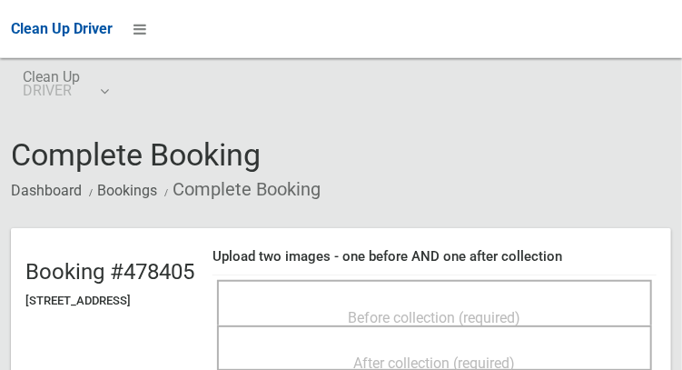
click at [423, 300] on div "Before collection (required)" at bounding box center [434, 317] width 395 height 34
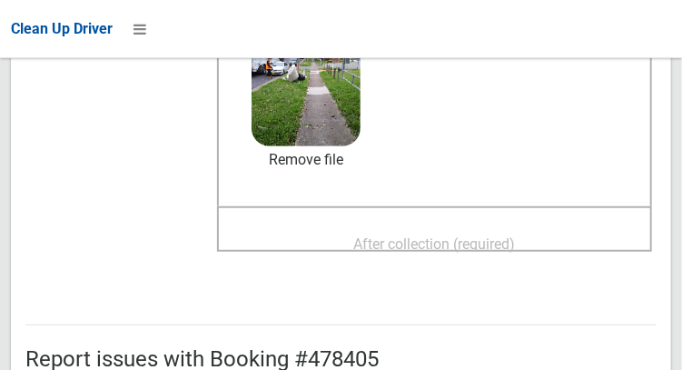
scroll to position [279, 0]
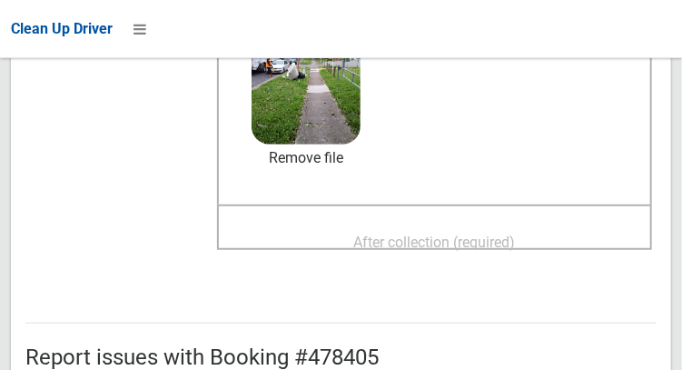
click at [489, 251] on span "After collection (required)" at bounding box center [435, 241] width 162 height 17
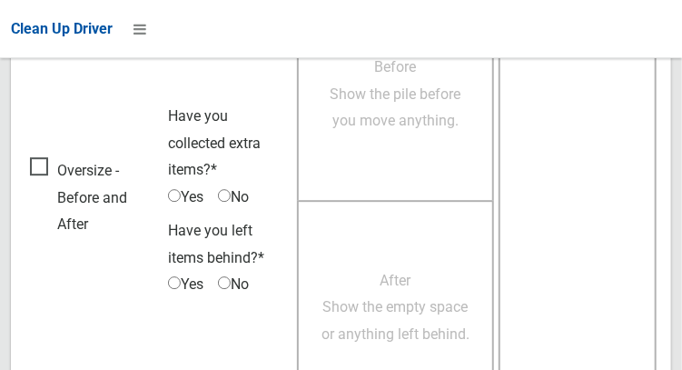
scroll to position [1639, 0]
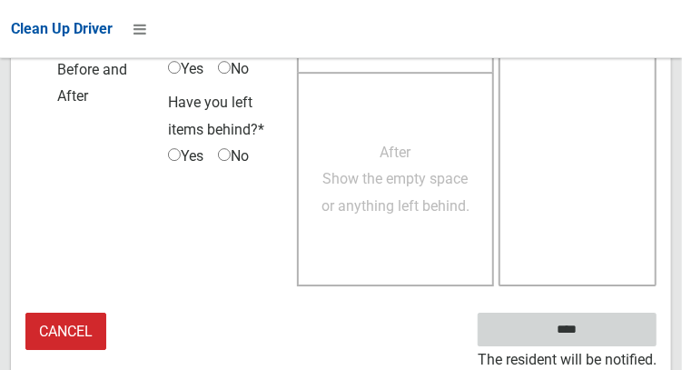
click at [594, 338] on input "****" at bounding box center [567, 329] width 179 height 34
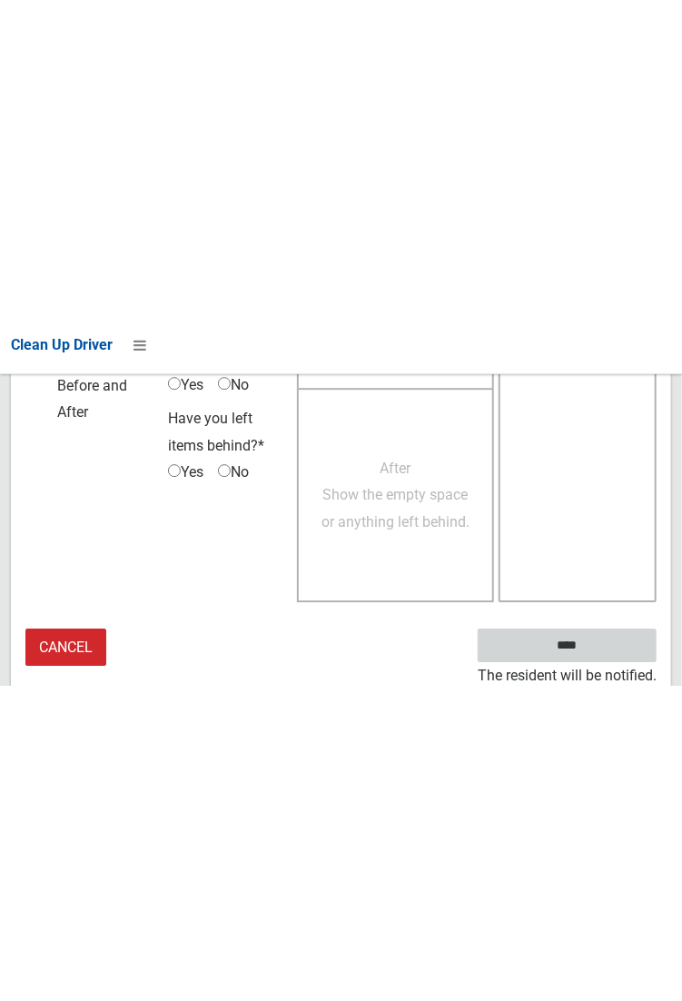
scroll to position [1049, 0]
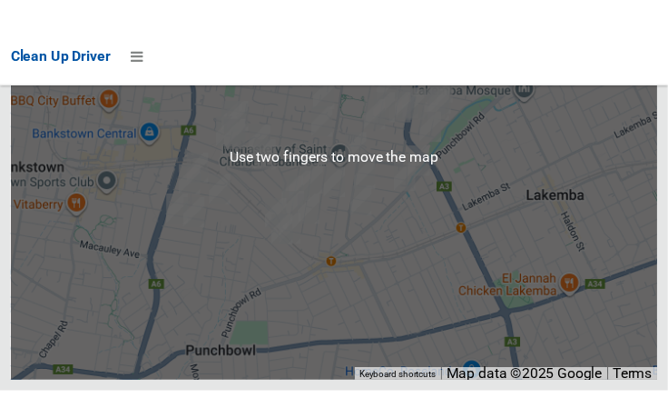
scroll to position [10427, 0]
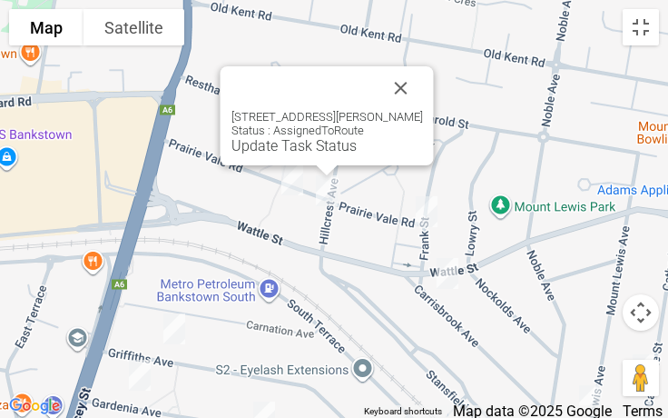
click at [275, 154] on div "194 Hillcrest Avenue, MOUNT LEWIS NSW 2190 Status : AssignedToRoute Update Task…" at bounding box center [327, 115] width 213 height 99
click at [265, 149] on link "Update Task Status" at bounding box center [294, 145] width 125 height 17
click at [272, 153] on link "Update Task Status" at bounding box center [294, 145] width 125 height 17
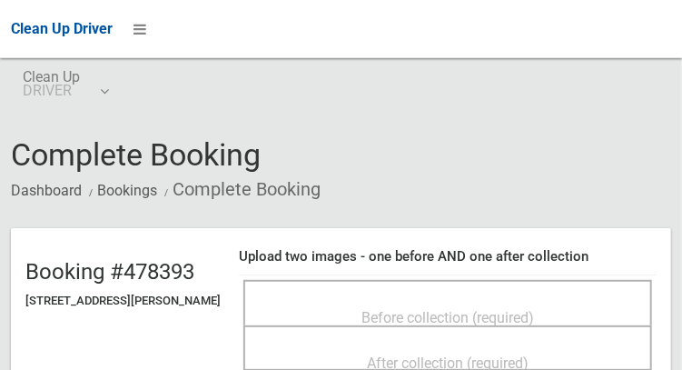
click at [438, 285] on div "Before collection (required)" at bounding box center [447, 302] width 409 height 45
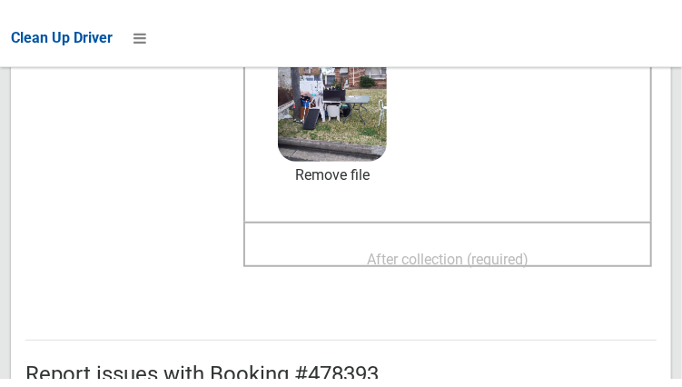
scroll to position [262, 0]
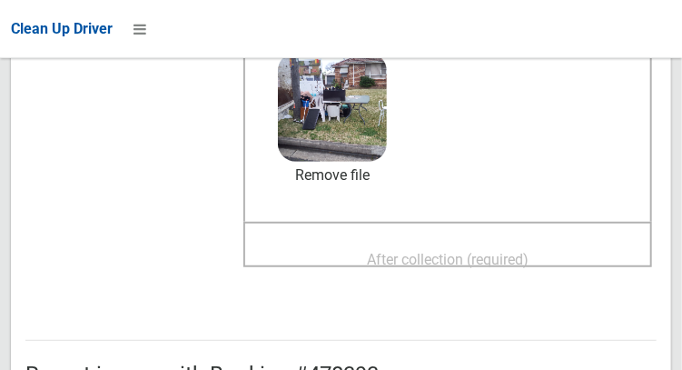
click at [527, 262] on span "After collection (required)" at bounding box center [448, 259] width 162 height 17
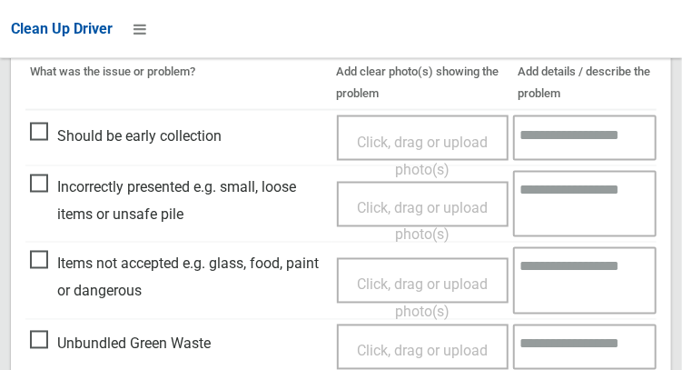
scroll to position [843, 0]
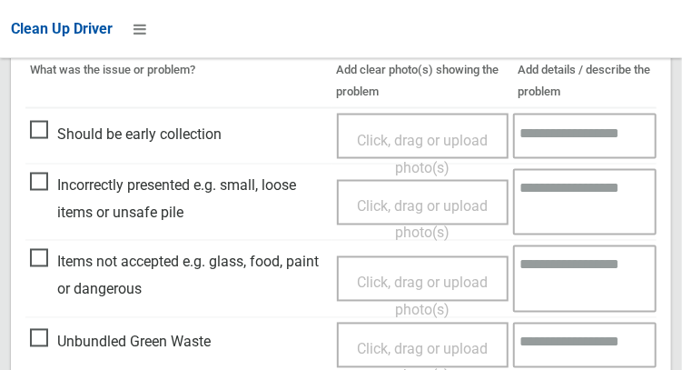
click at [45, 179] on span "Incorrectly presented e.g. small, loose items or unsafe pile" at bounding box center [179, 200] width 298 height 54
click at [46, 180] on span "Incorrectly presented e.g. small, loose items or unsafe pile" at bounding box center [179, 200] width 298 height 54
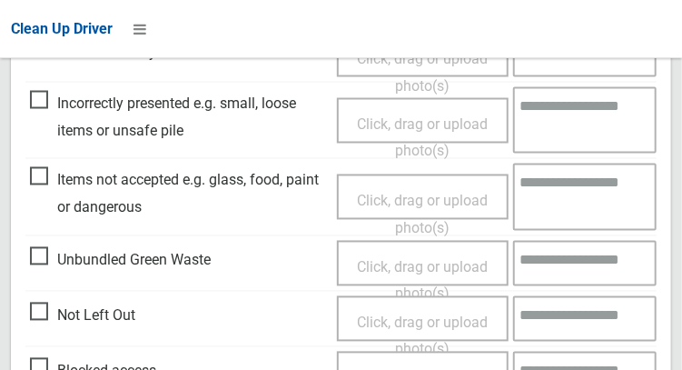
scroll to position [925, 0]
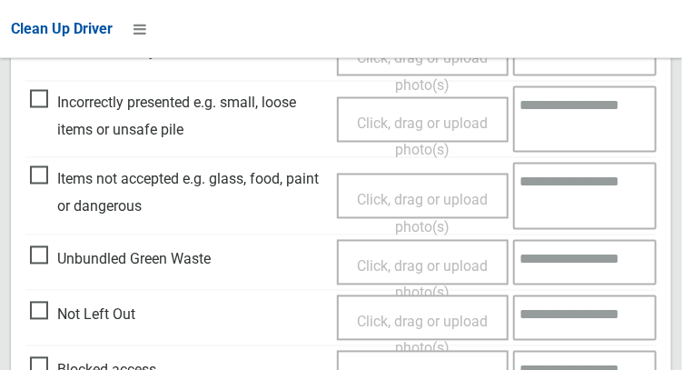
click at [42, 181] on span "Items not accepted e.g. glass, food, paint or dangerous" at bounding box center [179, 193] width 298 height 54
click at [418, 194] on span "Click, drag or upload photo(s)" at bounding box center [422, 214] width 131 height 44
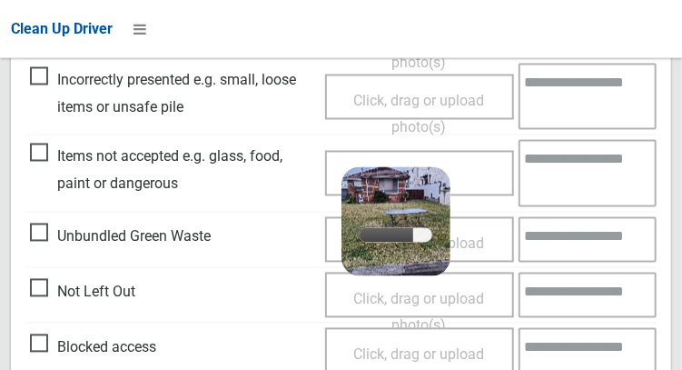
scroll to position [956, 0]
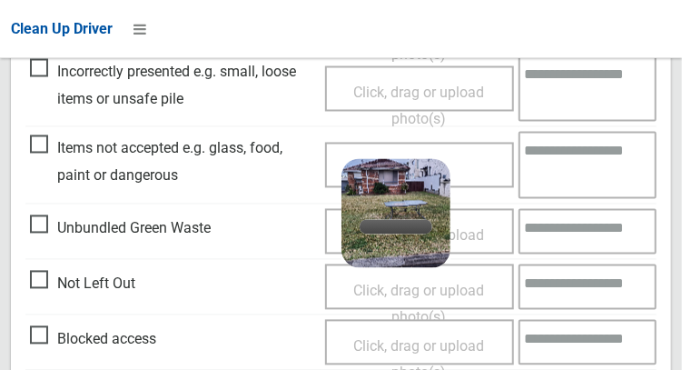
click at [576, 169] on textarea at bounding box center [588, 165] width 138 height 66
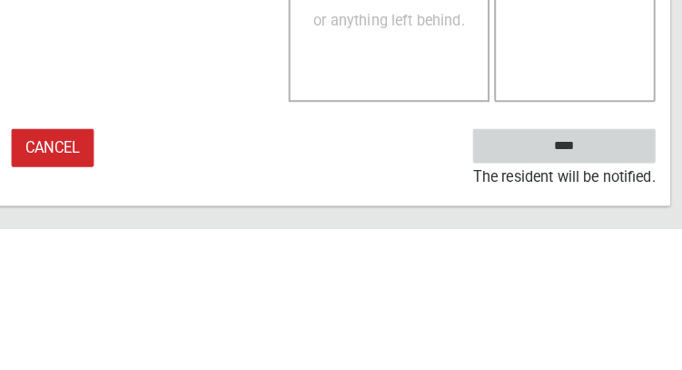
type textarea "*****"
click at [613, 286] on input "****" at bounding box center [567, 289] width 179 height 34
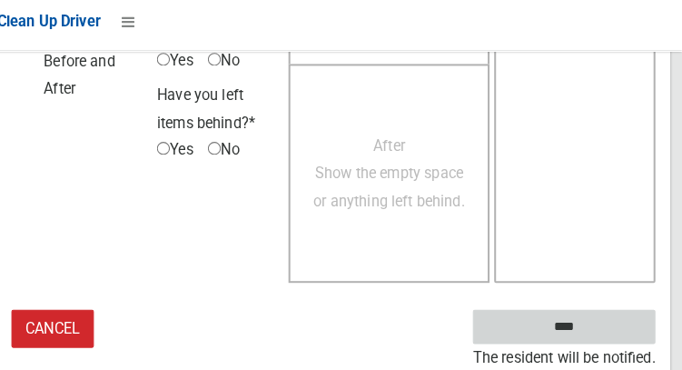
scroll to position [1049, 0]
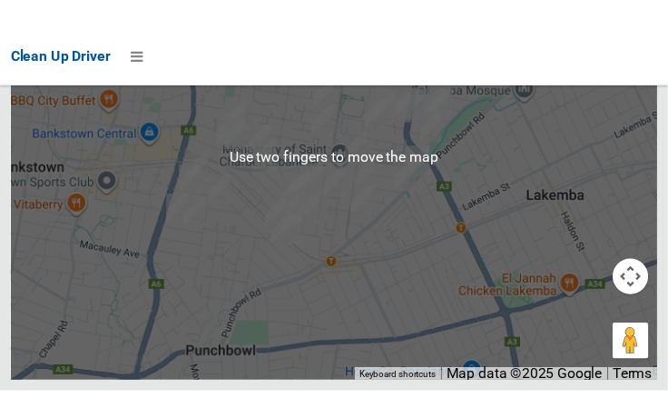
scroll to position [10458, 0]
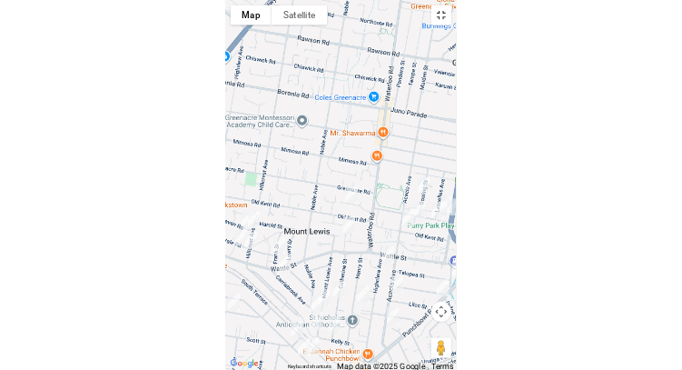
scroll to position [10302, 0]
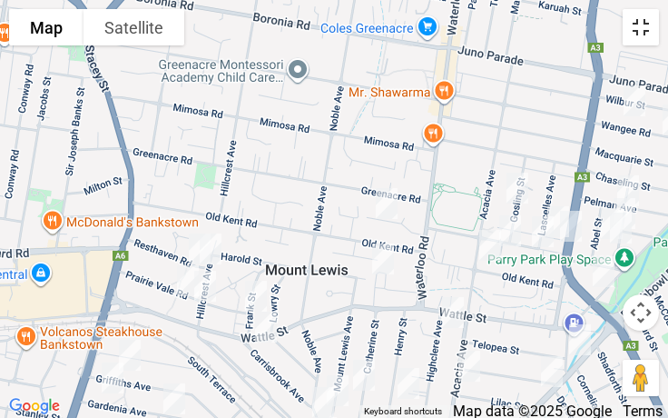
click at [645, 37] on button "Toggle fullscreen view" at bounding box center [641, 27] width 36 height 36
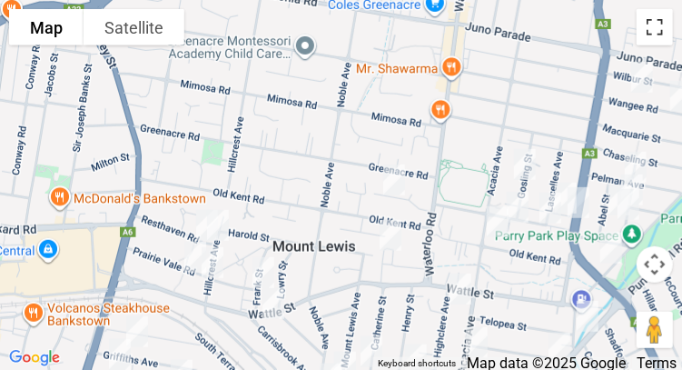
scroll to position [0, 0]
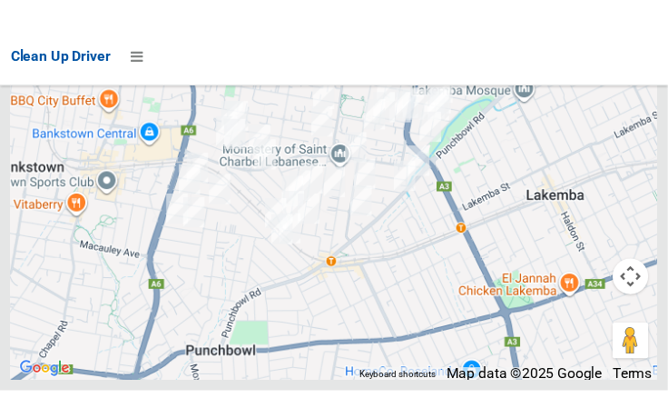
scroll to position [10412, 0]
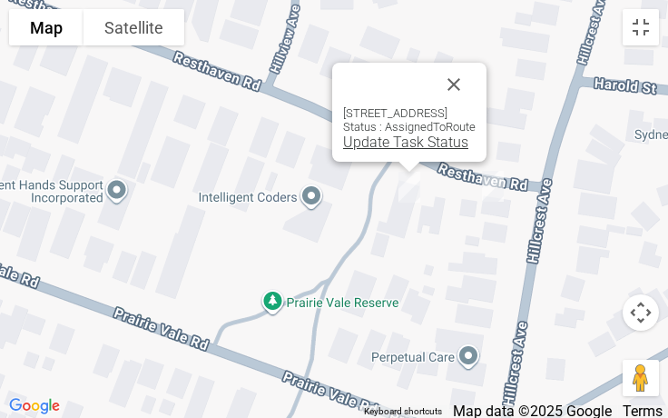
click at [357, 150] on link "Update Task Status" at bounding box center [405, 141] width 125 height 17
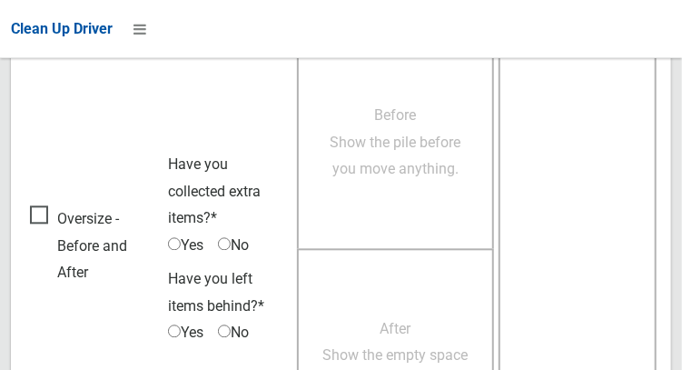
scroll to position [1157, 0]
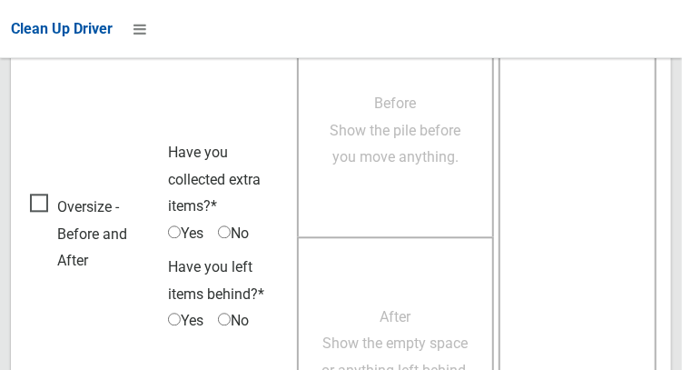
click at [64, 198] on span "Oversize - Before and After" at bounding box center [94, 234] width 129 height 81
click at [235, 314] on span "No" at bounding box center [233, 321] width 31 height 27
click at [368, 164] on span "Before Show the pile before you move anything." at bounding box center [396, 130] width 131 height 71
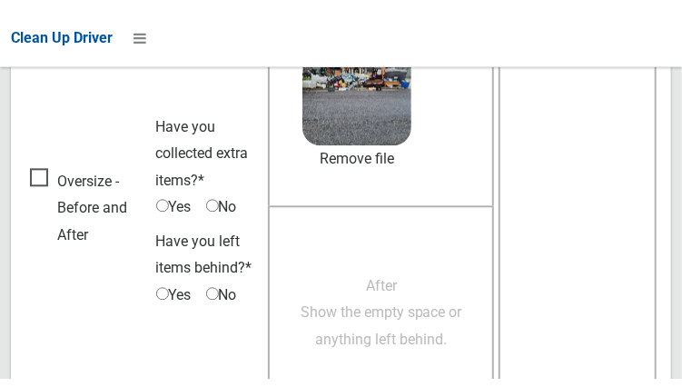
scroll to position [1189, 0]
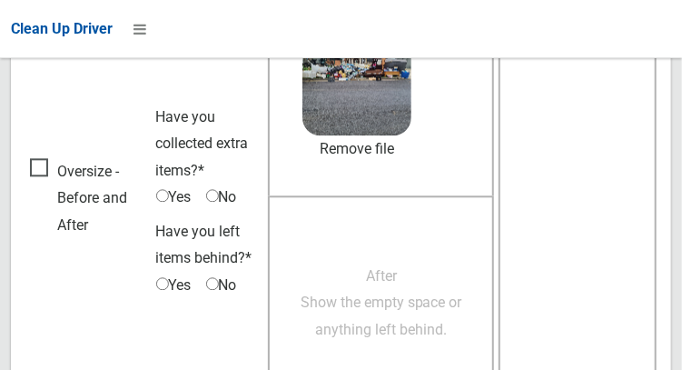
click at [360, 296] on span "After Show the empty space or anything left behind." at bounding box center [382, 302] width 162 height 71
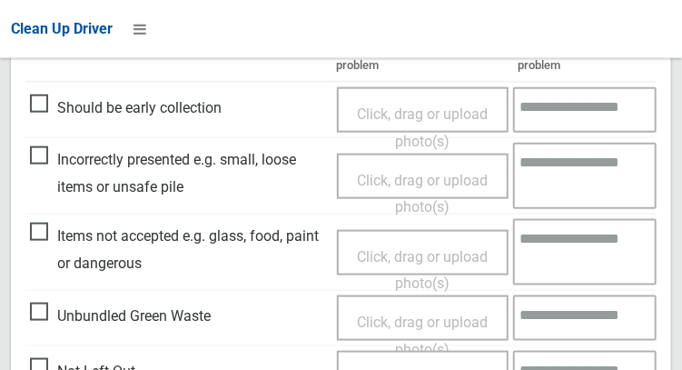
scroll to position [551, 0]
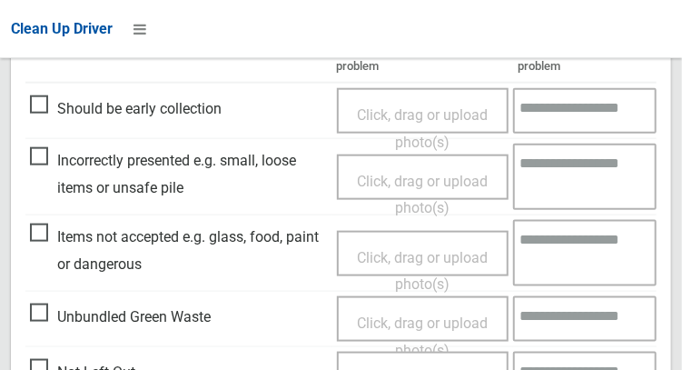
click at [31, 232] on span "Items not accepted e.g. glass, food, paint or dangerous" at bounding box center [179, 250] width 298 height 54
click at [385, 252] on span "Click, drag or upload photo(s)" at bounding box center [422, 271] width 131 height 44
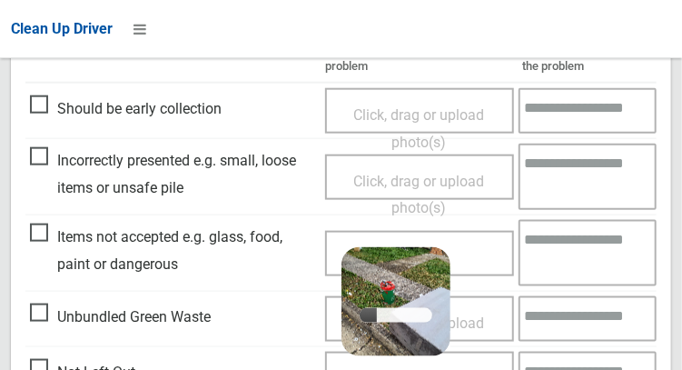
scroll to position [620, 0]
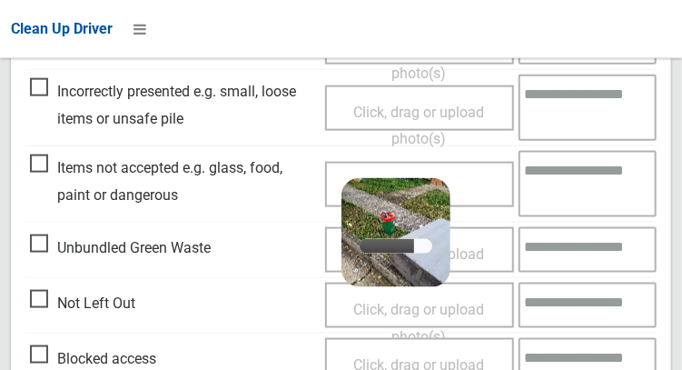
click at [551, 185] on textarea at bounding box center [588, 184] width 138 height 66
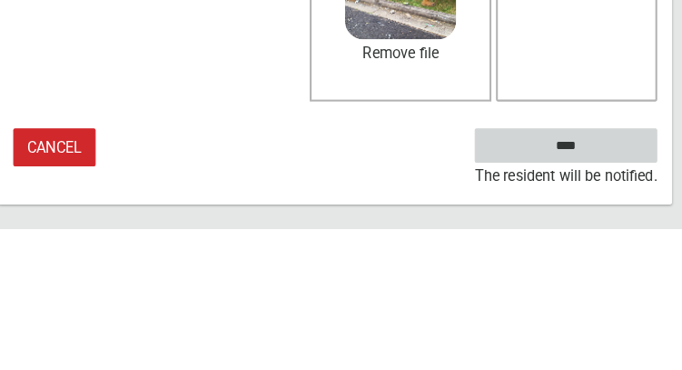
type textarea "*********"
click at [595, 305] on input "****" at bounding box center [567, 289] width 179 height 34
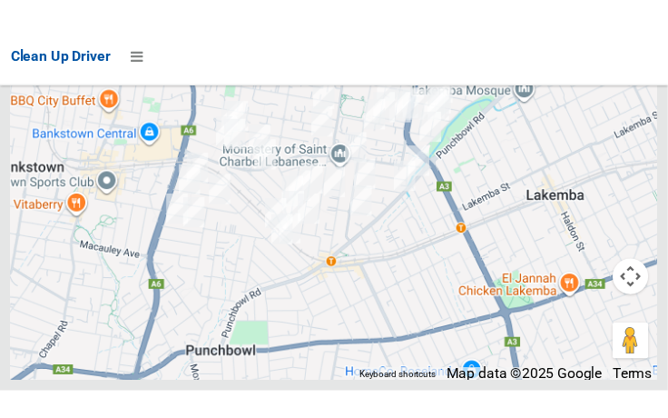
scroll to position [10350, 0]
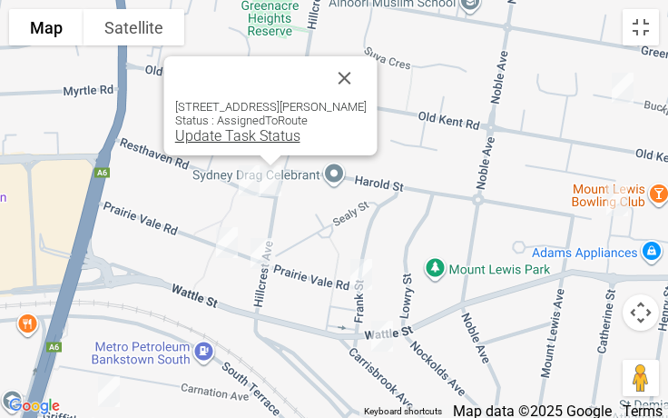
click at [231, 140] on link "Update Task Status" at bounding box center [237, 135] width 125 height 17
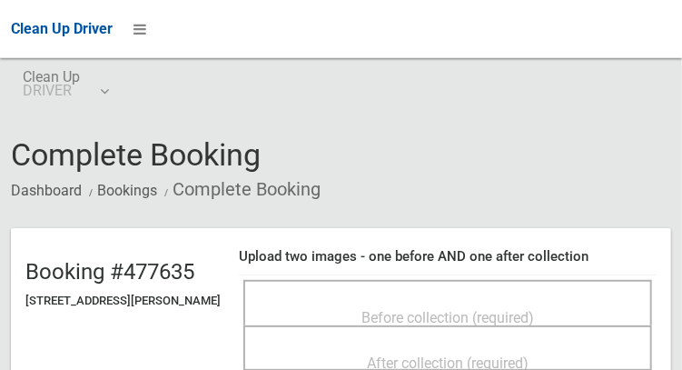
click at [430, 286] on div "Before collection (required)" at bounding box center [447, 302] width 409 height 45
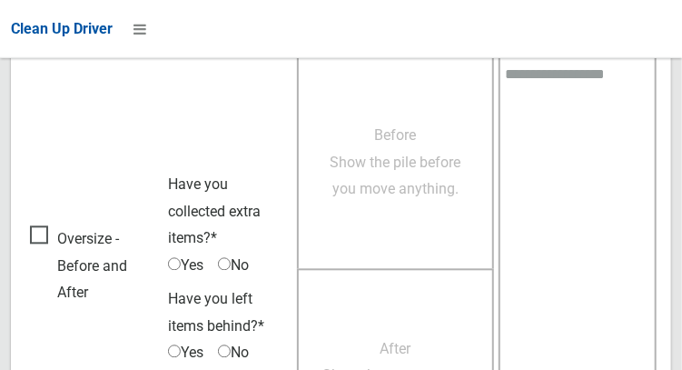
scroll to position [1118, 0]
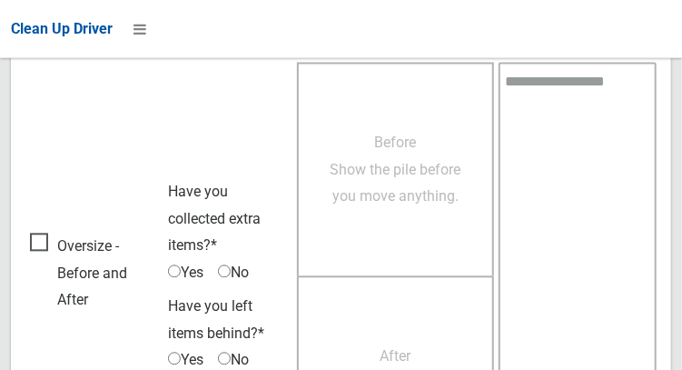
click at [49, 255] on span "Oversize - Before and After" at bounding box center [94, 273] width 129 height 81
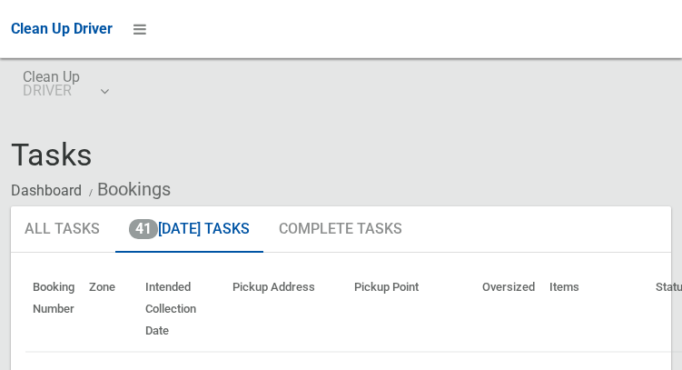
scroll to position [10412, 0]
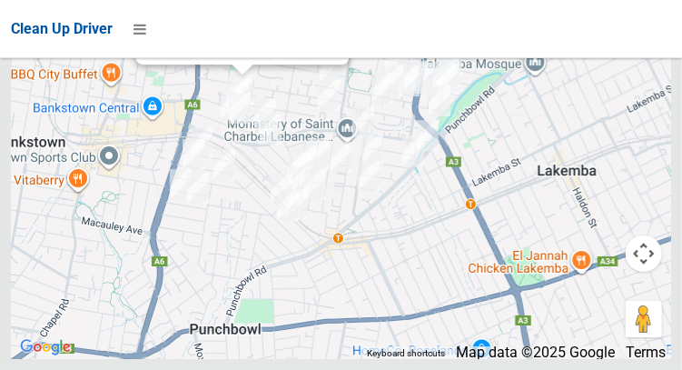
click at [203, 54] on link "Update Task Status" at bounding box center [208, 44] width 125 height 17
click at [193, 54] on link "Update Task Status" at bounding box center [208, 44] width 125 height 17
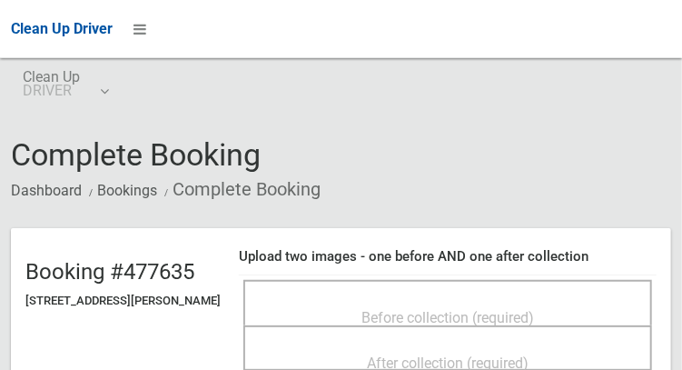
click at [471, 300] on div "Before collection (required)" at bounding box center [447, 317] width 369 height 34
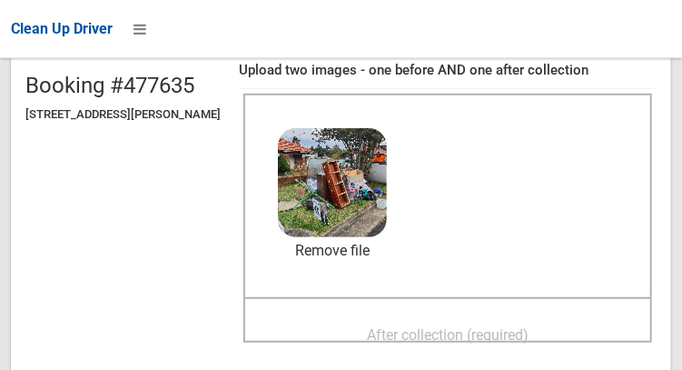
scroll to position [189, 0]
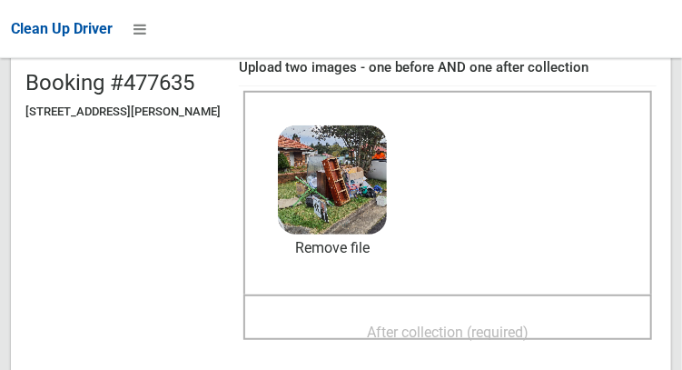
click at [519, 339] on span "After collection (required)" at bounding box center [448, 331] width 162 height 17
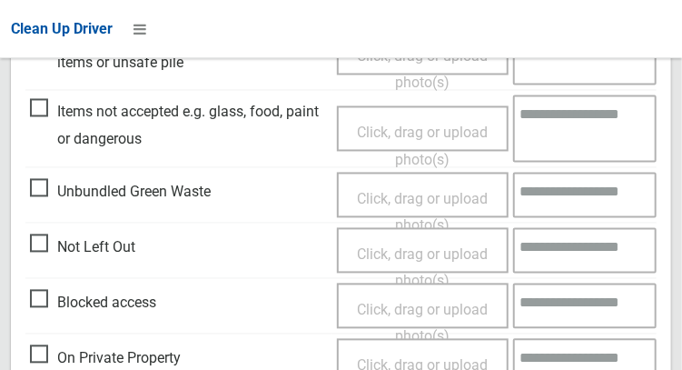
scroll to position [995, 0]
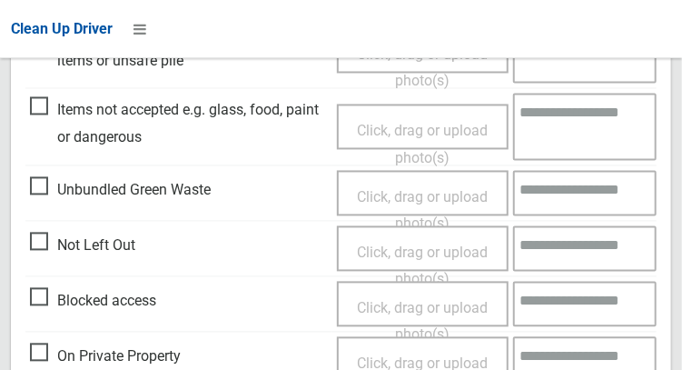
click at [49, 115] on span "Items not accepted e.g. glass, food, paint or dangerous" at bounding box center [179, 123] width 298 height 54
click at [404, 131] on span "Click, drag or upload photo(s)" at bounding box center [422, 144] width 131 height 44
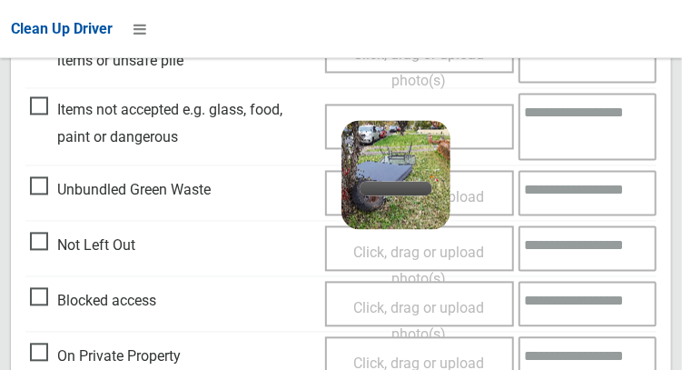
click at [570, 113] on textarea at bounding box center [588, 126] width 138 height 66
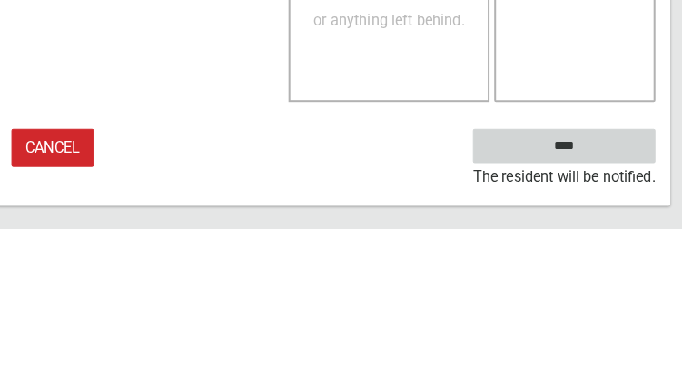
type textarea "**********"
click at [623, 272] on input "****" at bounding box center [567, 289] width 179 height 34
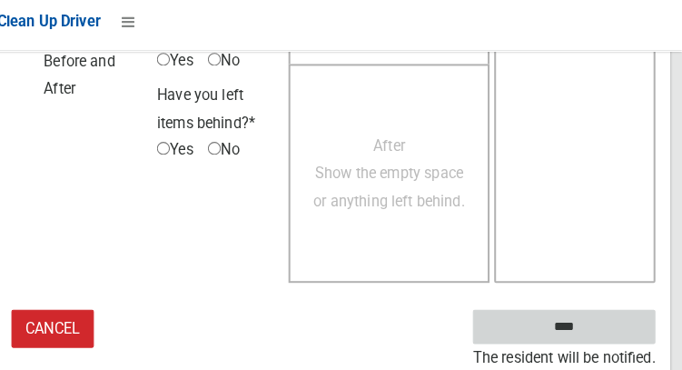
scroll to position [1049, 0]
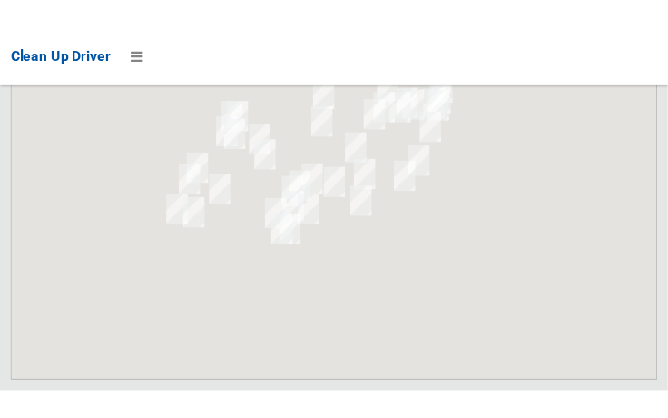
scroll to position [10374, 0]
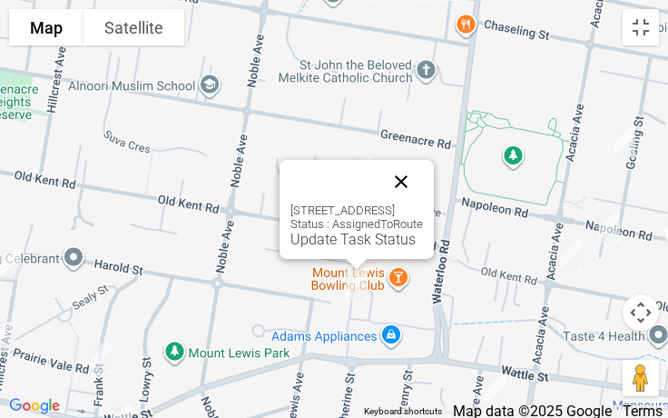
click at [423, 163] on button "Close" at bounding box center [402, 182] width 44 height 44
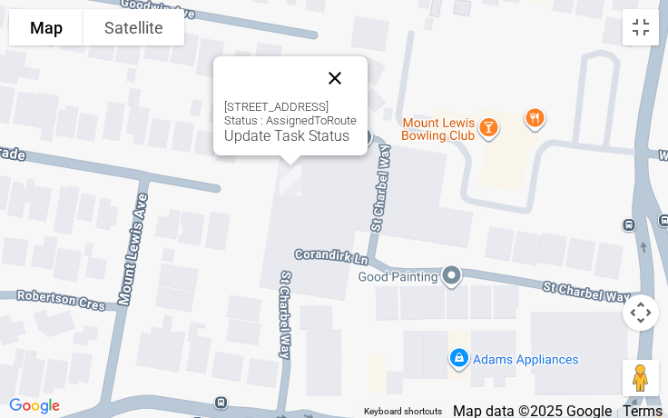
click at [357, 68] on button "Close" at bounding box center [335, 78] width 44 height 44
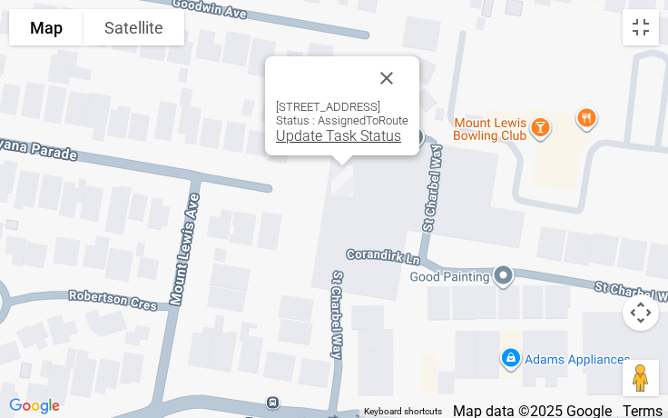
click at [312, 131] on link "Update Task Status" at bounding box center [338, 135] width 125 height 17
click at [306, 137] on link "Update Task Status" at bounding box center [338, 135] width 125 height 17
click at [307, 143] on link "Update Task Status" at bounding box center [338, 135] width 125 height 17
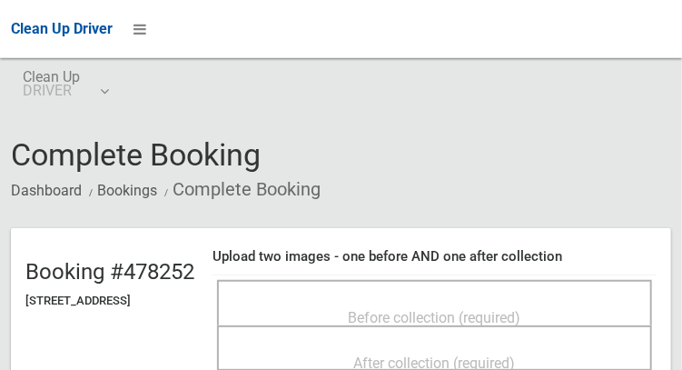
click at [497, 281] on div "Before collection (required)" at bounding box center [434, 302] width 435 height 45
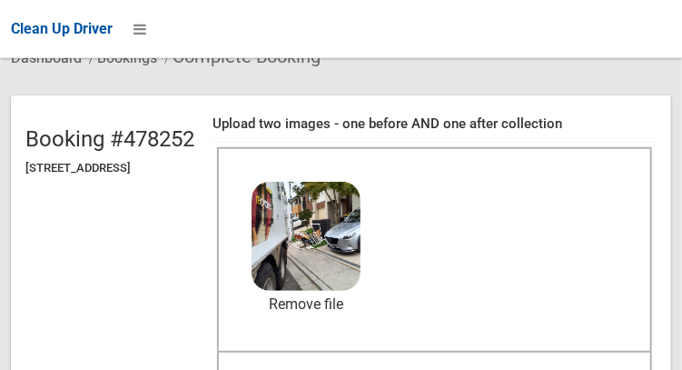
scroll to position [173, 0]
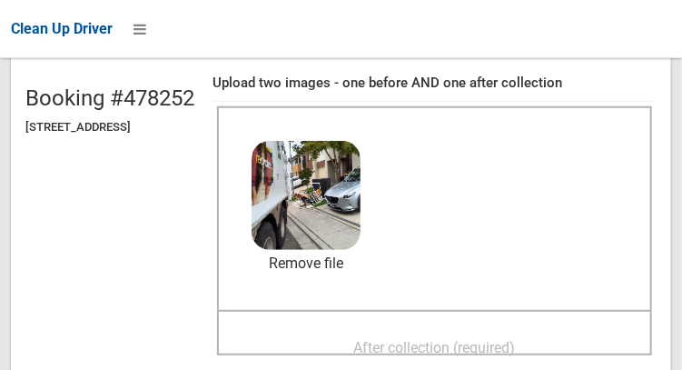
click at [470, 350] on span "After collection (required)" at bounding box center [435, 347] width 162 height 17
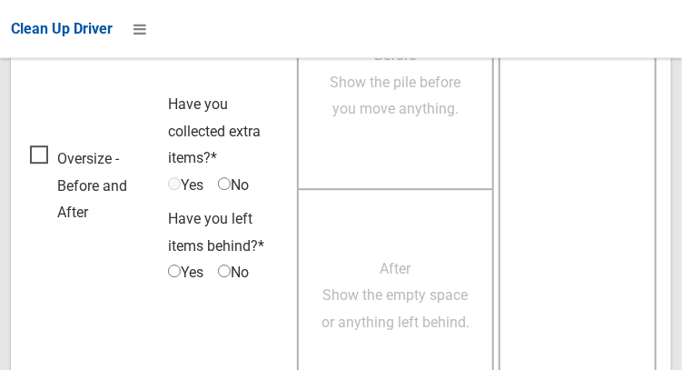
scroll to position [1640, 0]
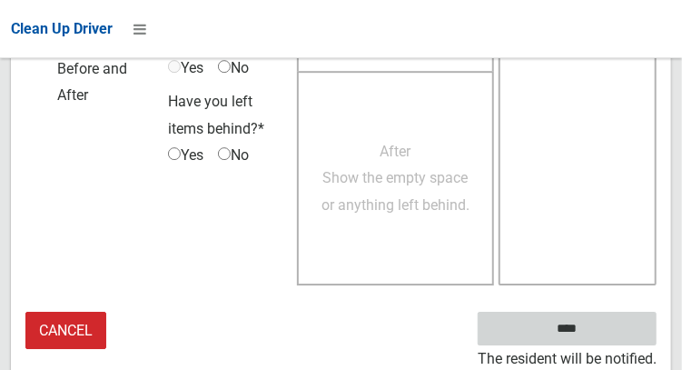
click at [605, 329] on input "****" at bounding box center [567, 328] width 179 height 34
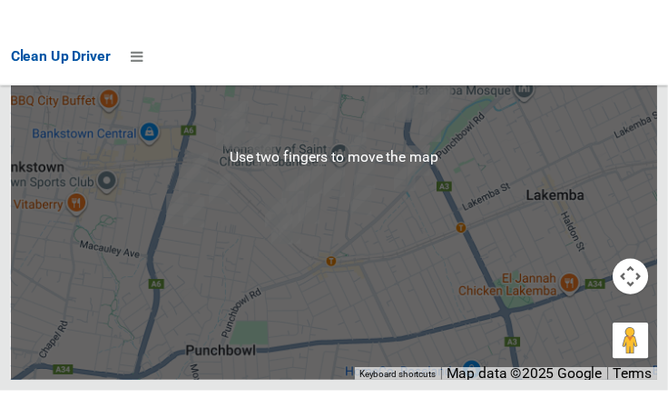
scroll to position [10421, 0]
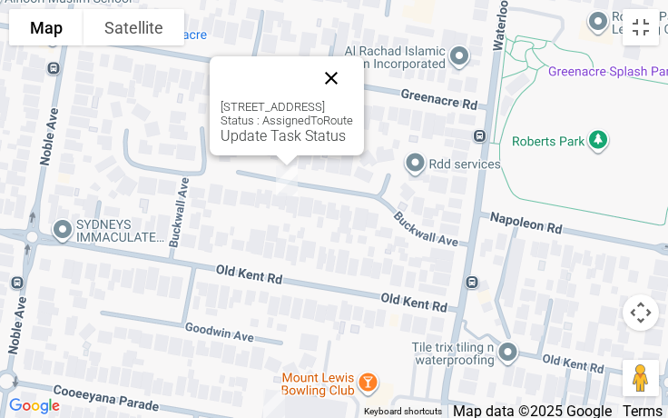
click at [353, 73] on button "Close" at bounding box center [332, 78] width 44 height 44
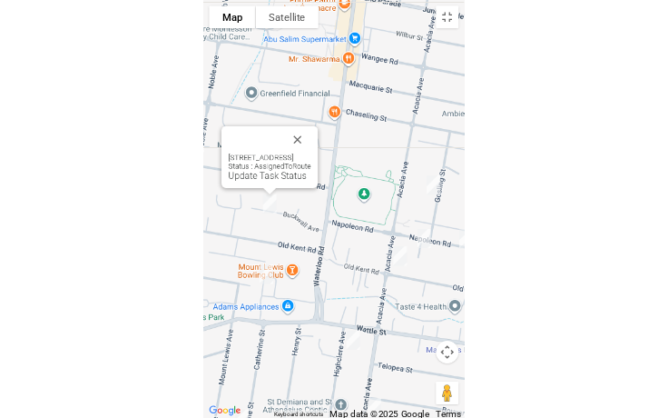
scroll to position [10302, 0]
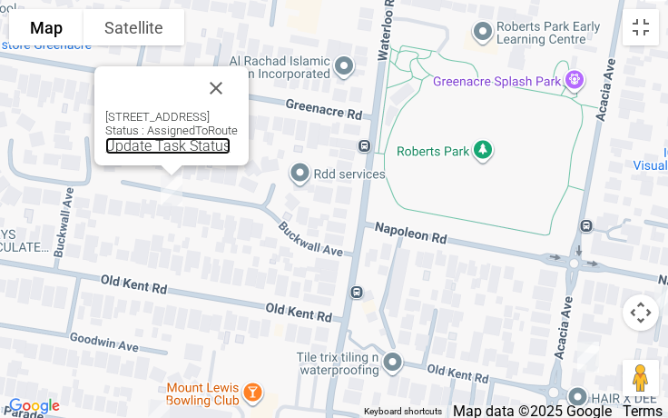
click at [161, 153] on link "Update Task Status" at bounding box center [167, 145] width 125 height 17
click at [156, 152] on link "Update Task Status" at bounding box center [167, 145] width 125 height 17
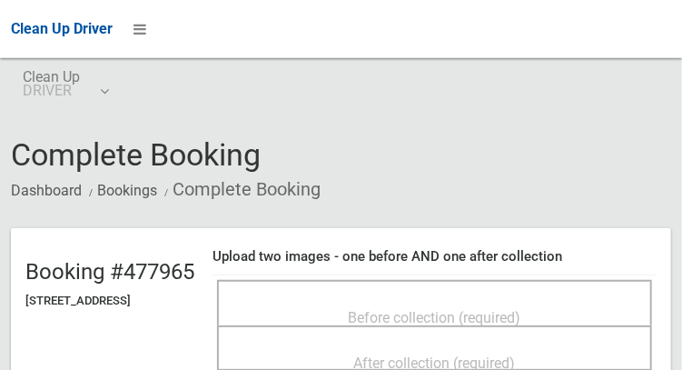
click at [445, 309] on span "Before collection (required)" at bounding box center [435, 317] width 173 height 17
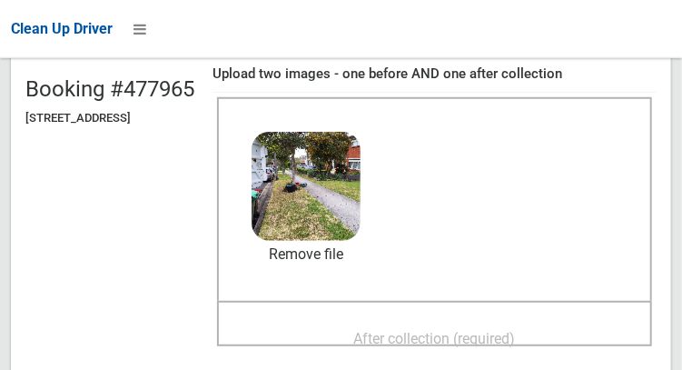
scroll to position [188, 0]
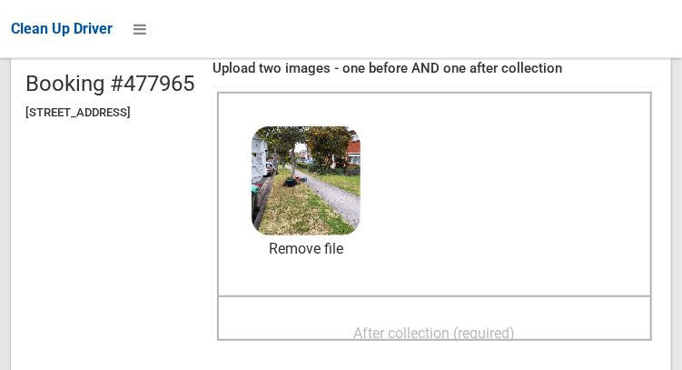
click at [454, 341] on span "After collection (required)" at bounding box center [435, 332] width 162 height 17
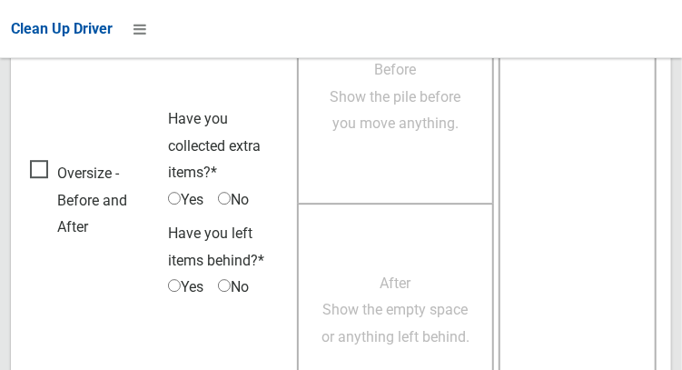
scroll to position [1639, 0]
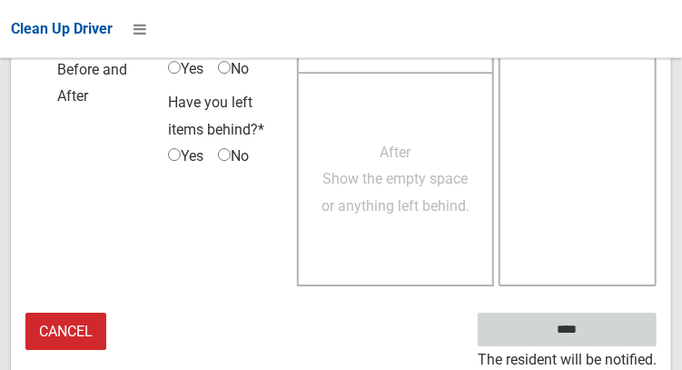
click at [594, 336] on input "****" at bounding box center [567, 329] width 179 height 34
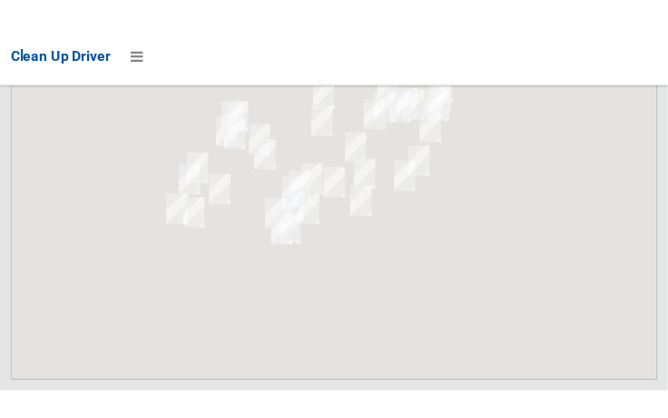
scroll to position [10398, 0]
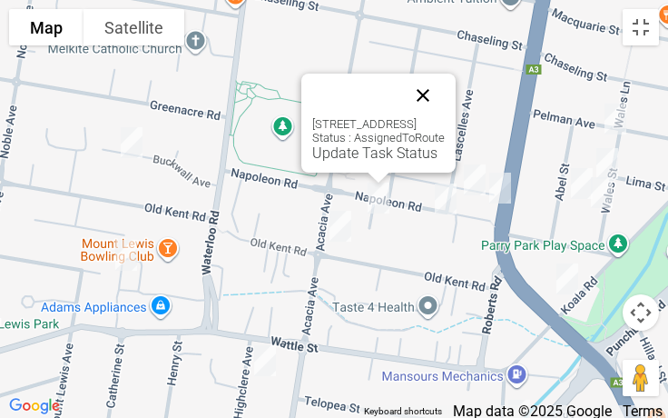
click at [445, 99] on button "Close" at bounding box center [423, 96] width 44 height 44
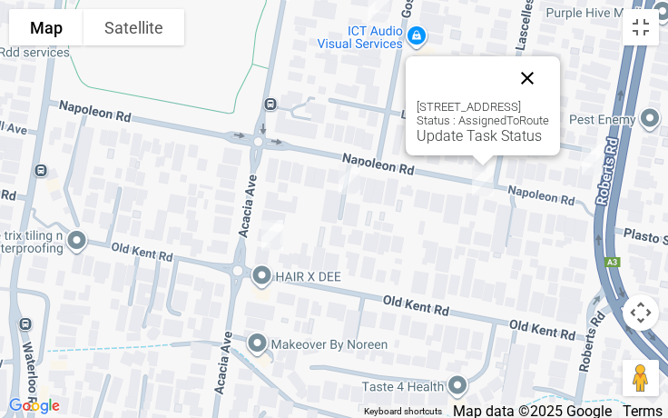
click at [549, 59] on button "Close" at bounding box center [528, 78] width 44 height 44
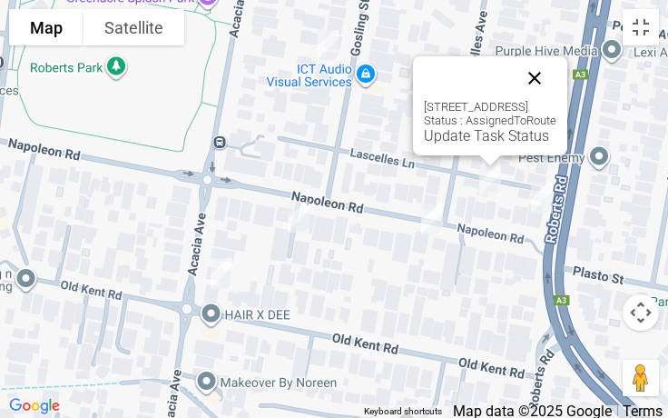
click at [557, 81] on button "Close" at bounding box center [535, 78] width 44 height 44
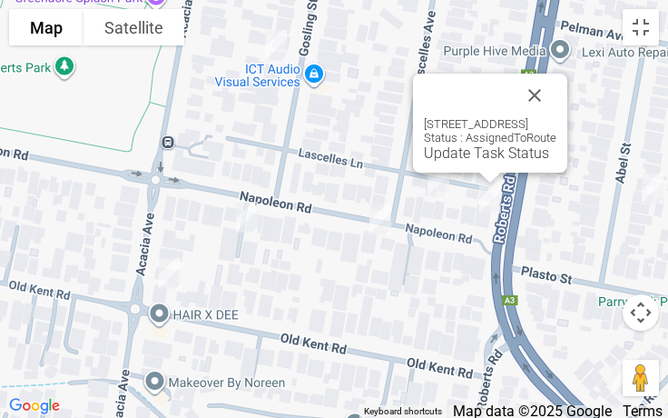
click at [513, 100] on div at bounding box center [468, 96] width 89 height 44
click at [513, 90] on div at bounding box center [468, 96] width 89 height 44
click at [557, 86] on button "Close" at bounding box center [535, 96] width 44 height 44
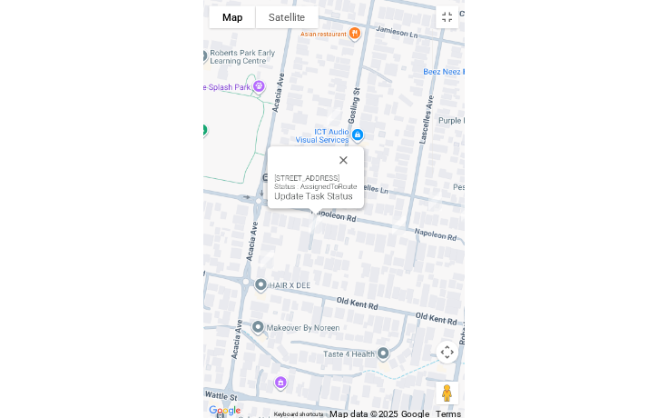
scroll to position [10302, 0]
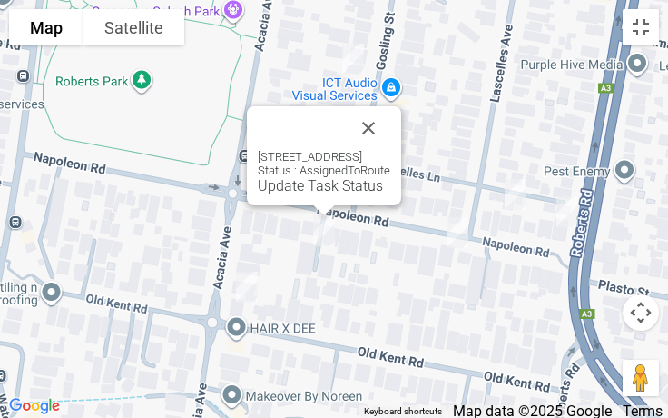
click at [283, 169] on div "42 Napoleon Road, GREENACRE NSW 2190 Status : AssignedToRoute Update Task Status" at bounding box center [324, 172] width 133 height 44
click at [280, 187] on link "Update Task Status" at bounding box center [320, 185] width 125 height 17
click at [276, 190] on link "Update Task Status" at bounding box center [320, 185] width 125 height 17
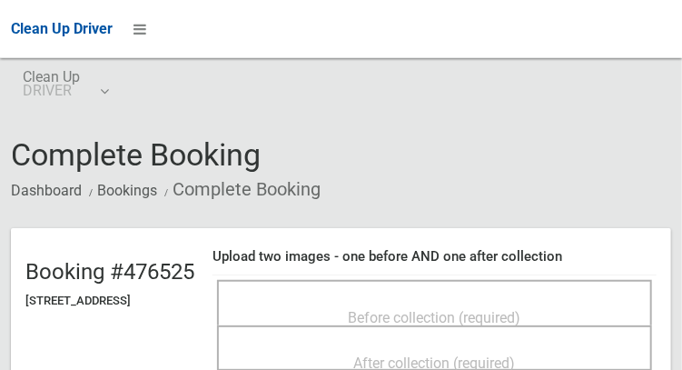
click at [455, 286] on div "Before collection (required)" at bounding box center [434, 302] width 435 height 45
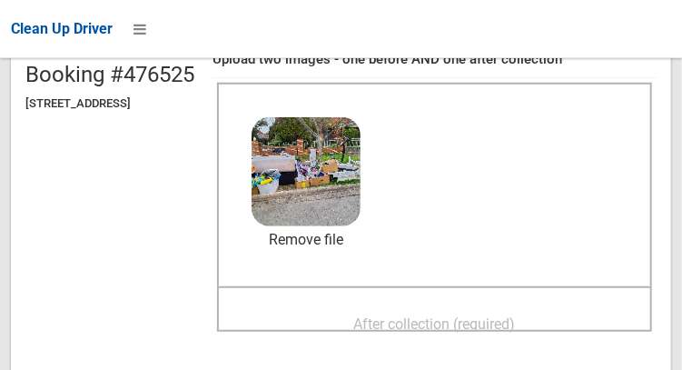
scroll to position [223, 0]
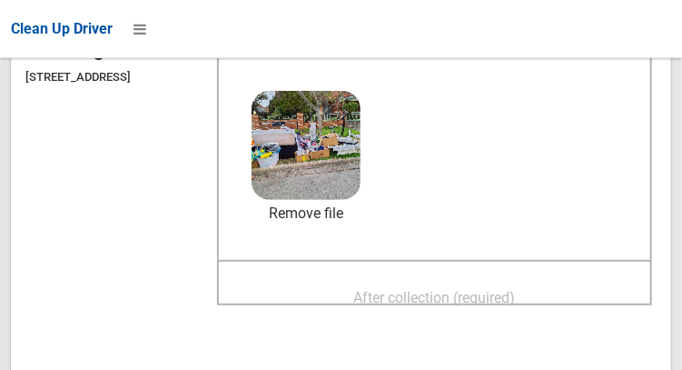
click at [469, 280] on div "After collection (required)" at bounding box center [434, 297] width 395 height 34
click at [351, 284] on div "After collection (required)" at bounding box center [434, 297] width 395 height 34
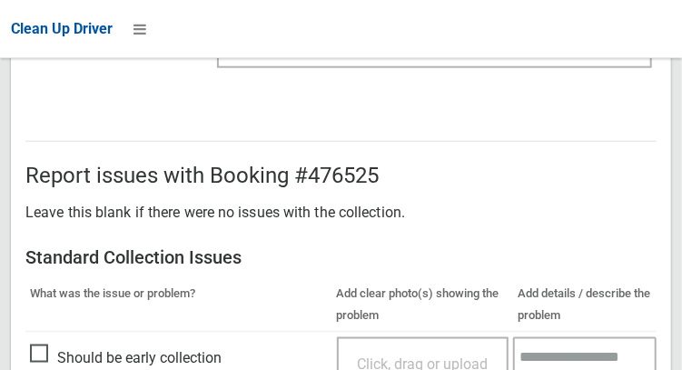
scroll to position [1091, 0]
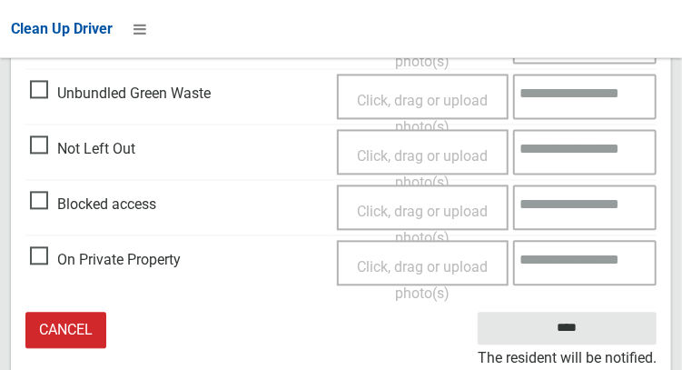
click at [610, 347] on small "The resident will be notified." at bounding box center [567, 358] width 179 height 27
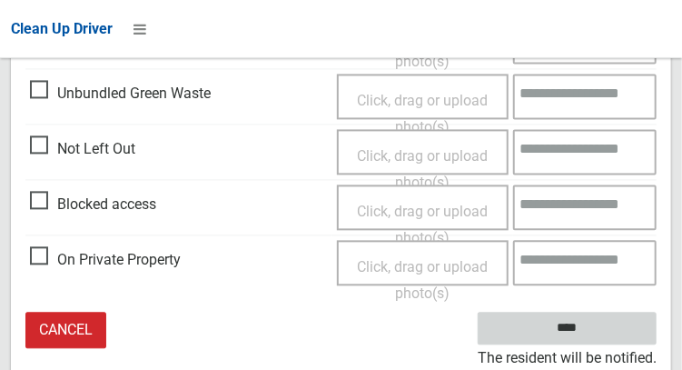
click at [619, 334] on input "****" at bounding box center [567, 329] width 179 height 34
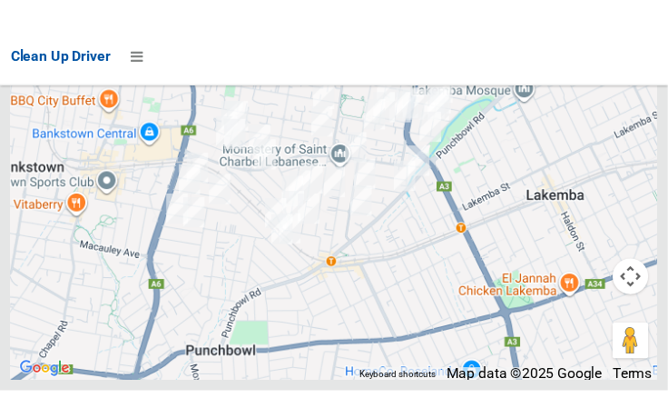
scroll to position [10431, 0]
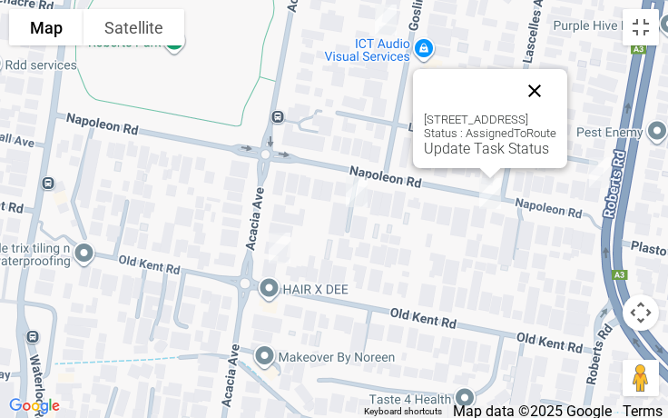
click at [557, 92] on button "Close" at bounding box center [535, 91] width 44 height 44
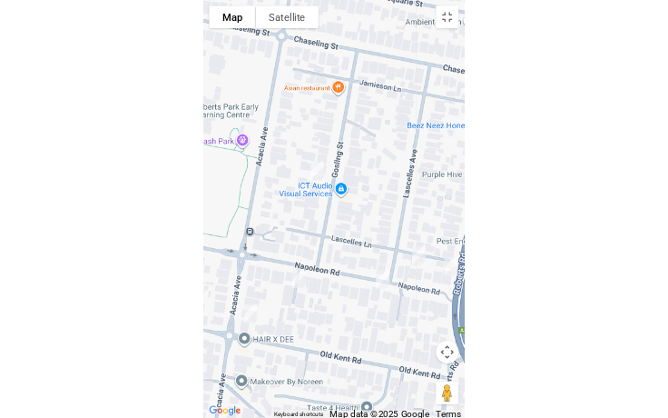
scroll to position [10302, 0]
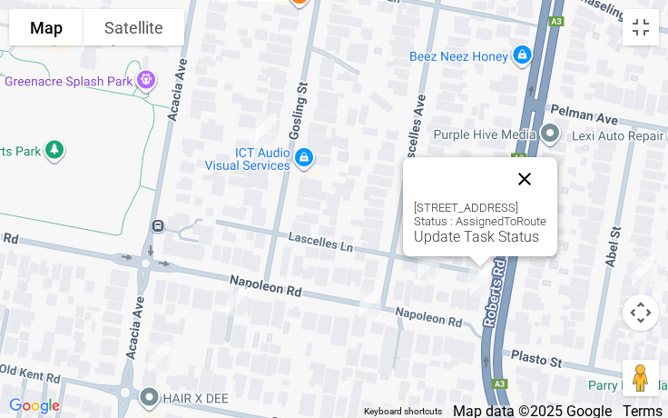
click at [547, 160] on button "Close" at bounding box center [525, 179] width 44 height 44
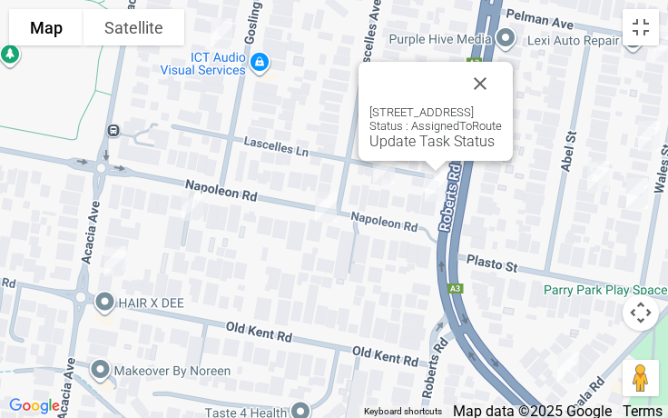
click at [390, 150] on div "3A Napoleon Road, GREENACRE NSW 2190 Status : AssignedToRoute Update Task Status" at bounding box center [436, 111] width 154 height 99
click at [420, 148] on link "Update Task Status" at bounding box center [432, 141] width 125 height 17
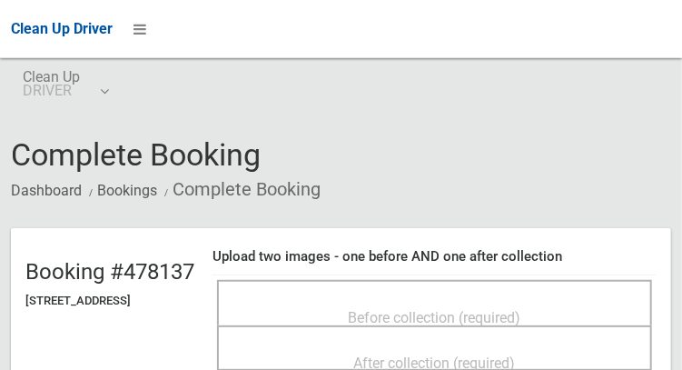
click at [409, 300] on div "Before collection (required)" at bounding box center [434, 317] width 395 height 34
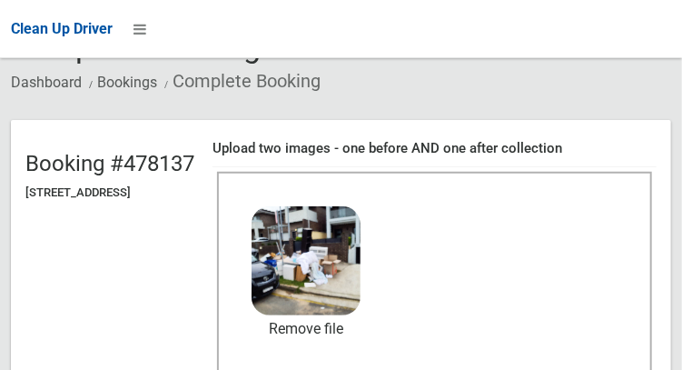
scroll to position [186, 0]
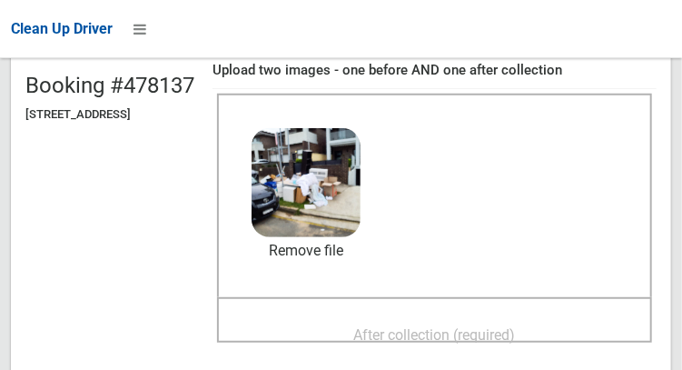
click at [459, 326] on span "After collection (required)" at bounding box center [435, 334] width 162 height 17
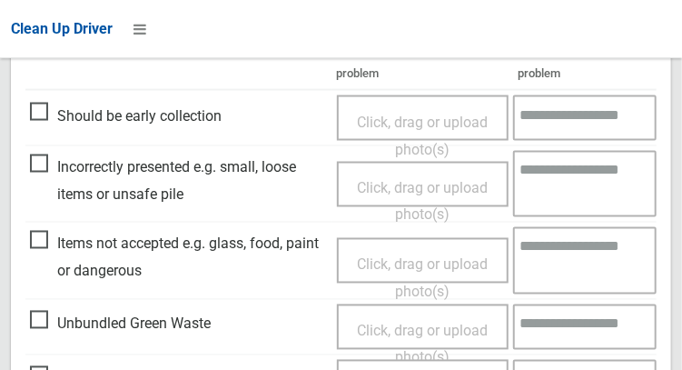
scroll to position [865, 0]
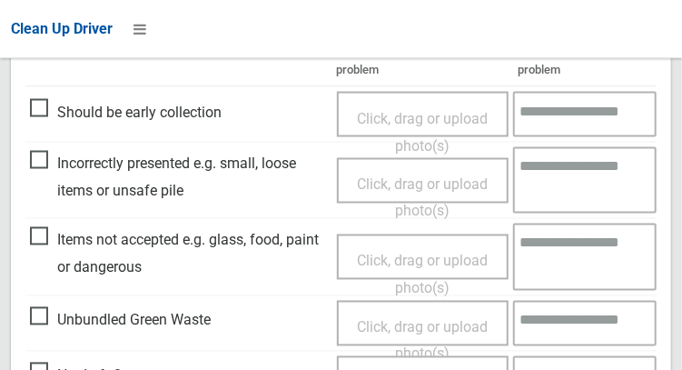
click at [43, 161] on span "Incorrectly presented e.g. small, loose items or unsafe pile" at bounding box center [179, 177] width 298 height 54
click at [400, 185] on span "Click, drag or upload photo(s)" at bounding box center [422, 197] width 131 height 44
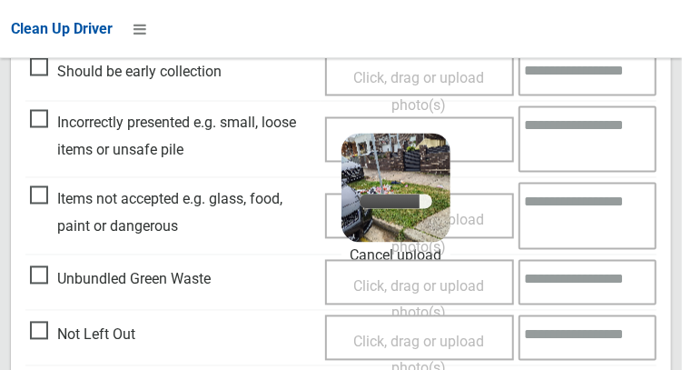
scroll to position [928, 0]
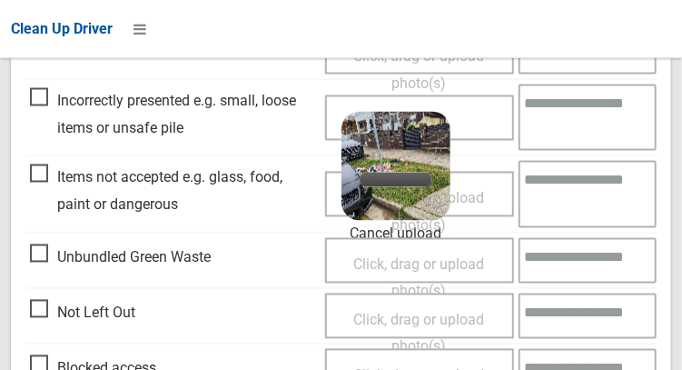
click at [572, 122] on textarea at bounding box center [588, 117] width 138 height 66
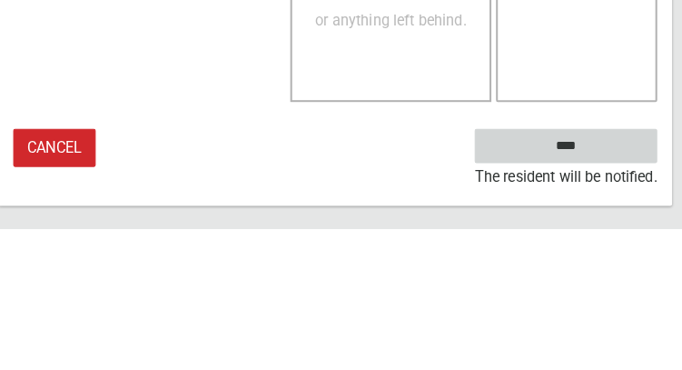
type textarea "**********"
click at [610, 288] on input "****" at bounding box center [567, 289] width 179 height 34
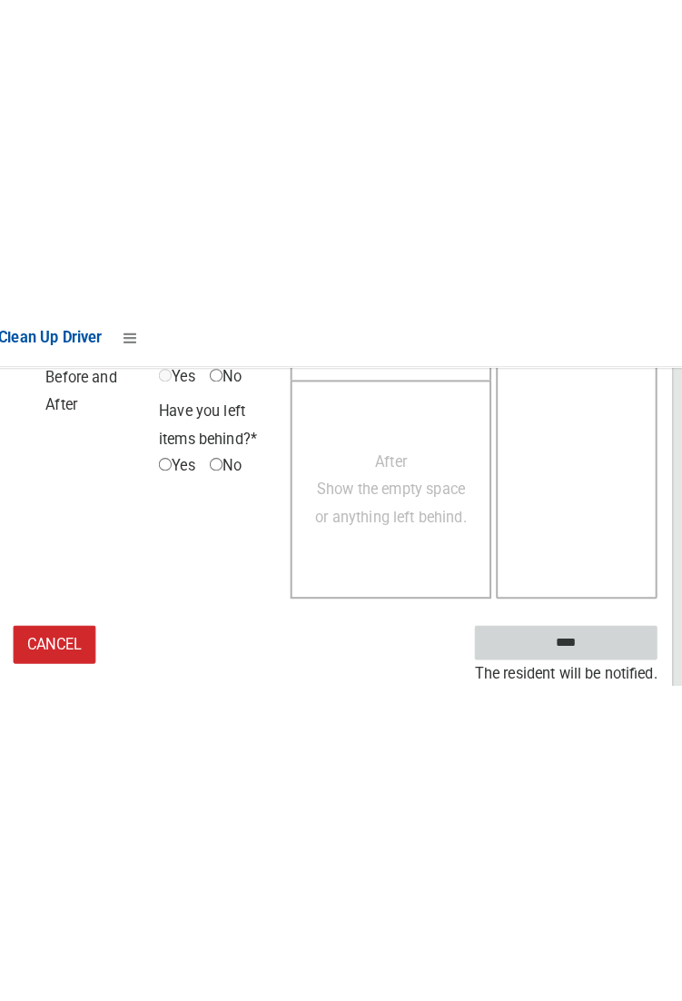
scroll to position [1049, 0]
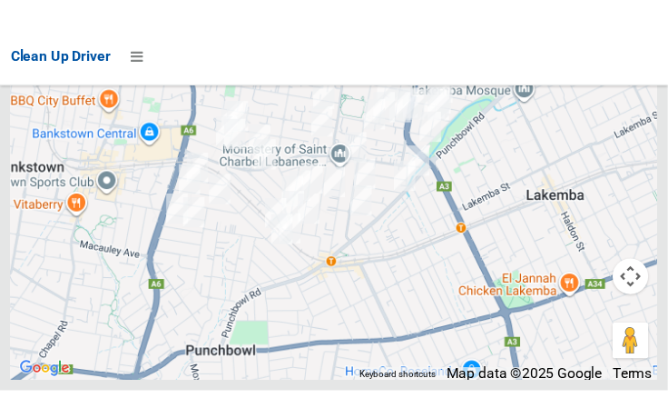
scroll to position [10215, 0]
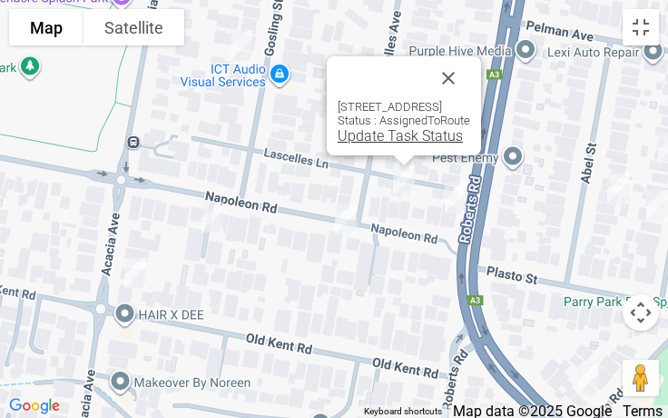
click at [368, 137] on link "Update Task Status" at bounding box center [400, 135] width 125 height 17
click at [365, 141] on link "Update Task Status" at bounding box center [400, 135] width 125 height 17
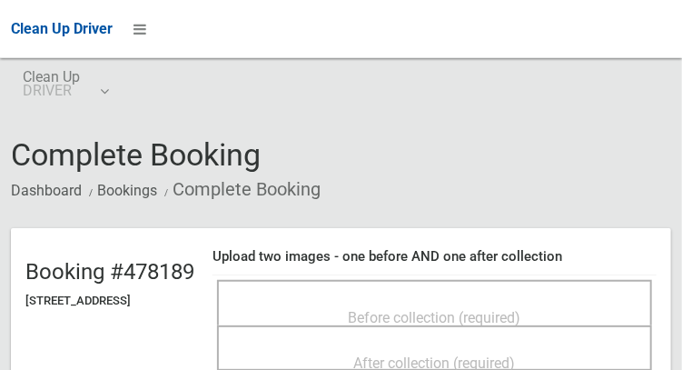
click at [420, 309] on span "Before collection (required)" at bounding box center [435, 317] width 173 height 17
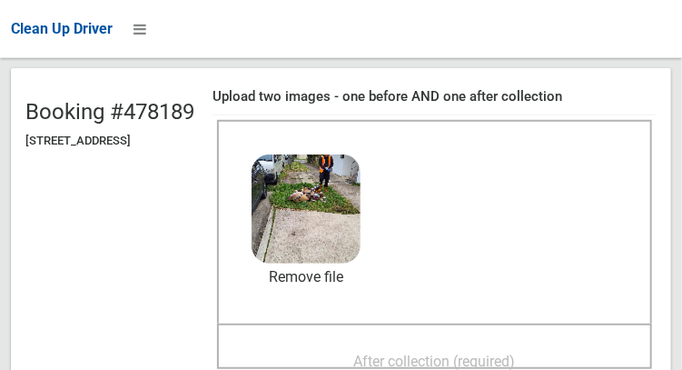
scroll to position [163, 0]
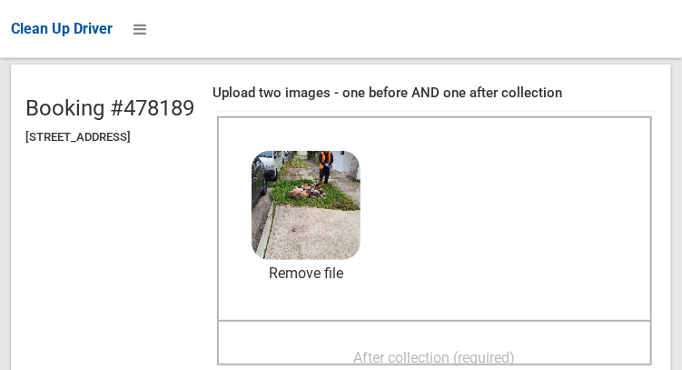
click at [488, 349] on span "After collection (required)" at bounding box center [435, 357] width 162 height 17
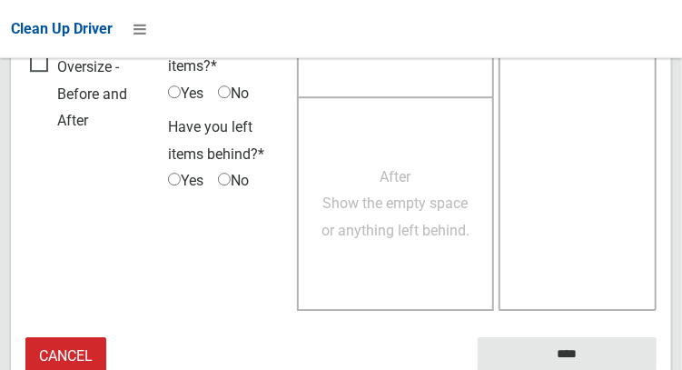
scroll to position [1639, 0]
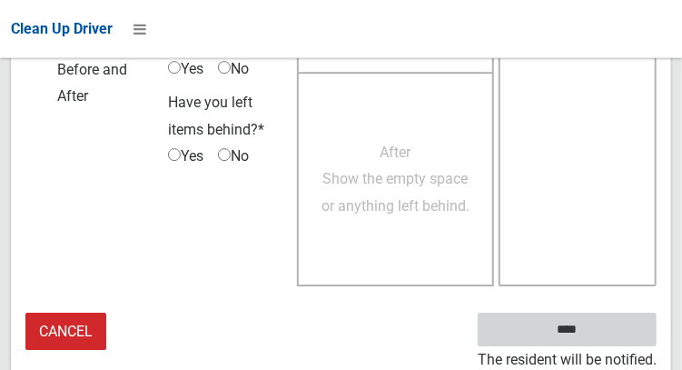
click at [594, 341] on input "****" at bounding box center [567, 329] width 179 height 34
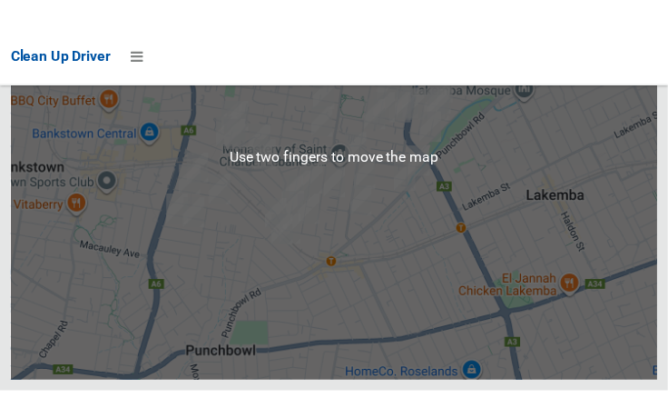
scroll to position [10399, 0]
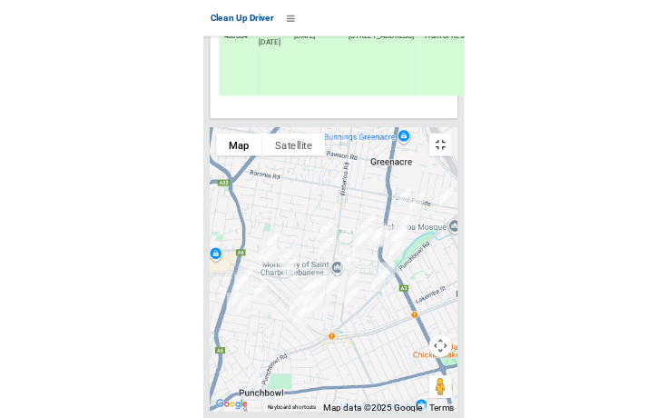
scroll to position [10302, 0]
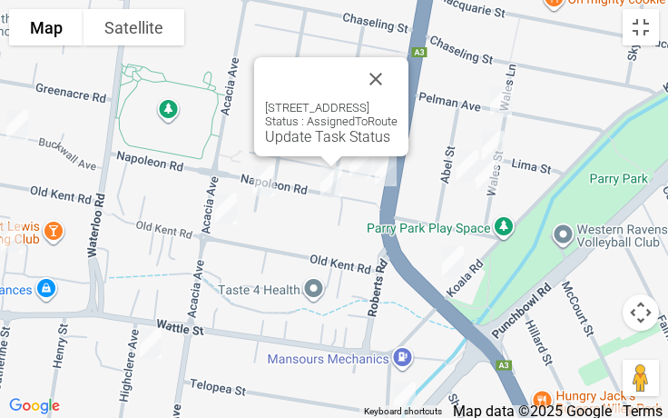
click at [287, 145] on div "20 Napoleon Road, GREENACRE NSW 2190 Status : AssignedToRoute Update Task Status" at bounding box center [331, 106] width 154 height 99
click at [278, 135] on link "Update Task Status" at bounding box center [327, 136] width 125 height 17
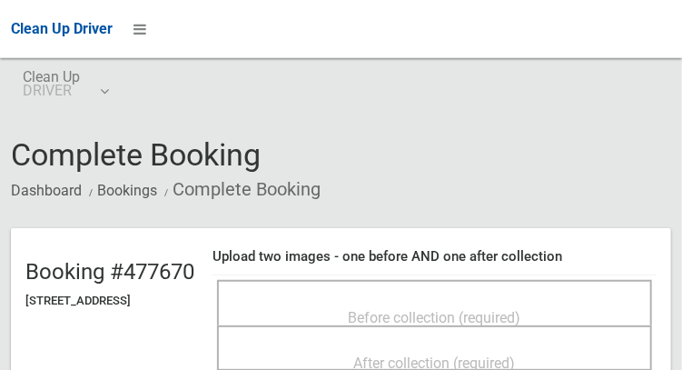
click at [518, 300] on div "Before collection (required)" at bounding box center [434, 317] width 395 height 34
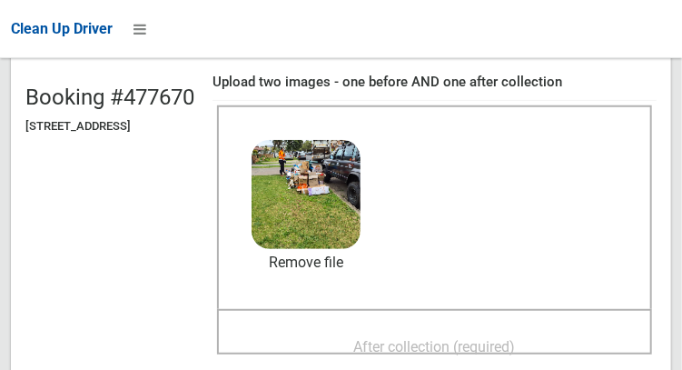
scroll to position [175, 0]
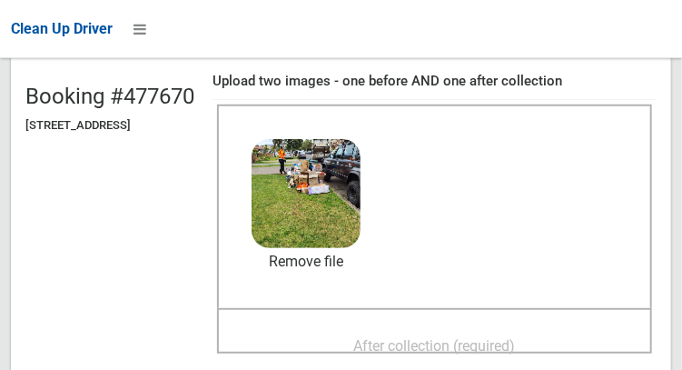
click at [492, 351] on span "After collection (required)" at bounding box center [435, 345] width 162 height 17
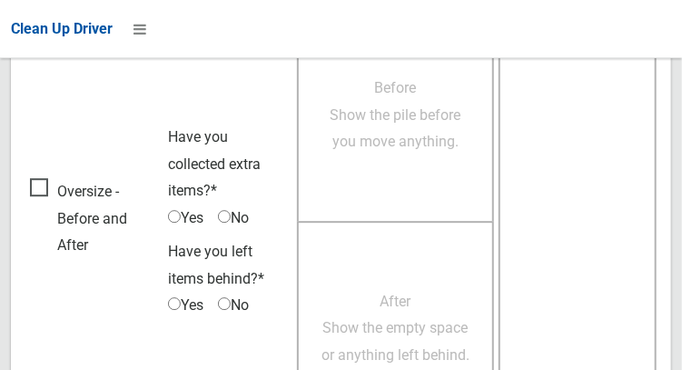
scroll to position [1639, 0]
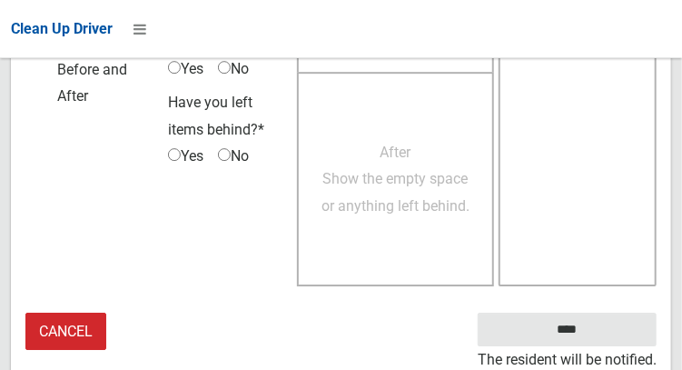
click at [590, 348] on small "The resident will be notified." at bounding box center [567, 359] width 179 height 27
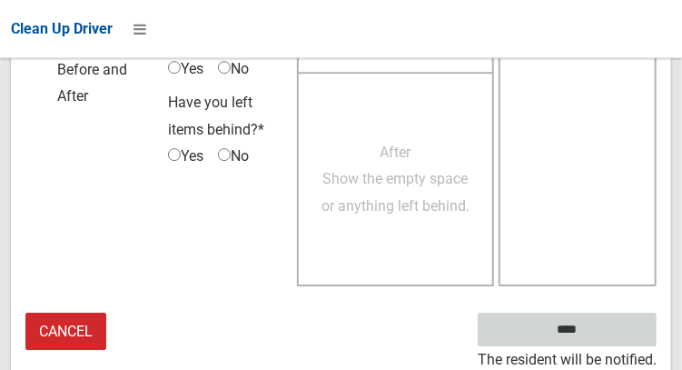
click at [594, 340] on input "****" at bounding box center [567, 329] width 179 height 34
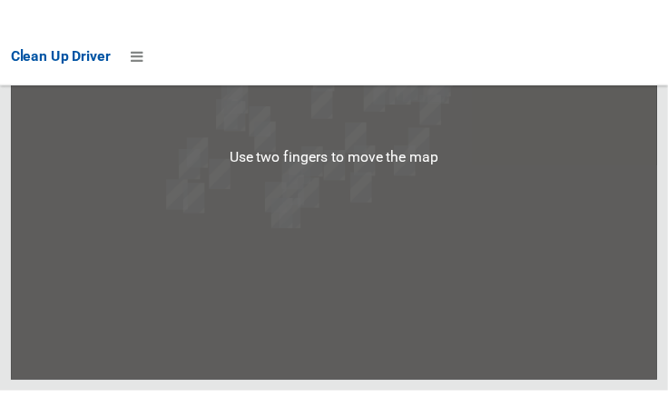
scroll to position [10399, 0]
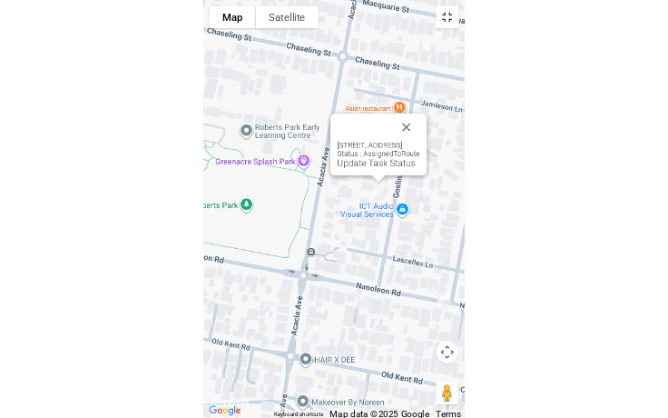
scroll to position [10302, 0]
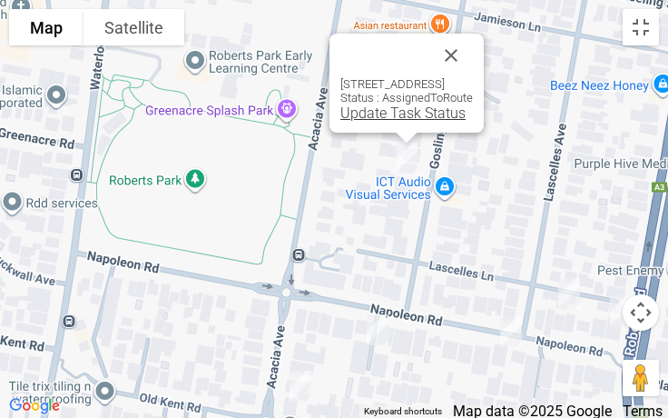
click at [362, 113] on link "Update Task Status" at bounding box center [403, 112] width 125 height 17
click at [370, 114] on link "Update Task Status" at bounding box center [403, 112] width 125 height 17
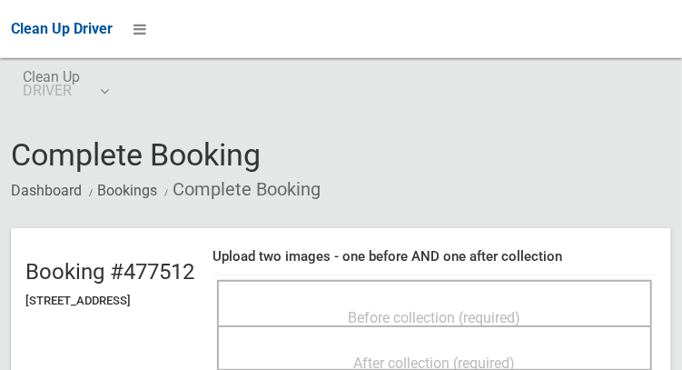
click at [473, 284] on div "Before collection (required)" at bounding box center [434, 302] width 435 height 45
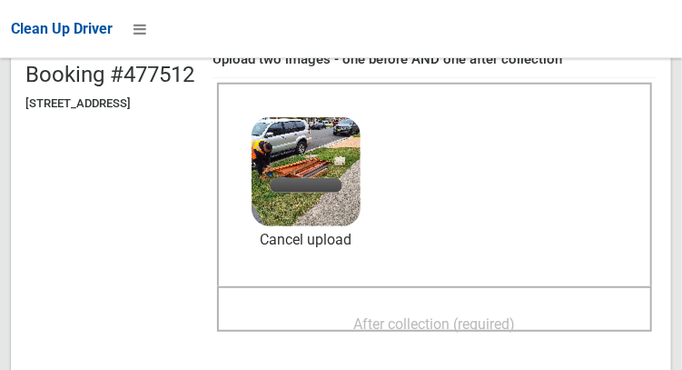
scroll to position [197, 0]
click at [502, 316] on span "After collection (required)" at bounding box center [435, 323] width 162 height 17
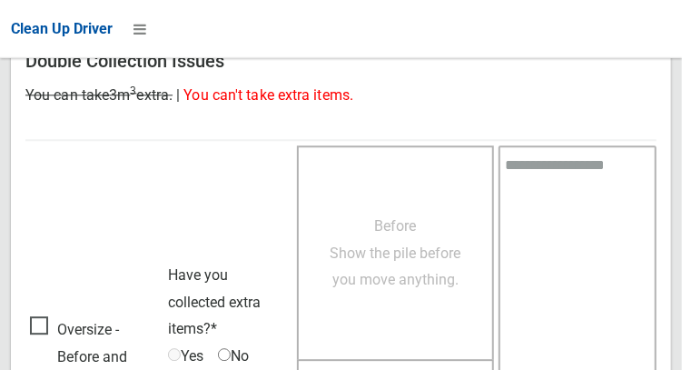
scroll to position [1639, 0]
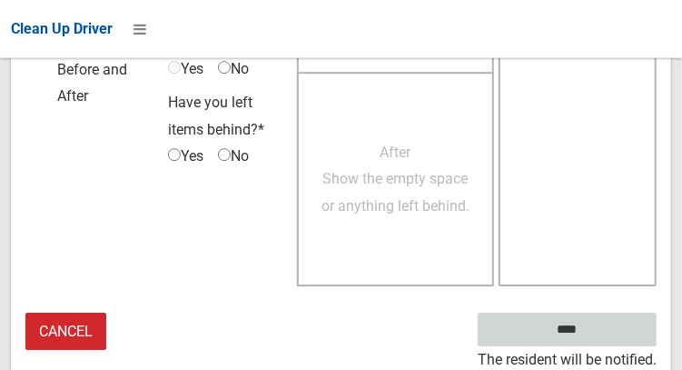
click at [583, 341] on input "****" at bounding box center [567, 329] width 179 height 34
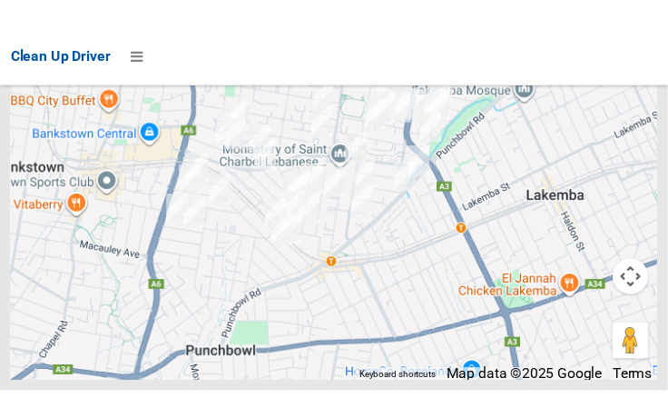
scroll to position [10425, 0]
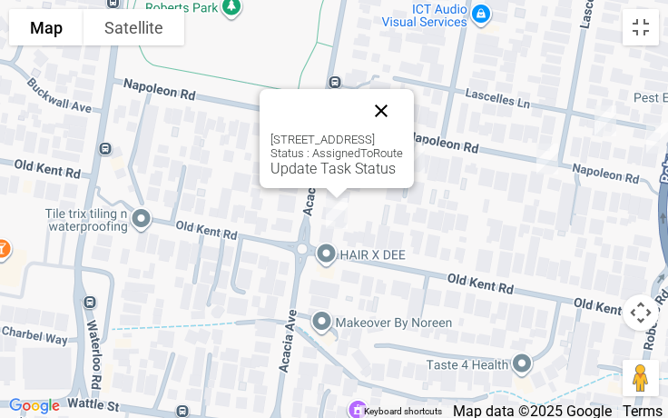
click at [403, 109] on button "Close" at bounding box center [382, 111] width 44 height 44
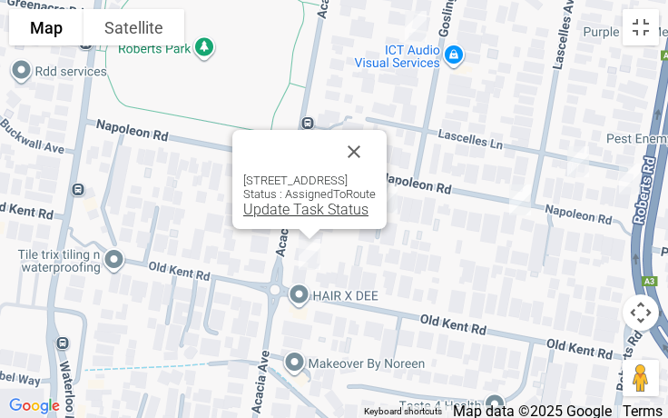
click at [268, 211] on link "Update Task Status" at bounding box center [305, 209] width 125 height 17
click at [263, 212] on link "Update Task Status" at bounding box center [305, 209] width 125 height 17
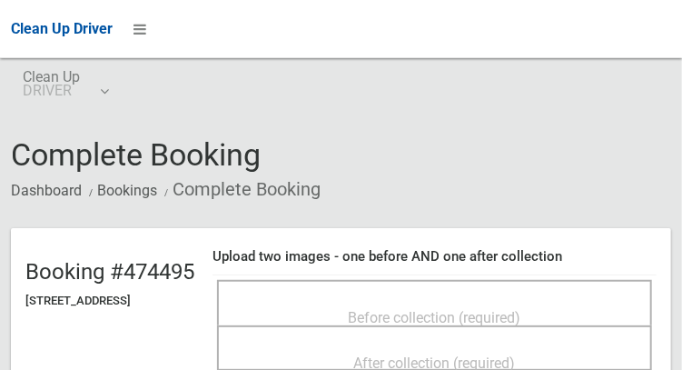
click at [505, 300] on div "Before collection (required)" at bounding box center [434, 317] width 395 height 34
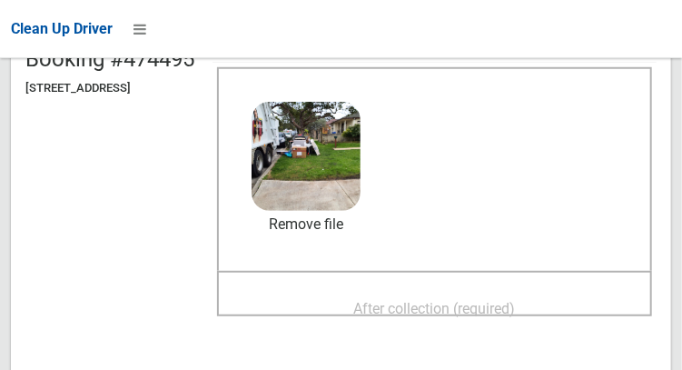
scroll to position [213, 0]
click at [500, 310] on span "After collection (required)" at bounding box center [435, 307] width 162 height 17
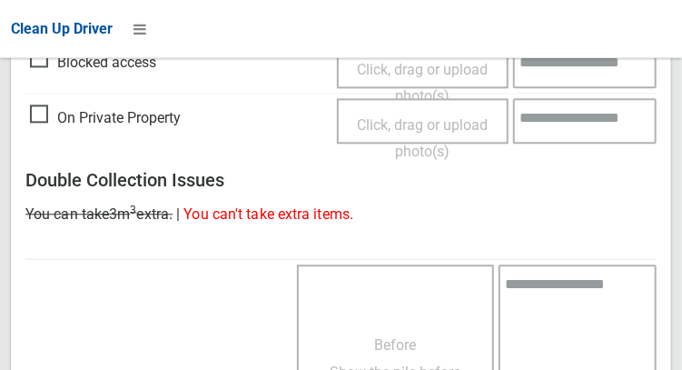
scroll to position [1639, 0]
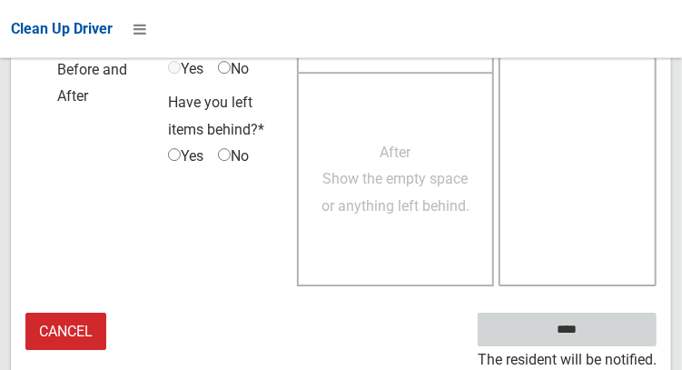
click at [602, 338] on input "****" at bounding box center [567, 329] width 179 height 34
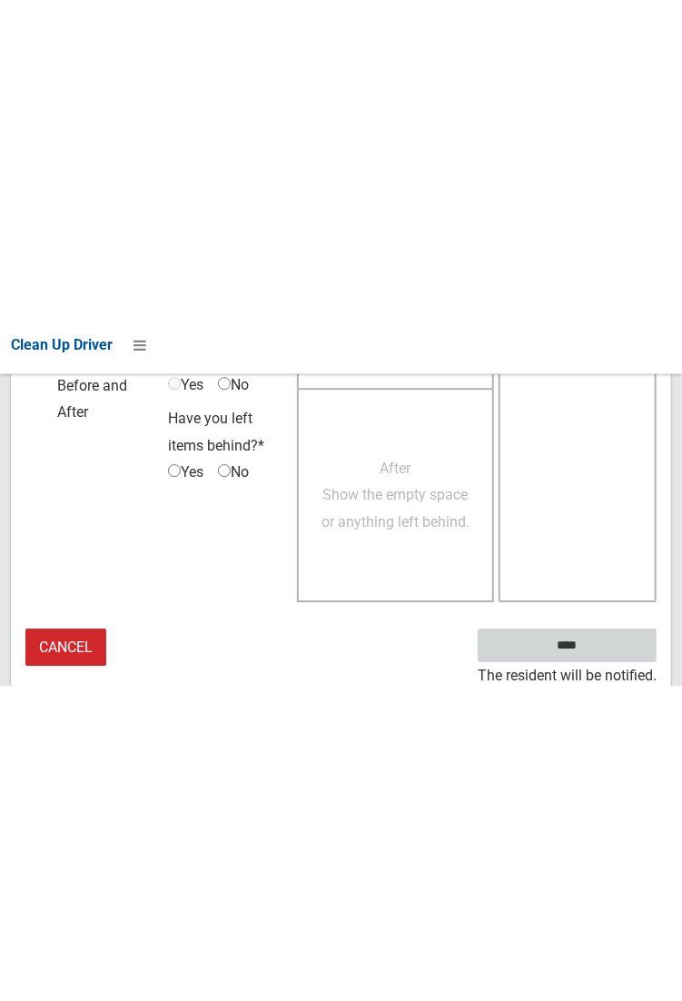
scroll to position [1049, 0]
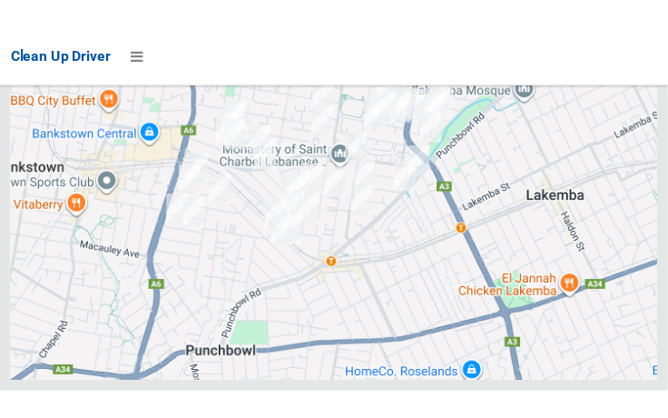
scroll to position [10388, 0]
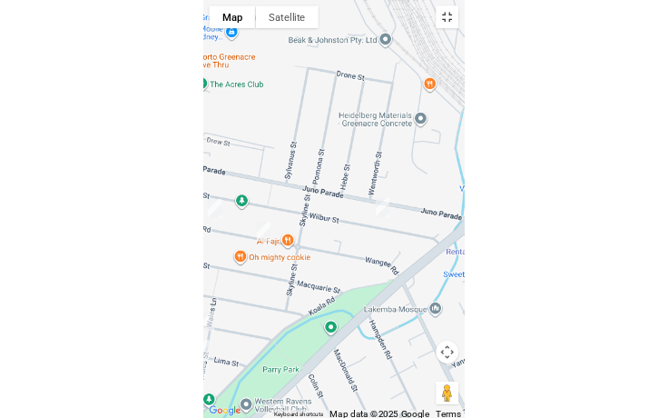
scroll to position [10302, 0]
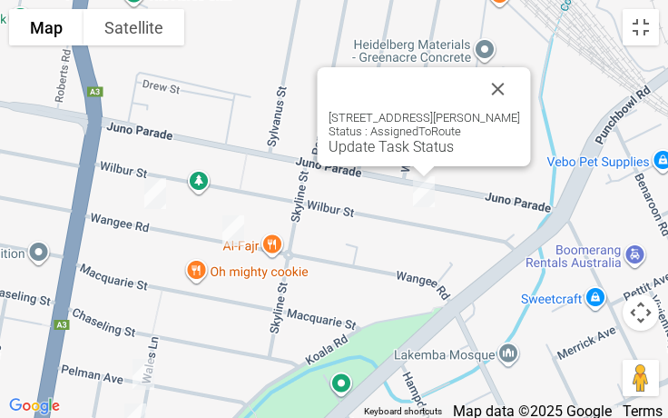
click at [416, 166] on div at bounding box center [424, 171] width 23 height 11
click at [420, 155] on div "34 Wilbur Street, GREENACRE NSW 2190 Status : AssignedToRoute Update Task Status" at bounding box center [424, 116] width 213 height 99
click at [421, 137] on div "34 Wilbur Street, GREENACRE NSW 2190 Status : AssignedToRoute Update Task Status" at bounding box center [425, 133] width 192 height 44
click at [426, 149] on link "Update Task Status" at bounding box center [391, 146] width 125 height 17
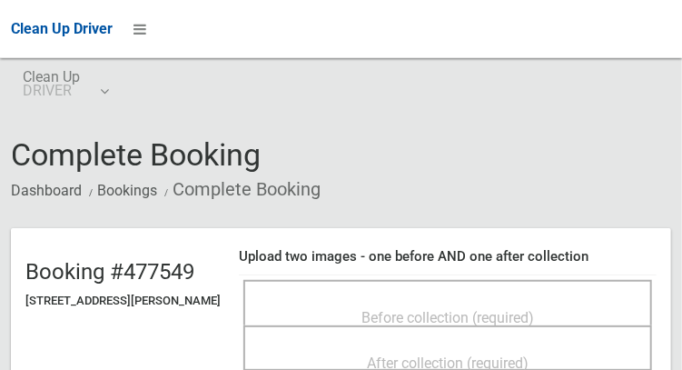
click at [456, 300] on div "Before collection (required)" at bounding box center [447, 317] width 369 height 34
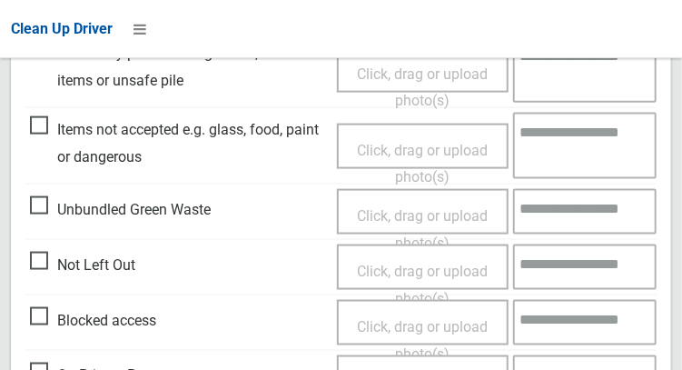
scroll to position [664, 0]
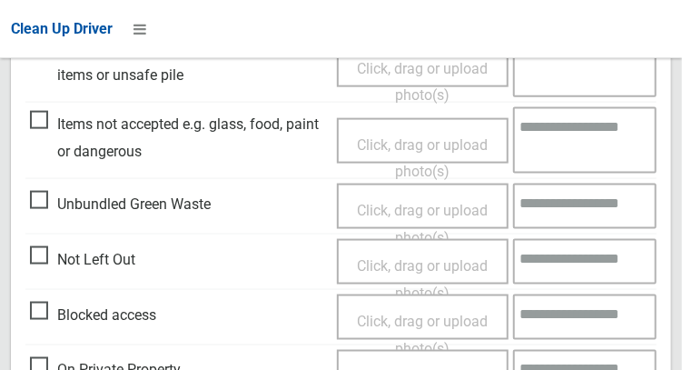
click at [57, 264] on span "Not Left Out" at bounding box center [82, 259] width 105 height 27
click at [44, 261] on span "Not Left Out" at bounding box center [82, 259] width 105 height 27
click at [379, 272] on span "Click, drag or upload photo(s)" at bounding box center [422, 279] width 131 height 44
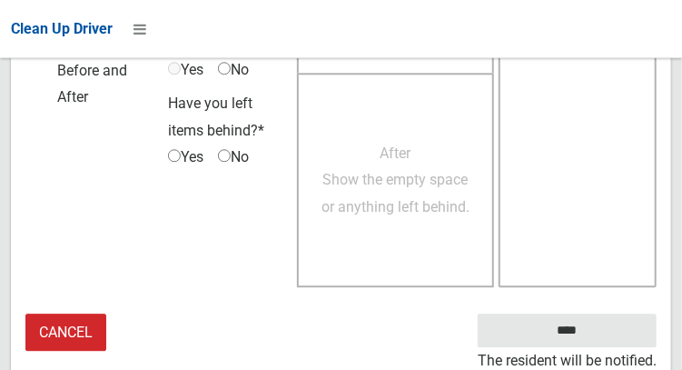
scroll to position [1323, 0]
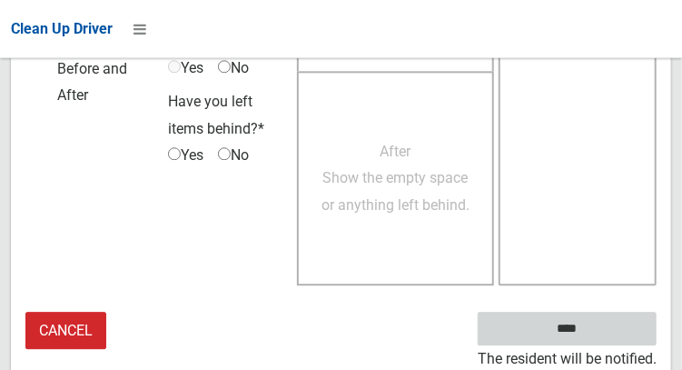
click at [601, 332] on input "****" at bounding box center [567, 328] width 179 height 34
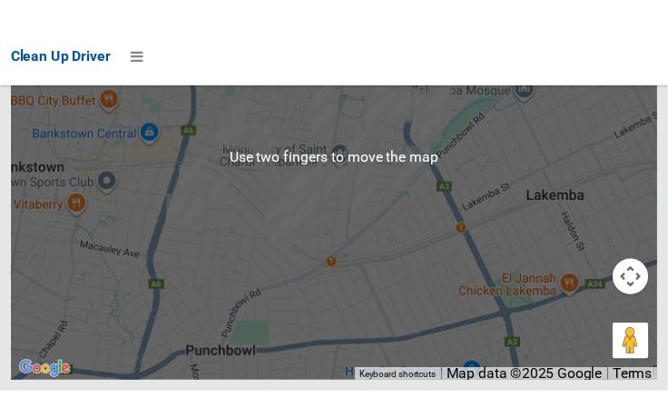
scroll to position [10442, 0]
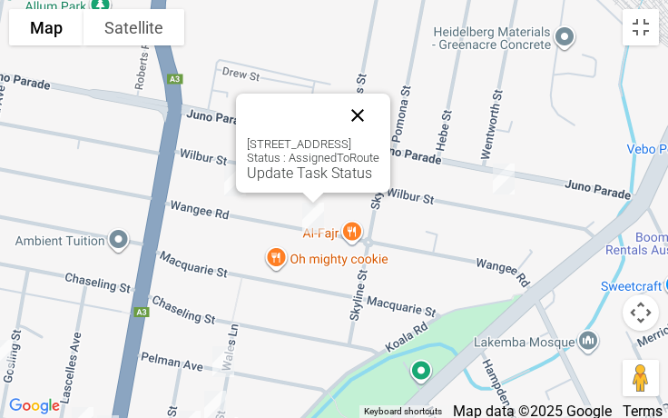
click at [380, 114] on button "Close" at bounding box center [358, 116] width 44 height 44
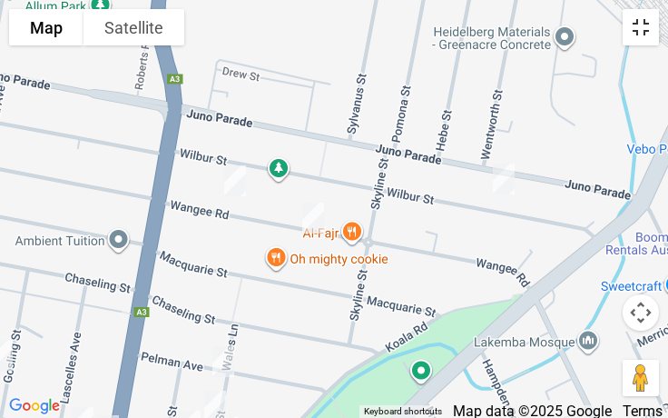
click at [647, 36] on button "Toggle fullscreen view" at bounding box center [641, 27] width 36 height 36
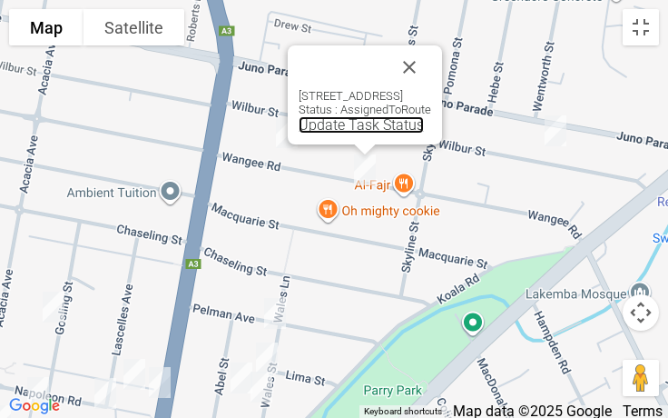
click at [326, 124] on link "Update Task Status" at bounding box center [361, 124] width 125 height 17
click at [320, 130] on link "Update Task Status" at bounding box center [361, 124] width 125 height 17
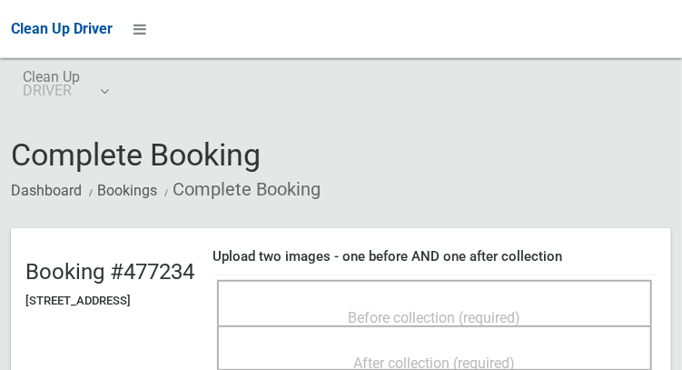
click at [387, 309] on span "Before collection (required)" at bounding box center [435, 317] width 173 height 17
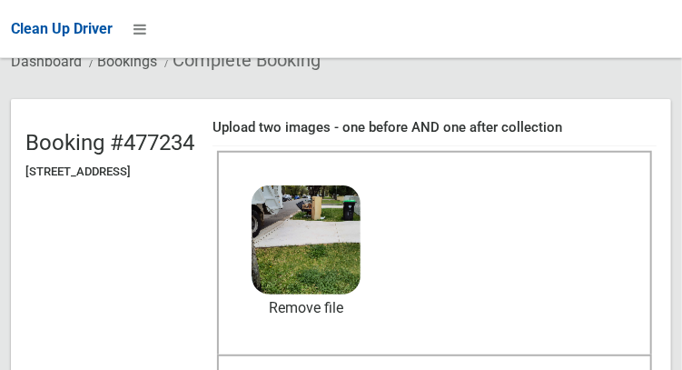
scroll to position [179, 0]
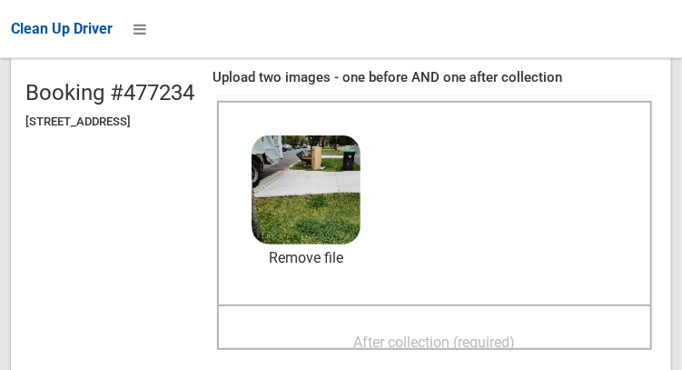
click at [481, 341] on span "After collection (required)" at bounding box center [435, 341] width 162 height 17
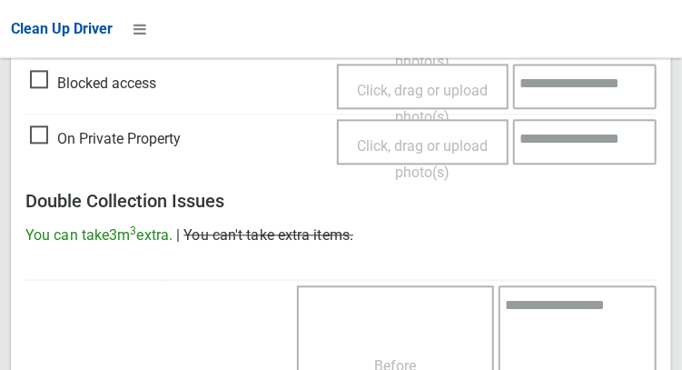
scroll to position [1639, 0]
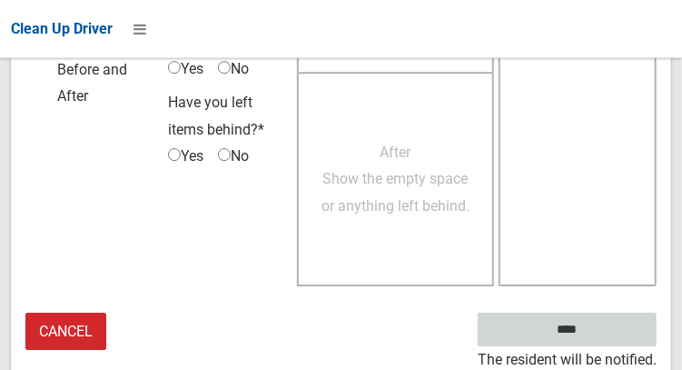
click at [594, 340] on input "****" at bounding box center [567, 329] width 179 height 34
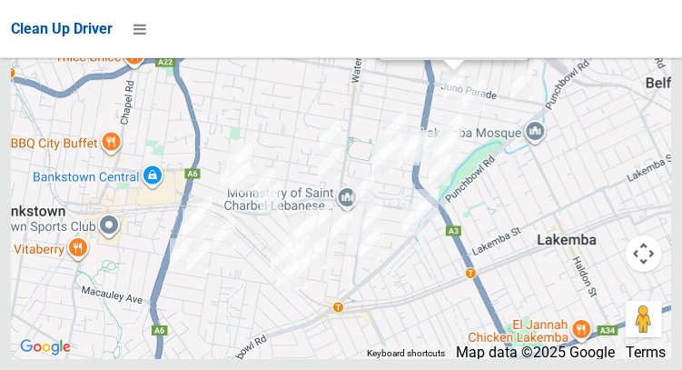
scroll to position [10561, 0]
click at [412, 60] on div "[STREET_ADDRESS] Status : AssignedToRoute Update Task Status" at bounding box center [454, 10] width 154 height 99
click at [408, 49] on link "Update Task Status" at bounding box center [450, 40] width 125 height 17
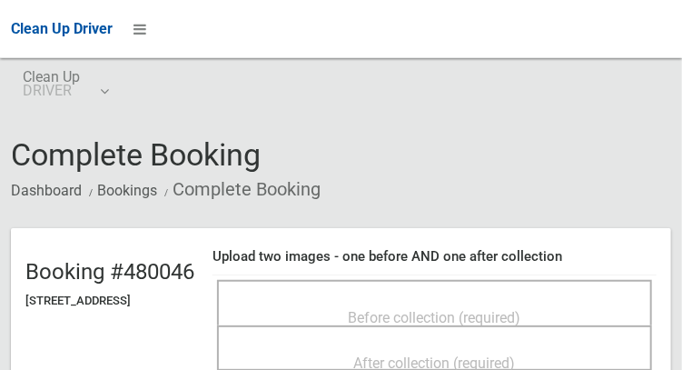
click at [488, 300] on div "Before collection (required)" at bounding box center [434, 317] width 395 height 34
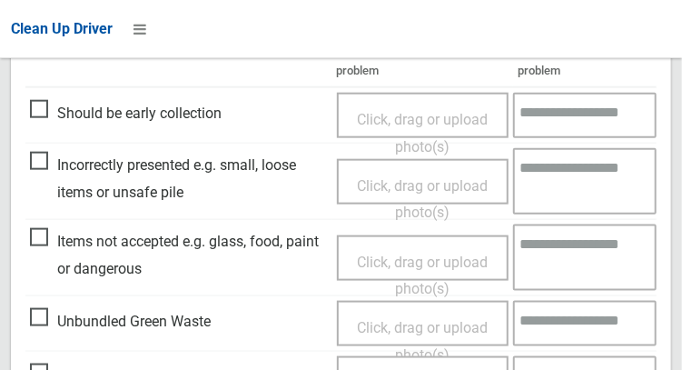
scroll to position [547, 0]
click at [37, 158] on span "Incorrectly presented e.g. small, loose items or unsafe pile" at bounding box center [179, 179] width 298 height 54
click at [394, 188] on span "Click, drag or upload photo(s)" at bounding box center [422, 199] width 131 height 44
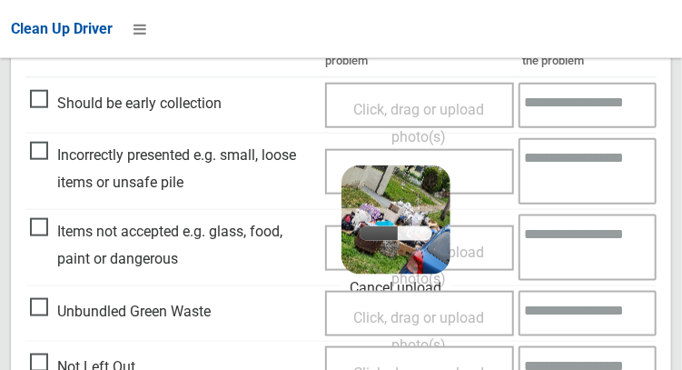
scroll to position [558, 0]
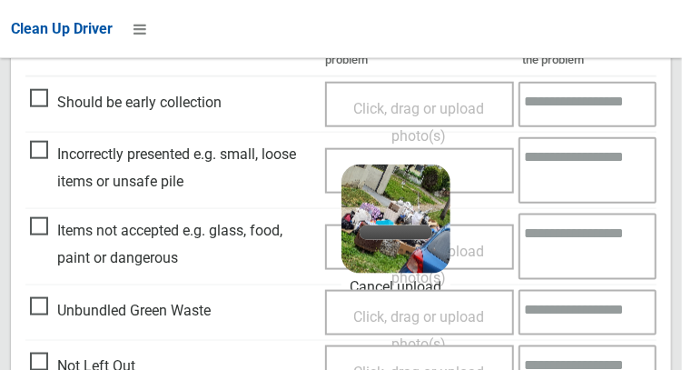
click at [573, 175] on textarea at bounding box center [588, 170] width 138 height 66
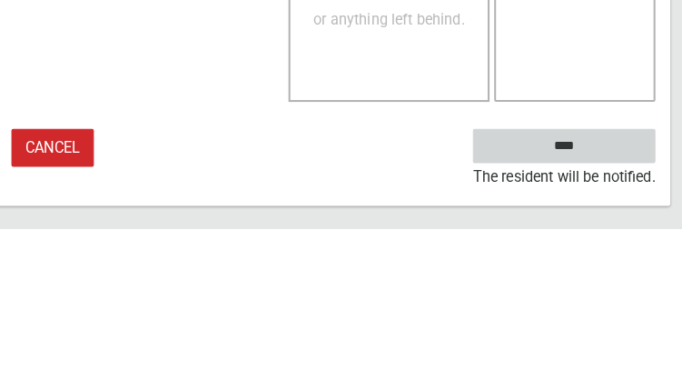
type textarea "**********"
click at [601, 291] on input "****" at bounding box center [567, 289] width 179 height 34
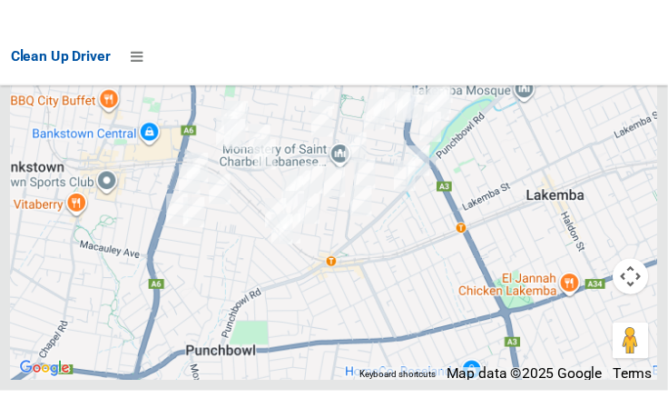
scroll to position [10460, 0]
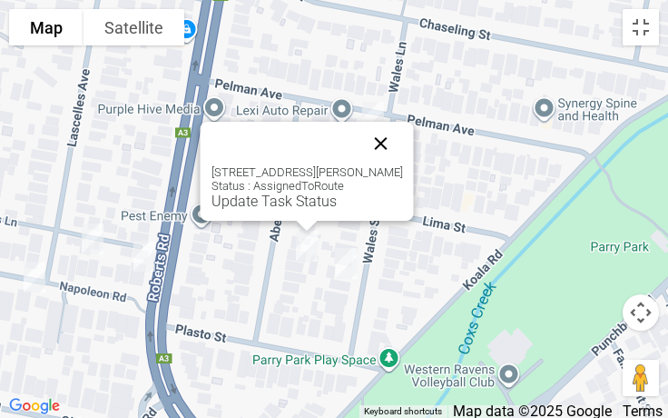
click at [403, 136] on button "Close" at bounding box center [382, 144] width 44 height 44
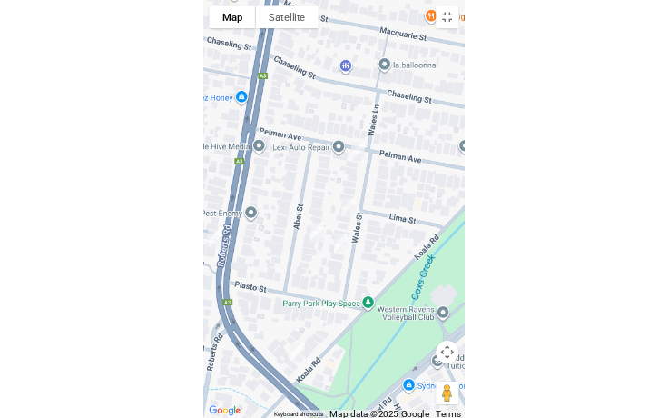
scroll to position [10302, 0]
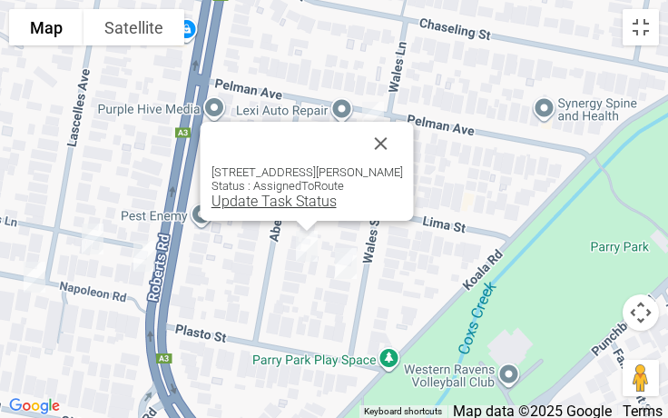
click at [258, 201] on link "Update Task Status" at bounding box center [274, 201] width 125 height 17
click at [264, 200] on link "Update Task Status" at bounding box center [274, 201] width 125 height 17
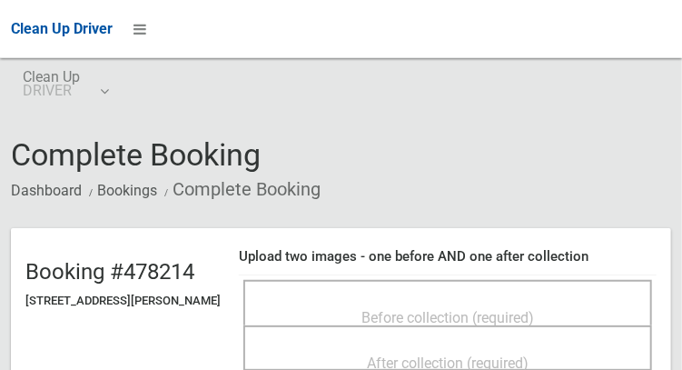
click at [492, 300] on div "Before collection (required)" at bounding box center [447, 317] width 369 height 34
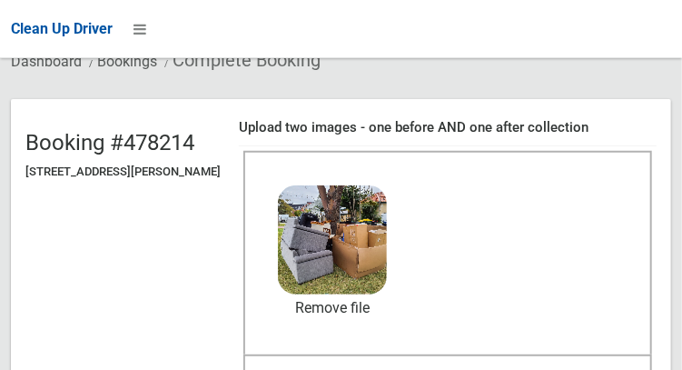
scroll to position [209, 0]
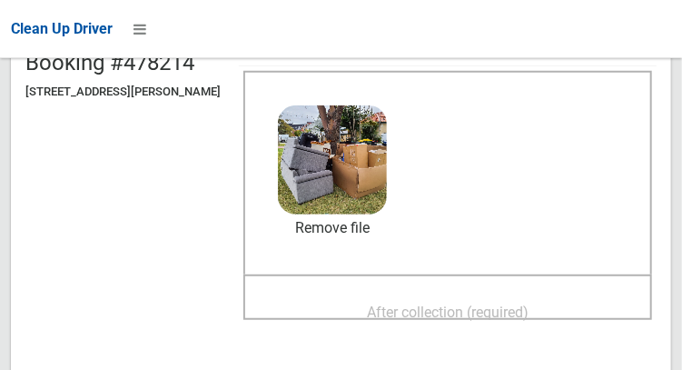
click at [465, 315] on span "After collection (required)" at bounding box center [448, 311] width 162 height 17
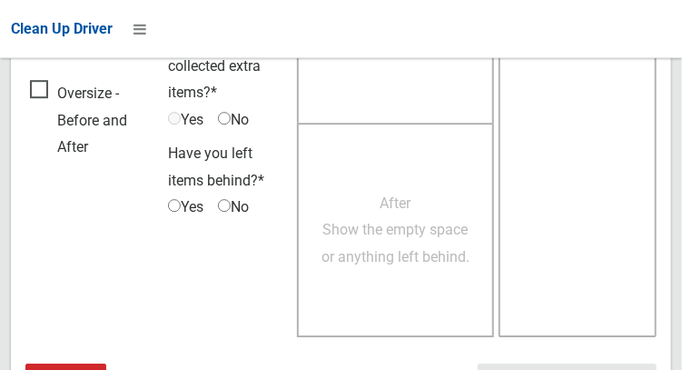
scroll to position [1639, 0]
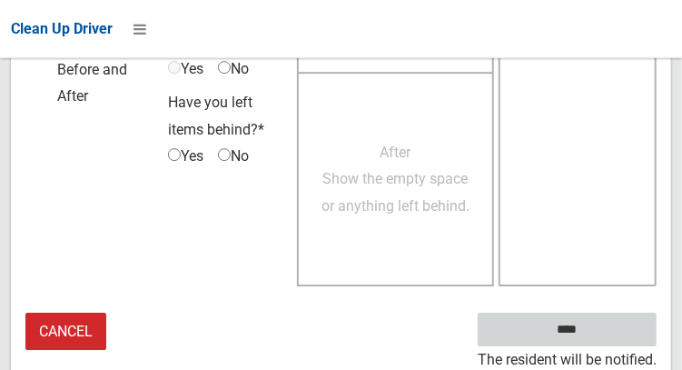
click at [600, 328] on input "****" at bounding box center [567, 329] width 179 height 34
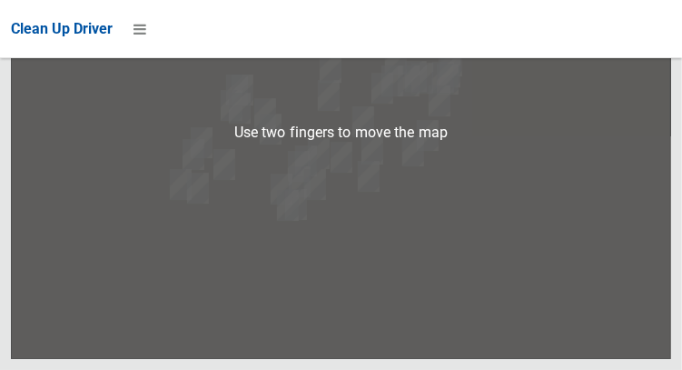
scroll to position [10407, 0]
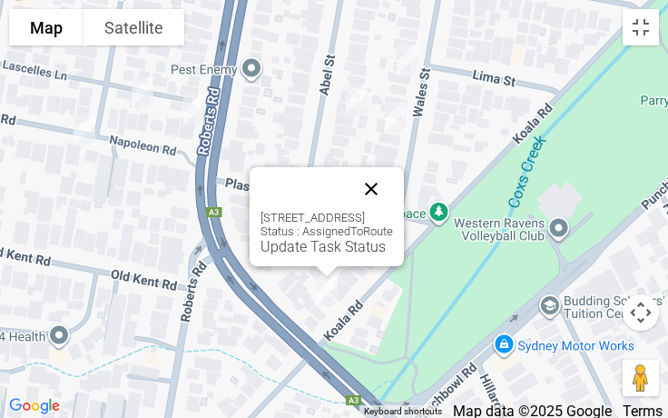
click at [390, 173] on button "Close" at bounding box center [372, 189] width 44 height 44
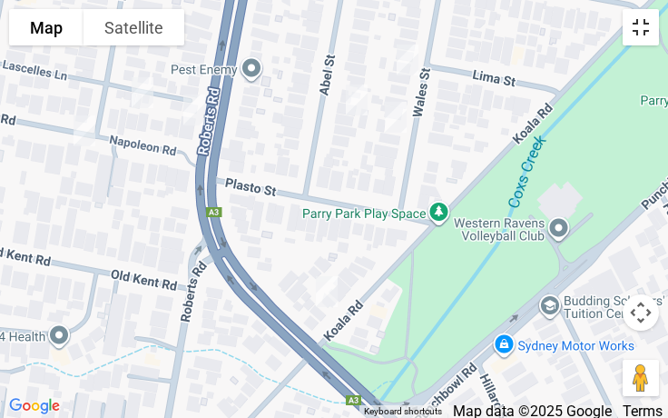
click at [645, 40] on button "Toggle fullscreen view" at bounding box center [641, 27] width 36 height 36
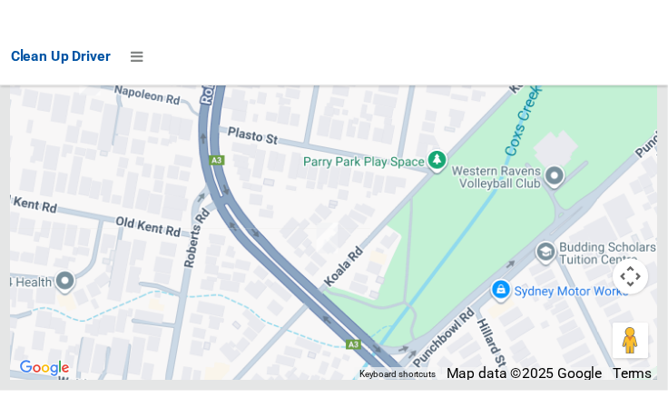
scroll to position [10419, 0]
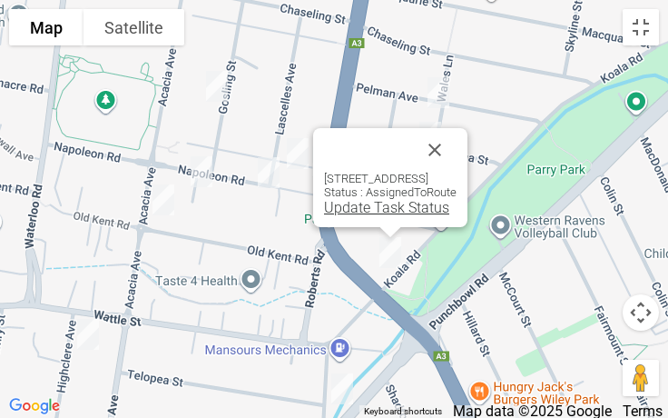
click at [357, 212] on link "Update Task Status" at bounding box center [386, 207] width 125 height 17
click at [356, 208] on link "Update Task Status" at bounding box center [386, 207] width 125 height 17
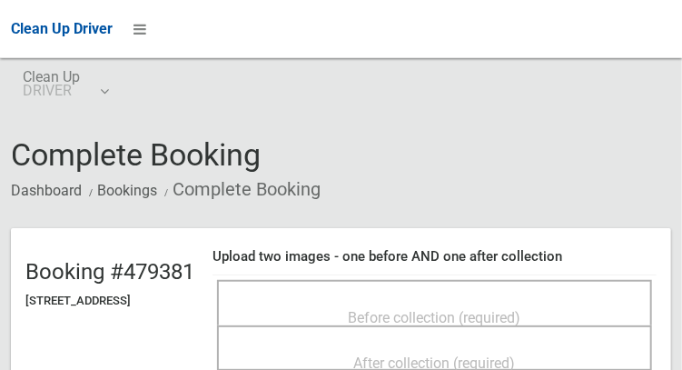
click at [400, 300] on div "Before collection (required)" at bounding box center [434, 317] width 395 height 34
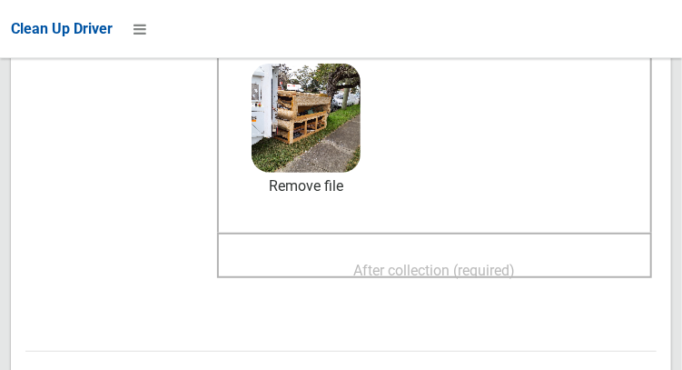
scroll to position [318, 0]
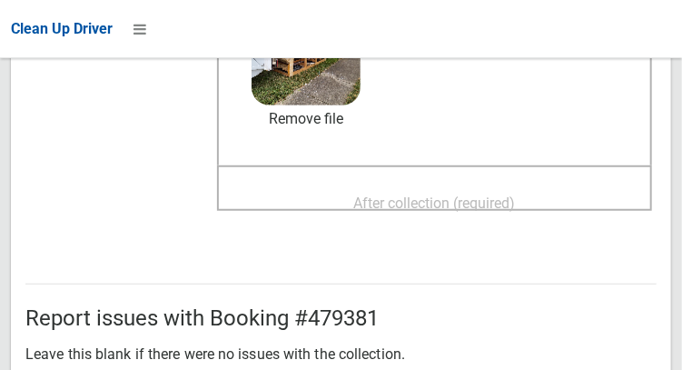
click at [479, 201] on span "After collection (required)" at bounding box center [435, 202] width 162 height 17
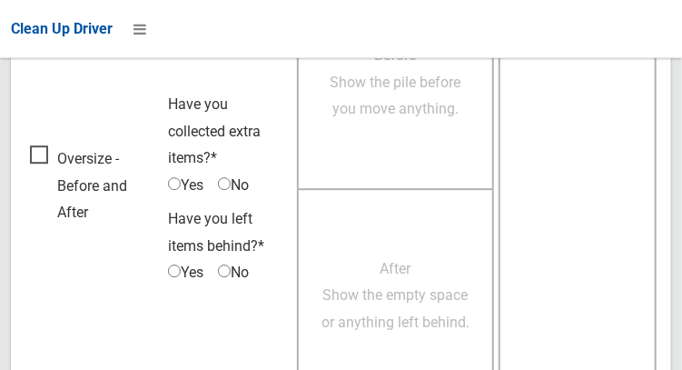
scroll to position [1639, 0]
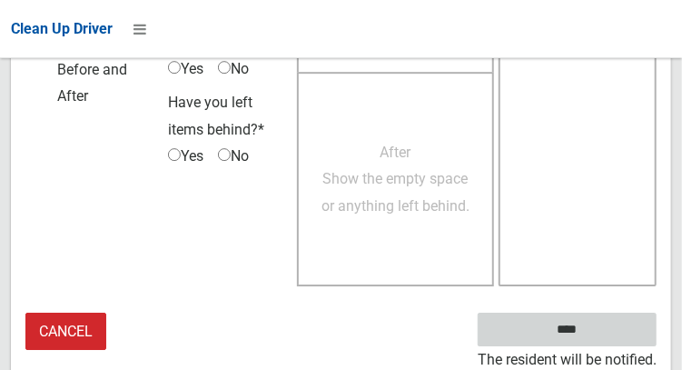
click at [594, 325] on input "****" at bounding box center [567, 329] width 179 height 34
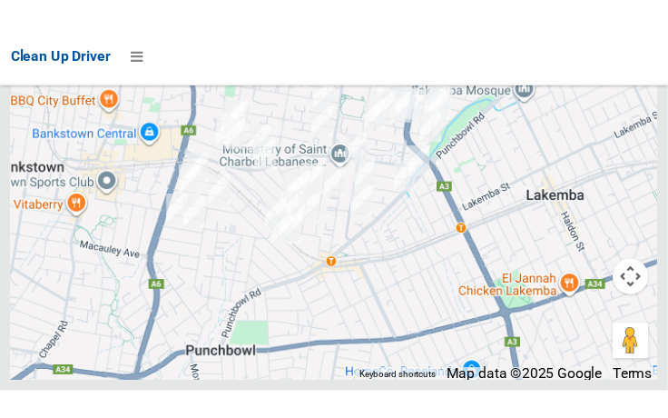
scroll to position [10396, 0]
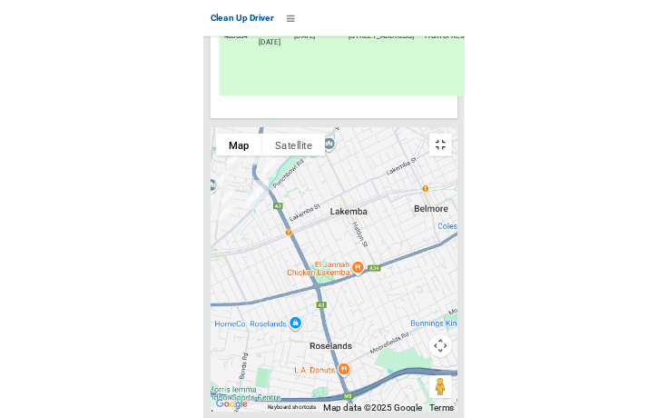
scroll to position [10302, 0]
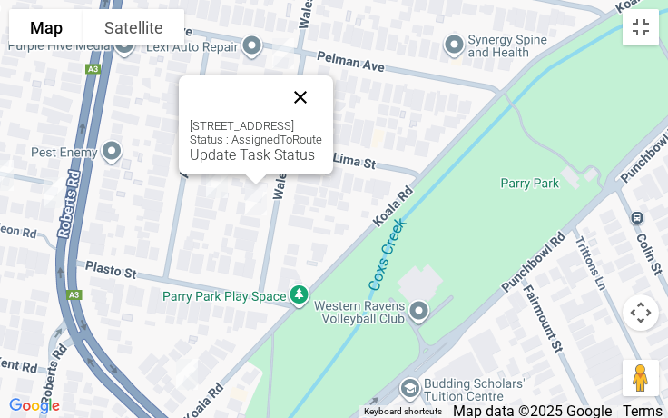
click at [322, 104] on button "Close" at bounding box center [301, 97] width 44 height 44
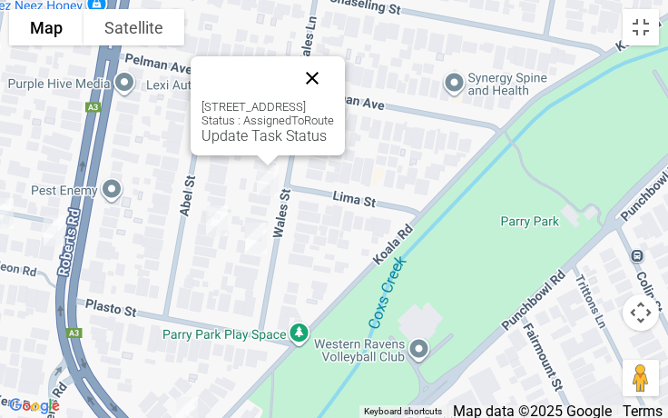
click at [334, 77] on button "Close" at bounding box center [313, 78] width 44 height 44
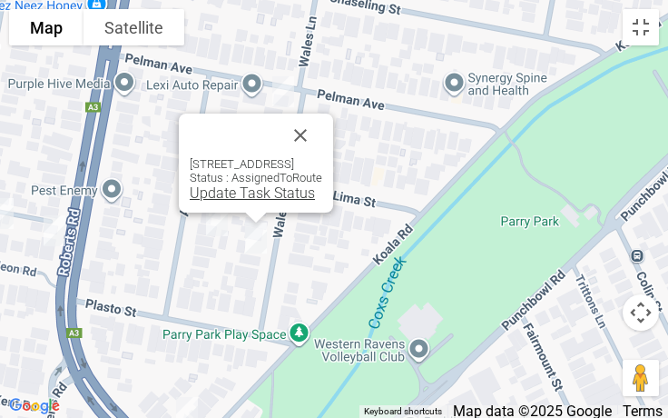
click at [236, 193] on link "Update Task Status" at bounding box center [252, 192] width 125 height 17
click at [232, 190] on link "Update Task Status" at bounding box center [252, 192] width 125 height 17
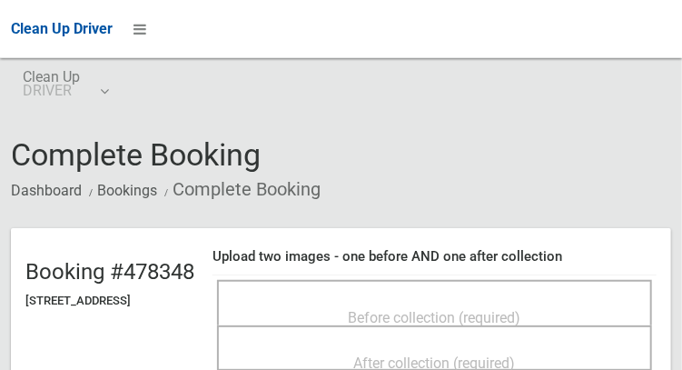
click at [482, 300] on div "Before collection (required)" at bounding box center [434, 317] width 395 height 34
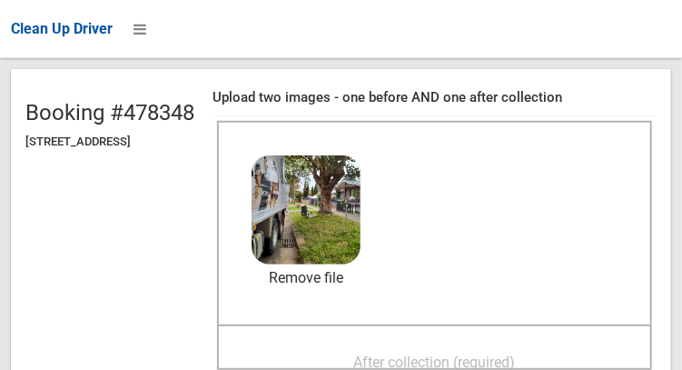
scroll to position [219, 0]
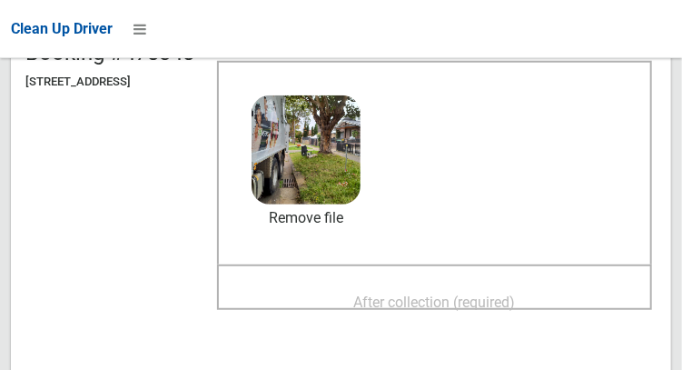
click at [472, 306] on span "After collection (required)" at bounding box center [435, 301] width 162 height 17
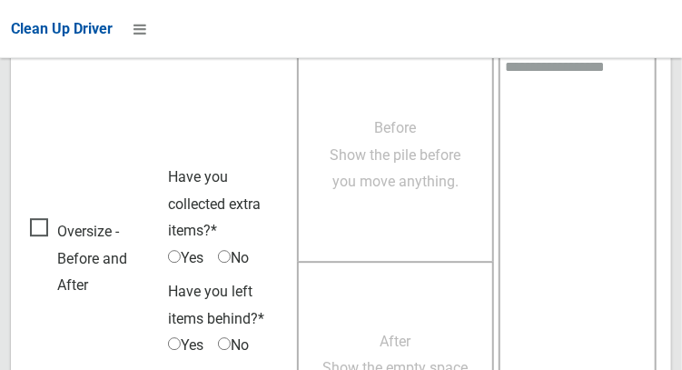
scroll to position [1639, 0]
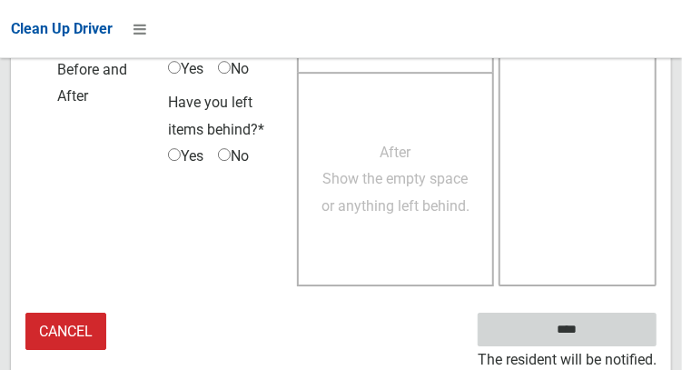
click at [594, 341] on input "****" at bounding box center [567, 329] width 179 height 34
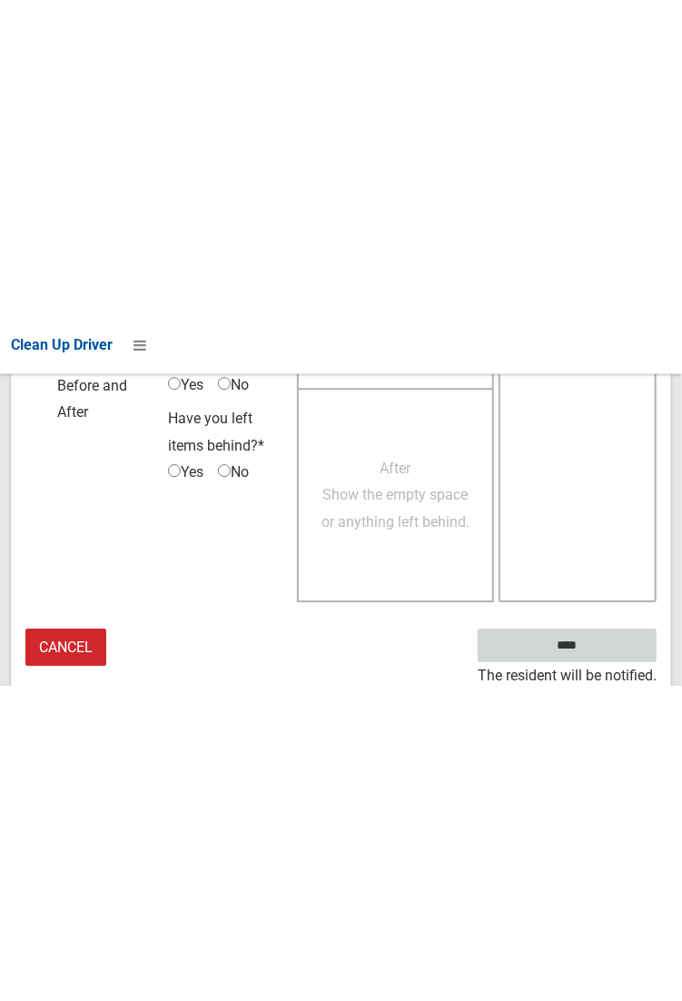
scroll to position [1049, 0]
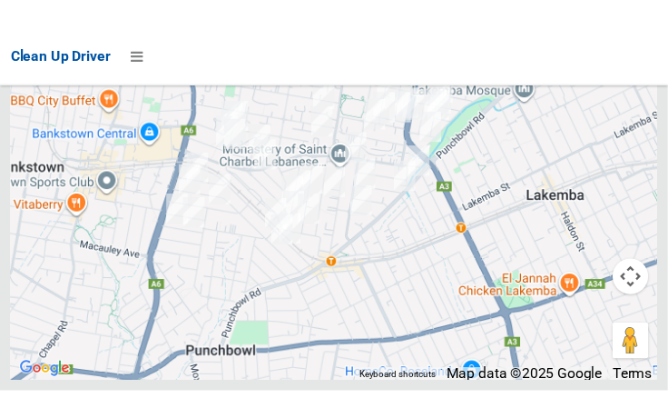
scroll to position [10433, 0]
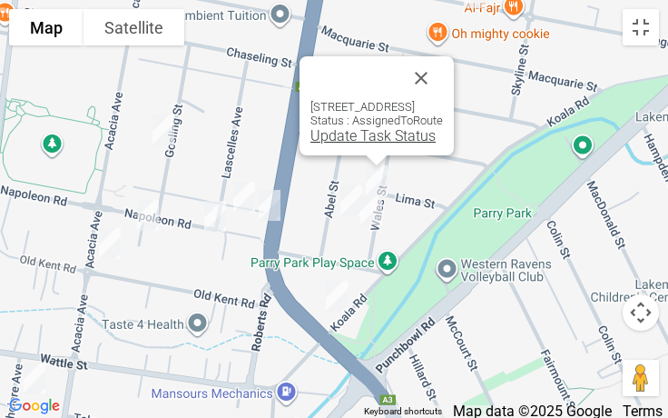
click at [343, 134] on link "Update Task Status" at bounding box center [373, 135] width 125 height 17
click at [347, 140] on link "Update Task Status" at bounding box center [373, 135] width 125 height 17
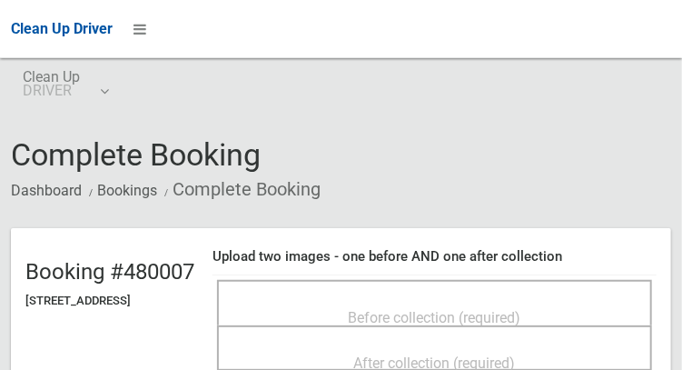
click at [475, 280] on div "Before collection (required)" at bounding box center [434, 302] width 435 height 45
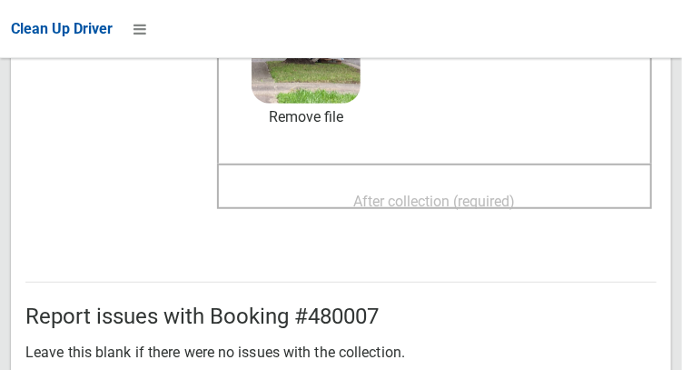
scroll to position [322, 0]
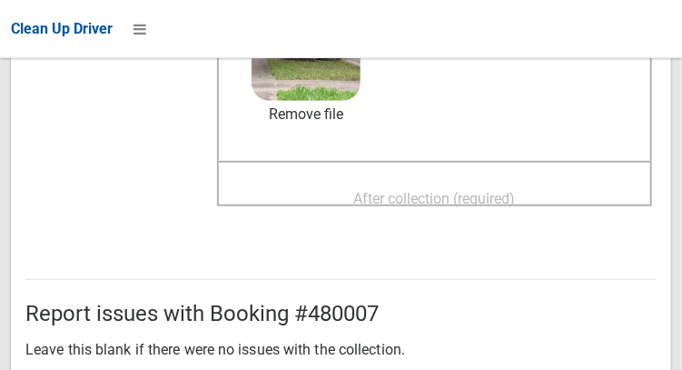
click at [482, 194] on span "After collection (required)" at bounding box center [435, 198] width 162 height 17
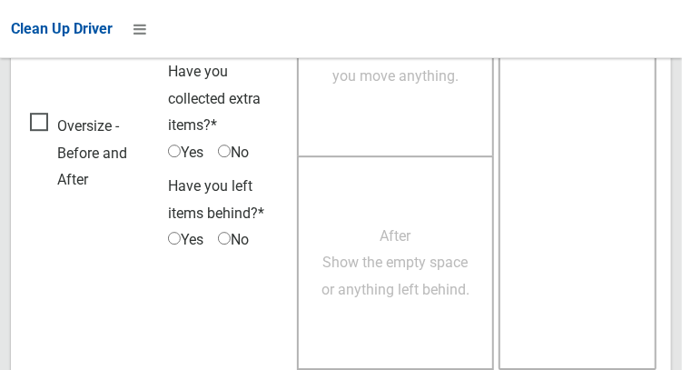
scroll to position [1639, 0]
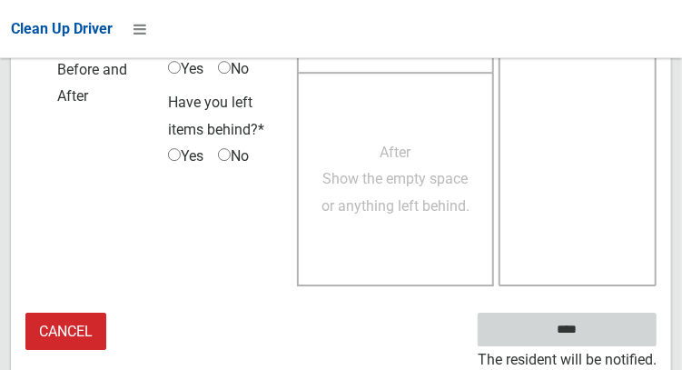
click at [573, 321] on input "****" at bounding box center [567, 329] width 179 height 34
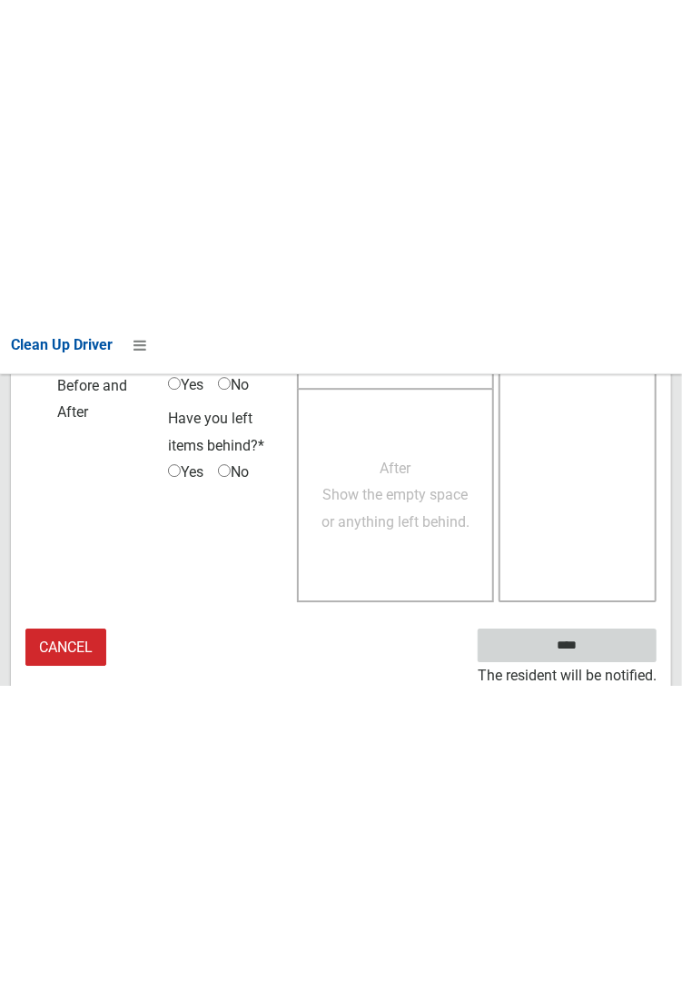
scroll to position [1049, 0]
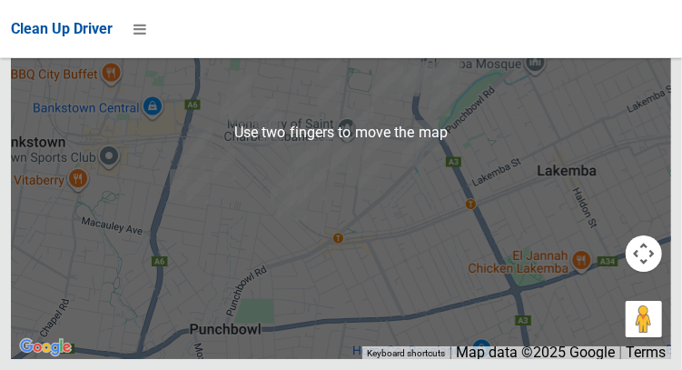
scroll to position [10405, 0]
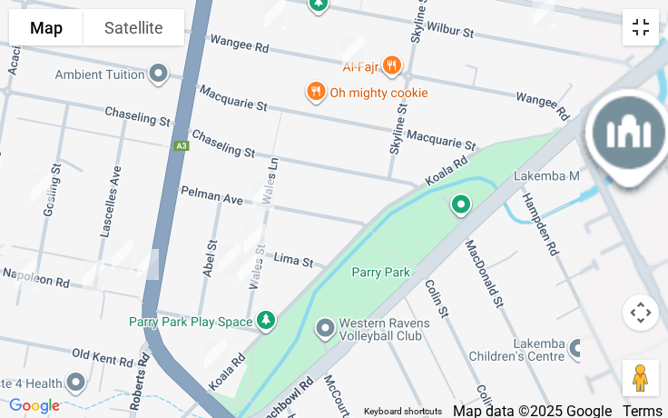
click at [640, 35] on button "Toggle fullscreen view" at bounding box center [641, 27] width 36 height 36
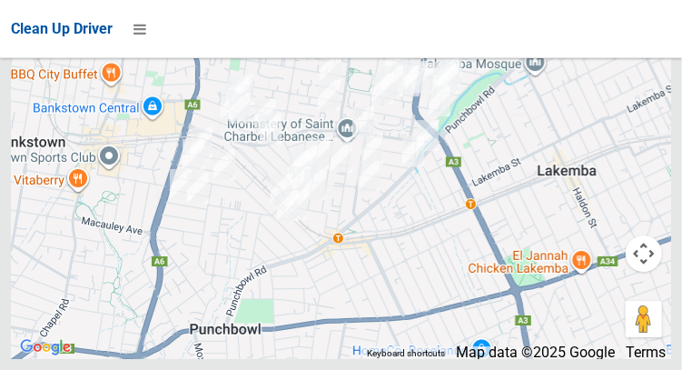
scroll to position [10469, 0]
click at [650, 88] on div at bounding box center [341, 132] width 660 height 454
click at [632, 136] on div at bounding box center [341, 132] width 660 height 454
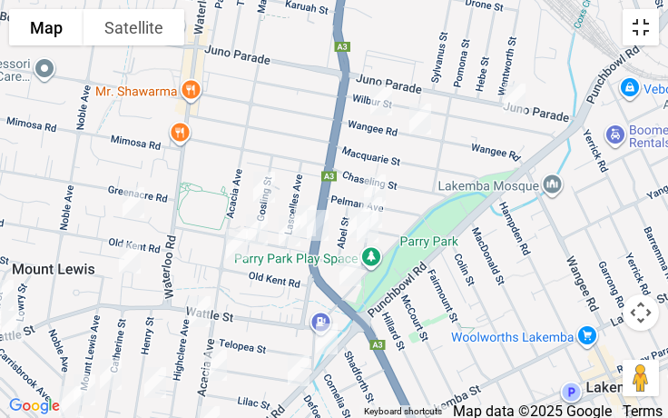
click at [644, 34] on button "Toggle fullscreen view" at bounding box center [641, 27] width 36 height 36
